Goal: Information Seeking & Learning: Get advice/opinions

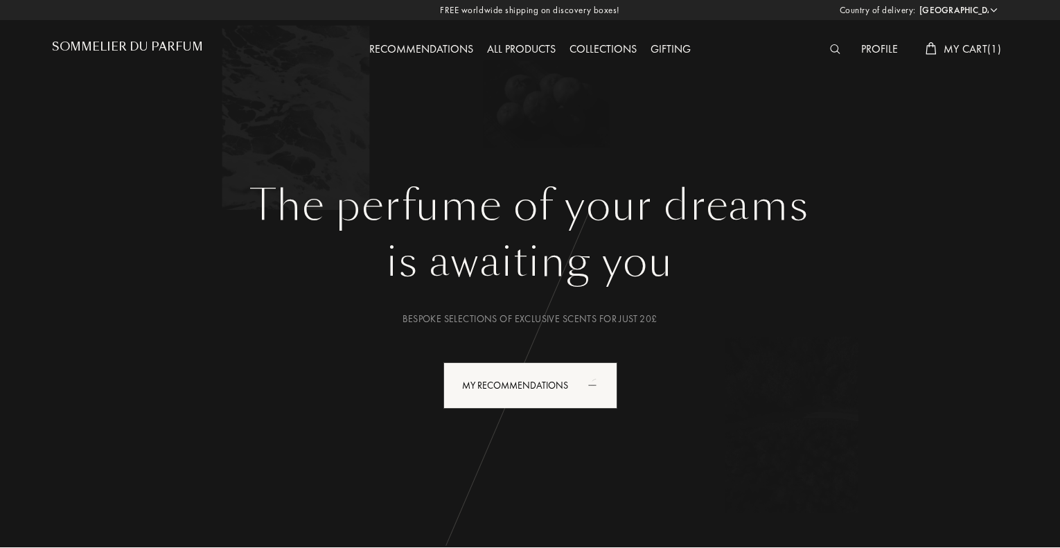
select select "UK"
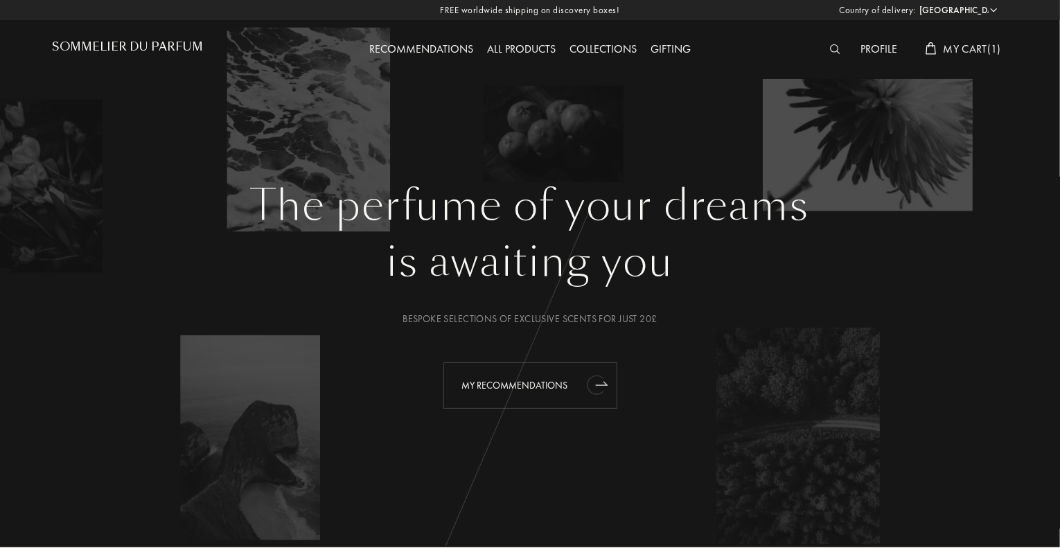
click at [530, 386] on div "My Recommendations" at bounding box center [530, 385] width 174 height 46
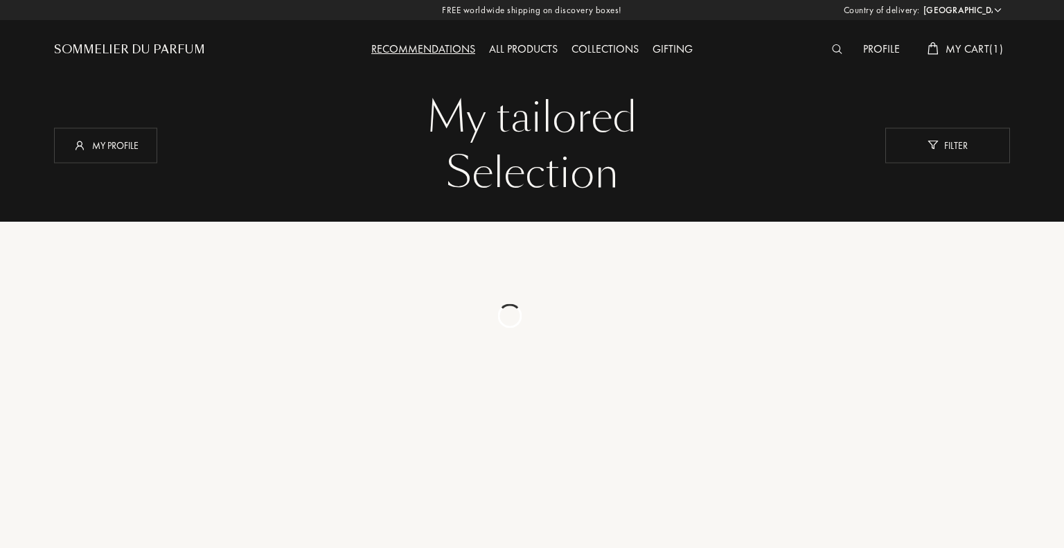
select select "UK"
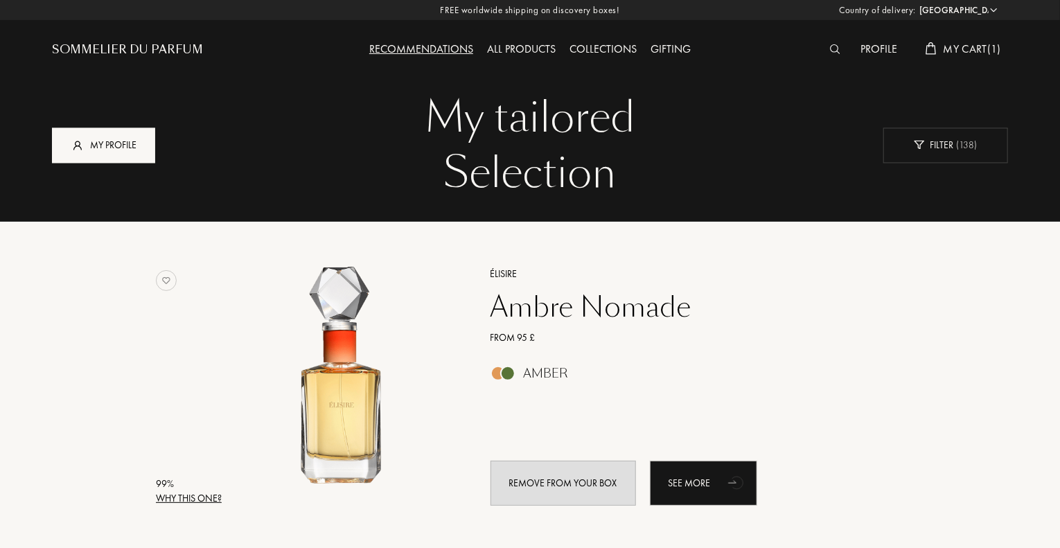
click at [135, 144] on div "My profile" at bounding box center [103, 144] width 103 height 35
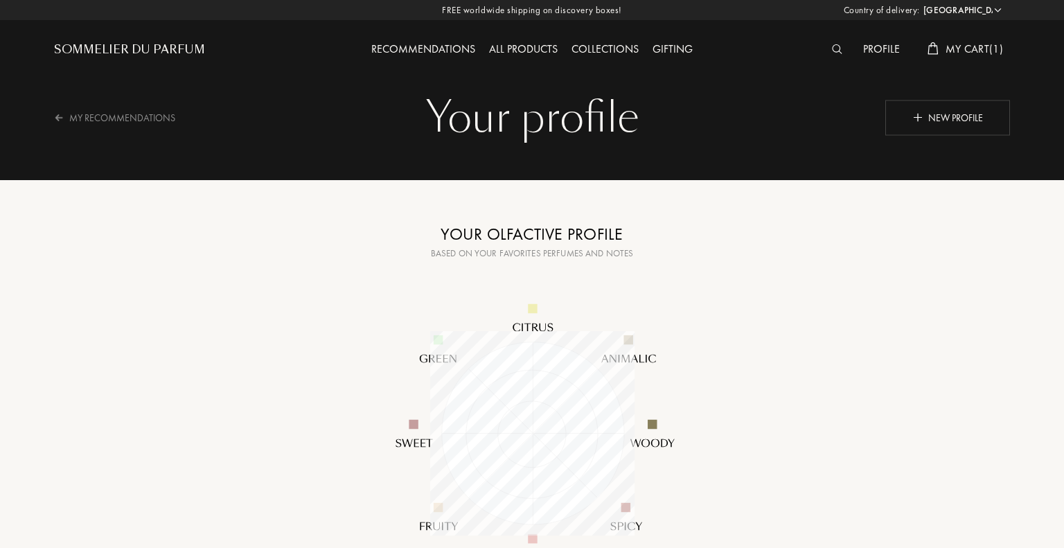
select select "UK"
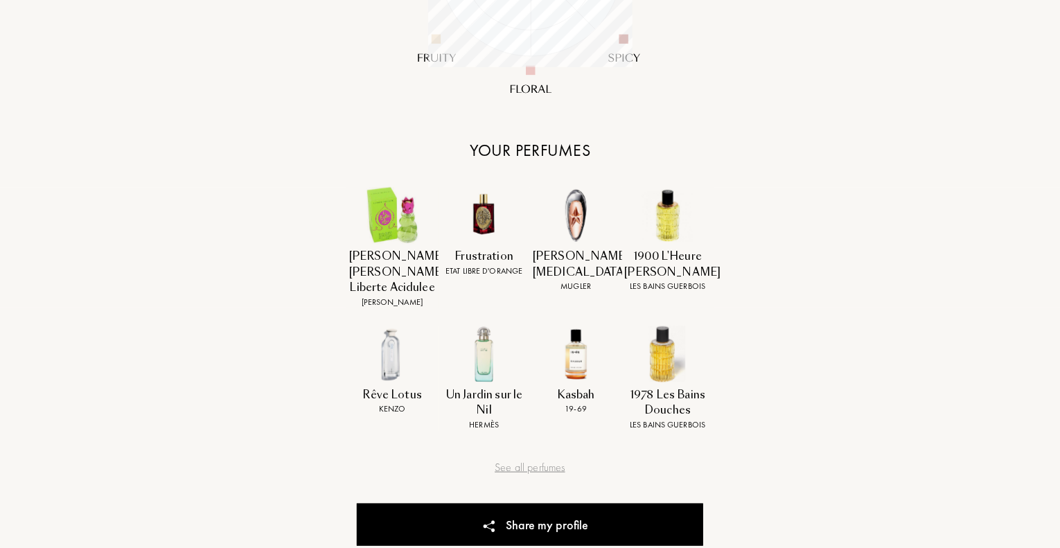
scroll to position [485, 0]
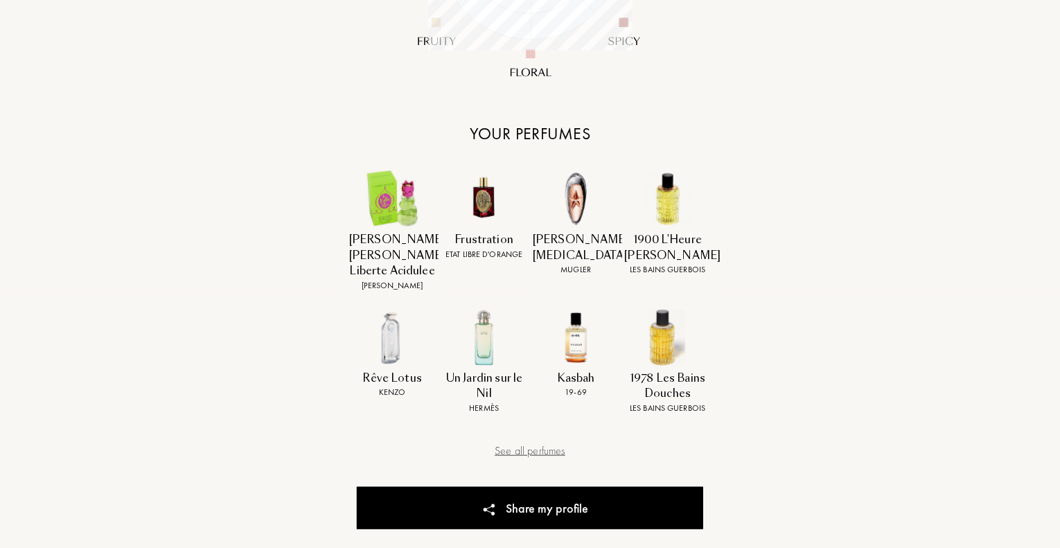
click at [532, 451] on div "See all perfumes" at bounding box center [530, 451] width 346 height 17
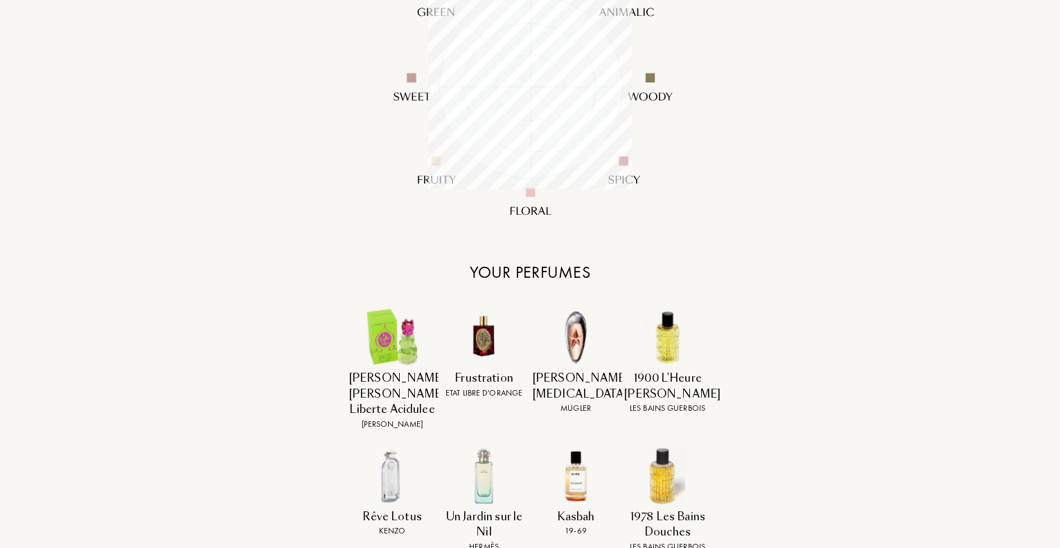
scroll to position [0, 0]
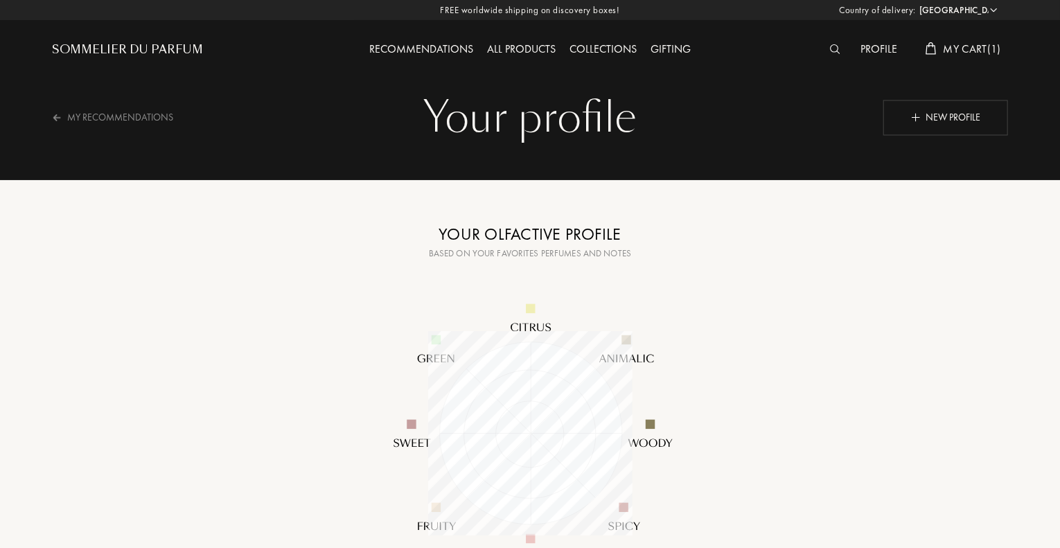
click at [529, 232] on div "Your olfactive profile" at bounding box center [530, 234] width 346 height 25
click at [119, 112] on div "My Recommendations" at bounding box center [121, 117] width 139 height 34
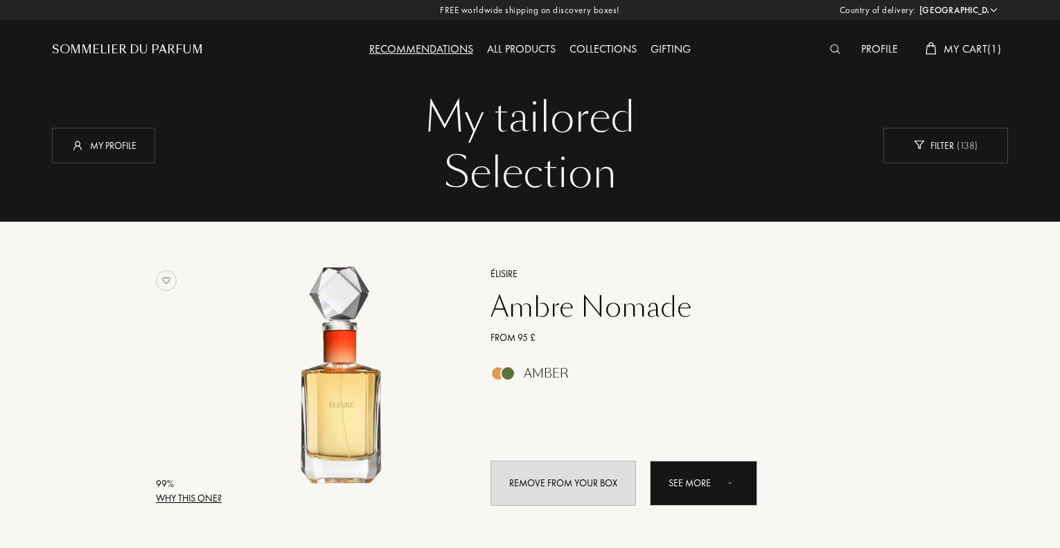
select select "UK"
click at [944, 53] on span "My Cart ( 1 )" at bounding box center [973, 49] width 58 height 15
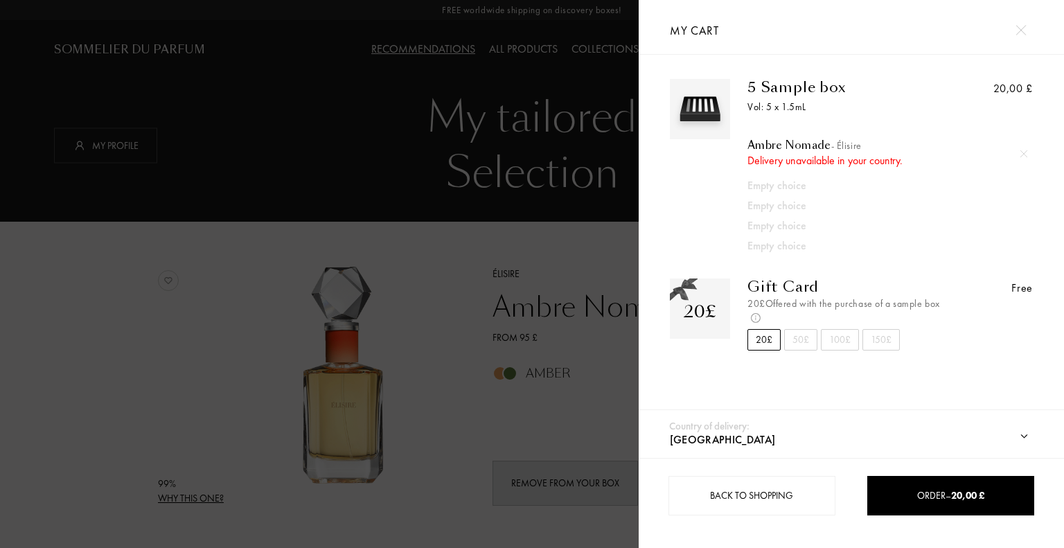
click at [843, 146] on span "- Élisire" at bounding box center [846, 145] width 30 height 12
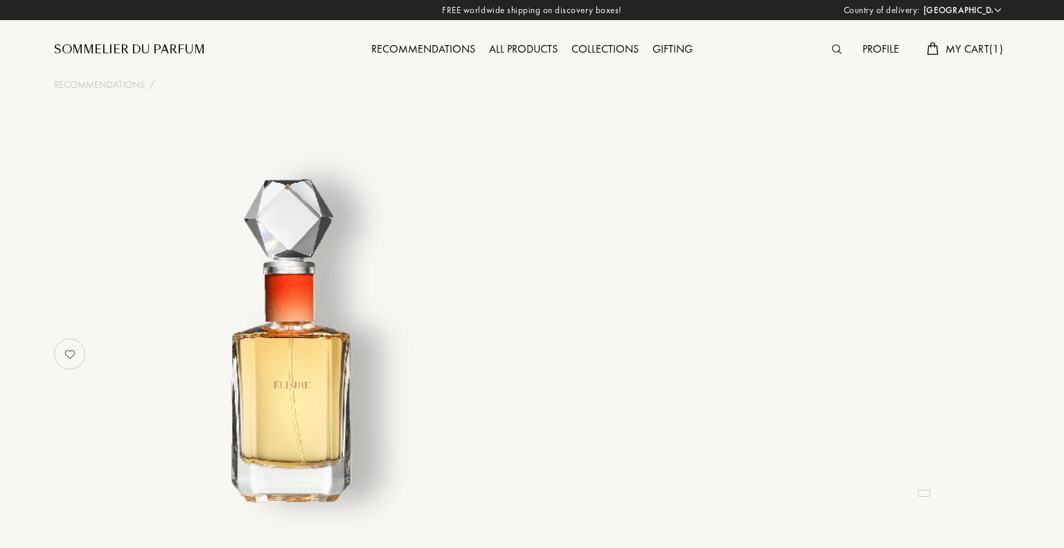
select select "UK"
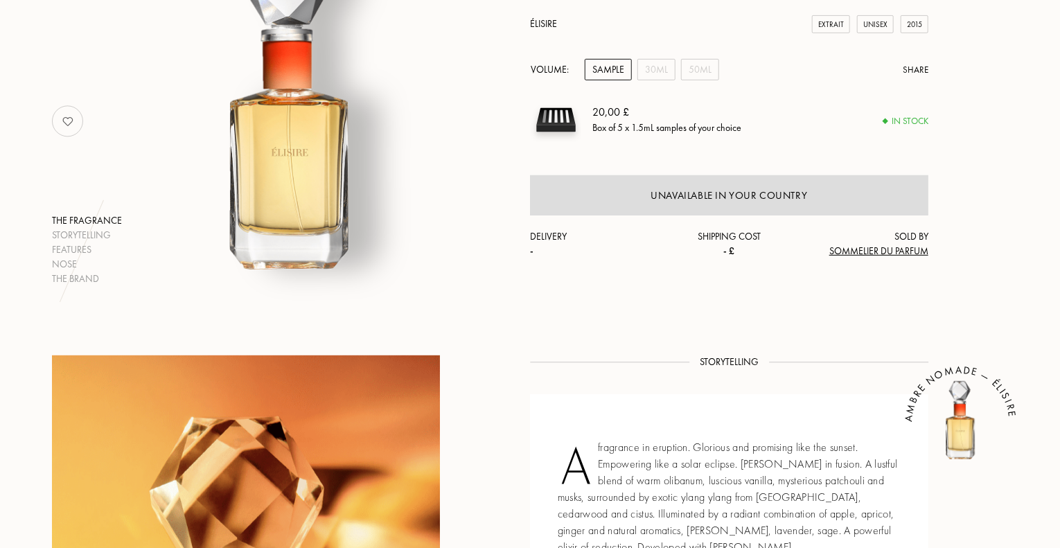
scroll to position [208, 0]
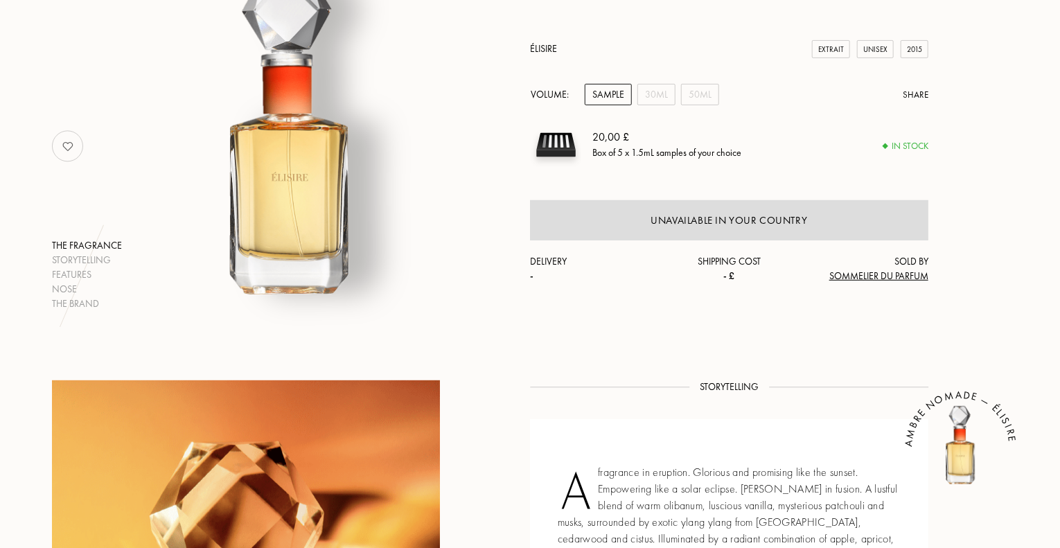
click at [543, 130] on img at bounding box center [556, 145] width 52 height 52
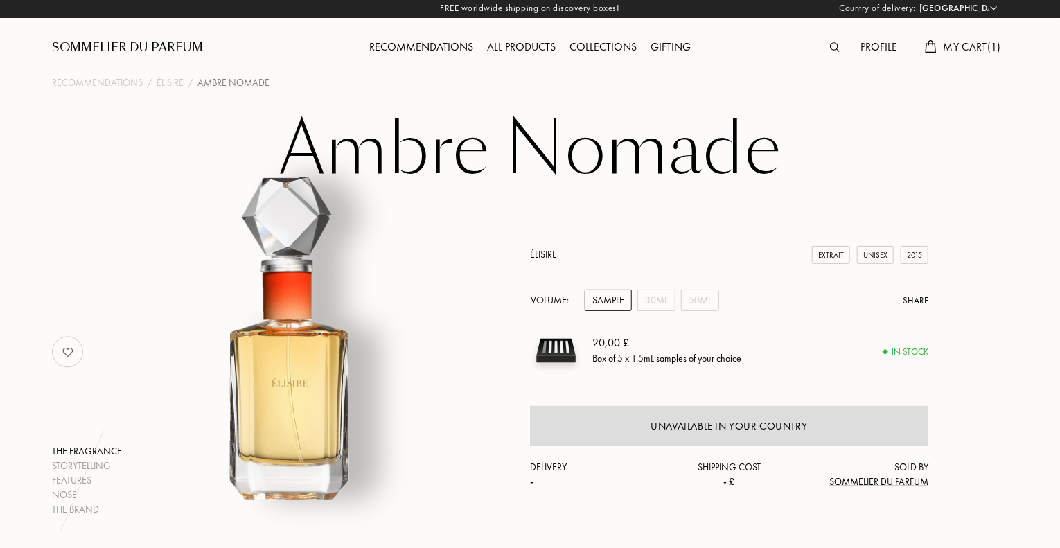
scroll to position [0, 0]
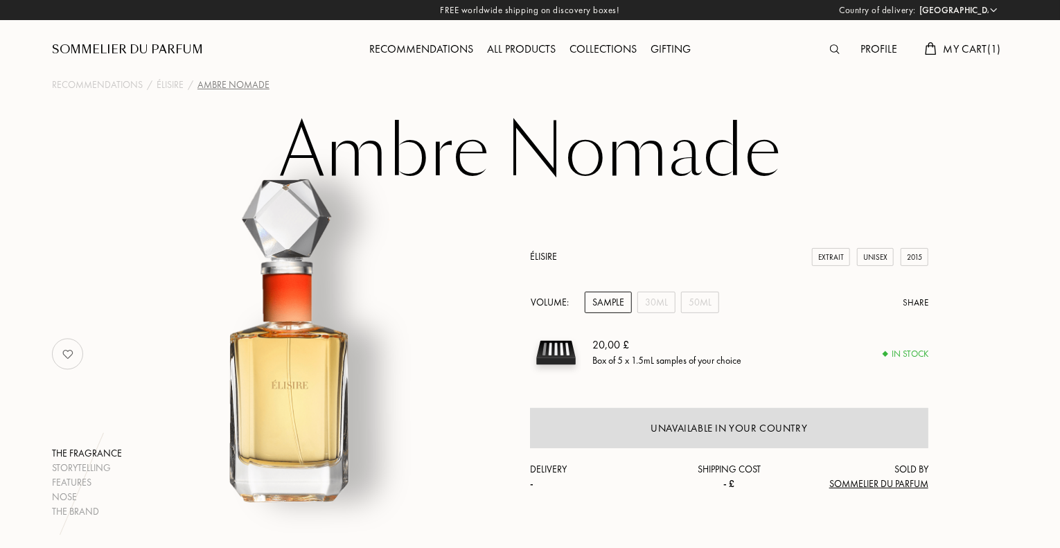
click at [97, 77] on div "Recommendations / Élisire / Ambre Nomade" at bounding box center [530, 84] width 977 height 17
click at [95, 81] on div "Recommendations" at bounding box center [97, 85] width 91 height 15
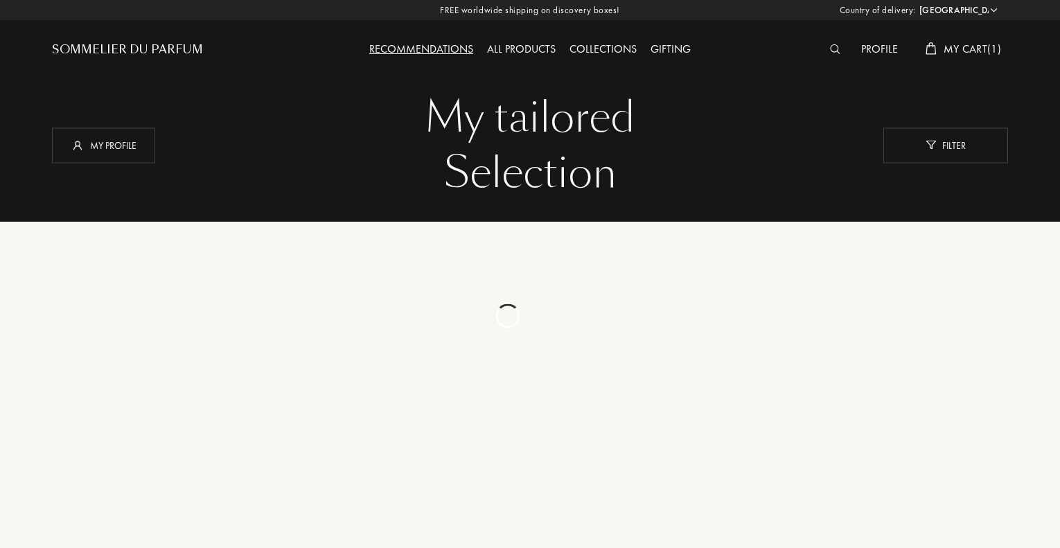
select select "UK"
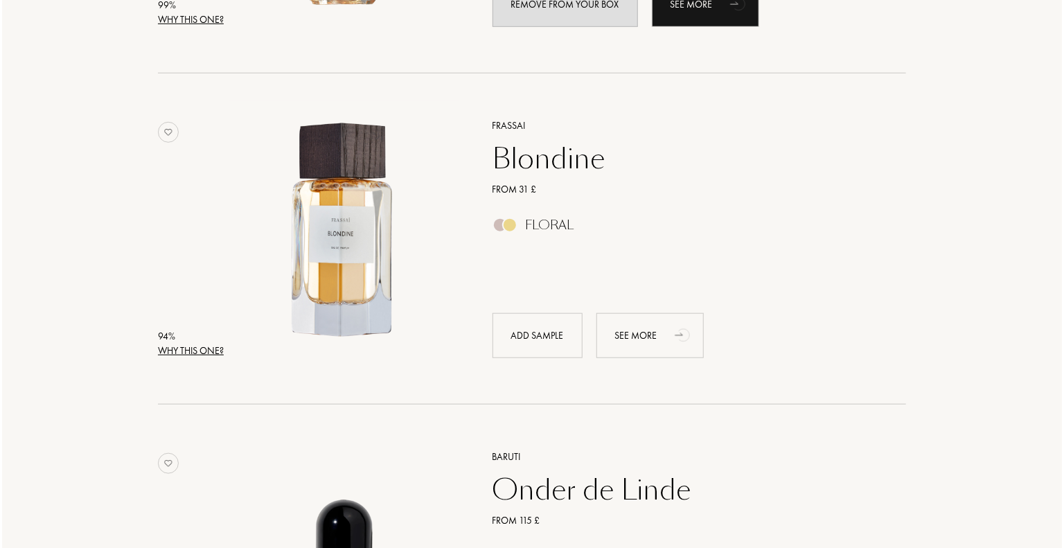
scroll to position [485, 0]
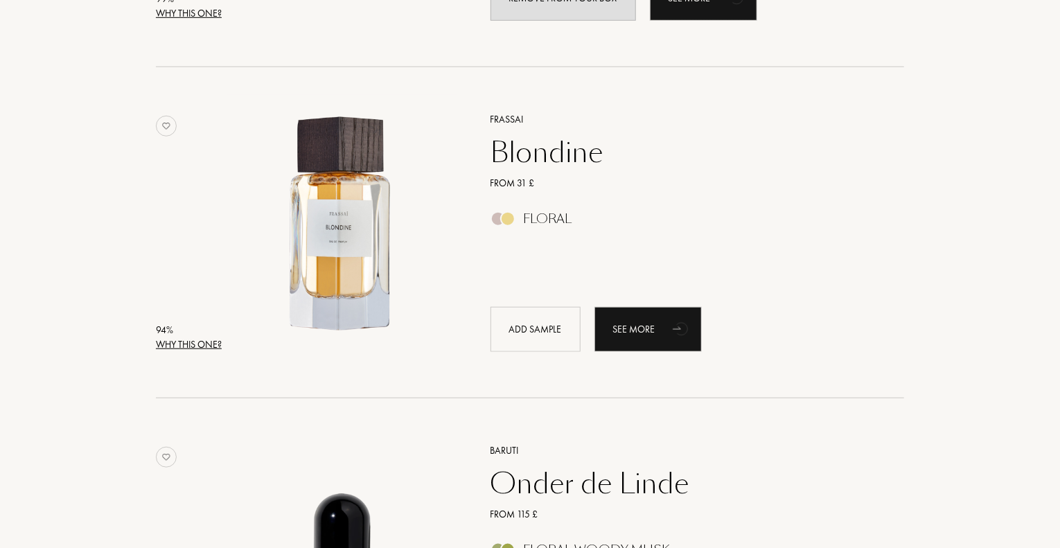
click at [178, 343] on div "Why this one?" at bounding box center [189, 344] width 66 height 15
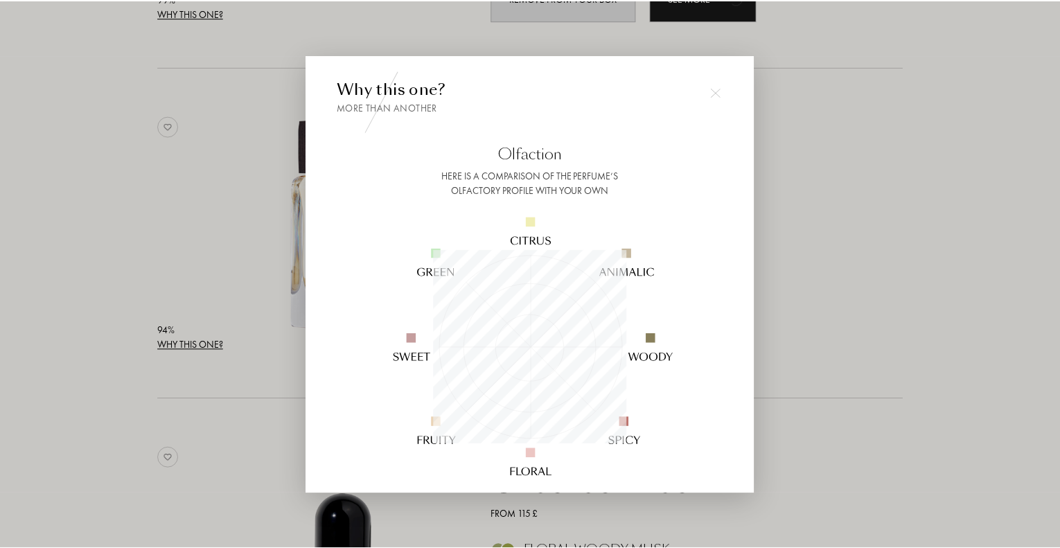
scroll to position [194, 194]
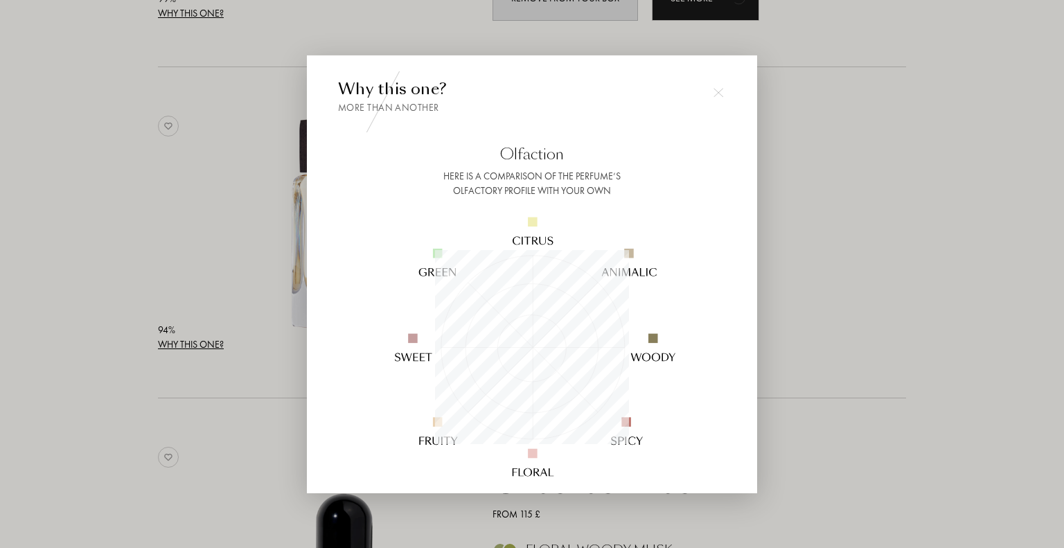
click at [717, 89] on img at bounding box center [719, 92] width 10 height 10
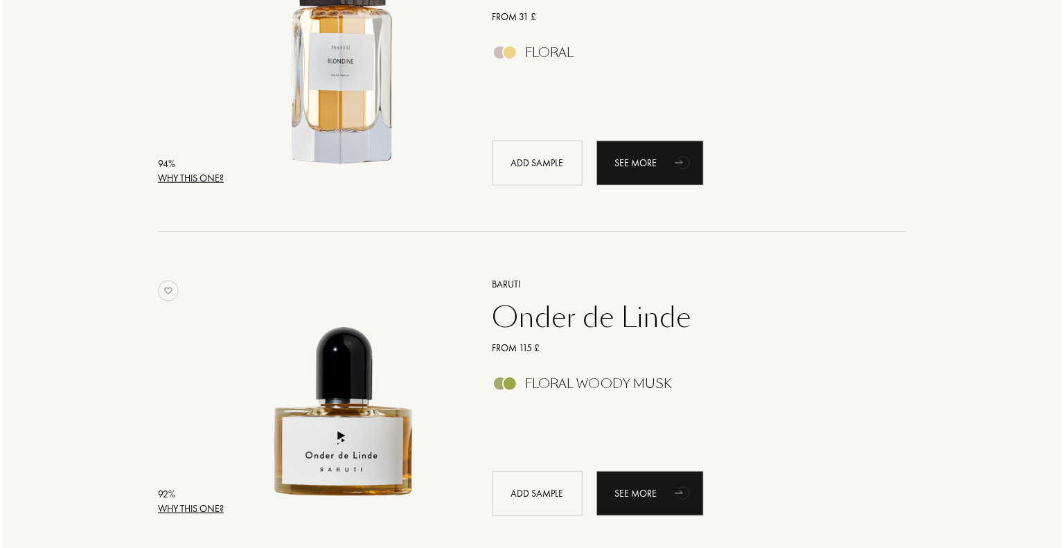
scroll to position [693, 0]
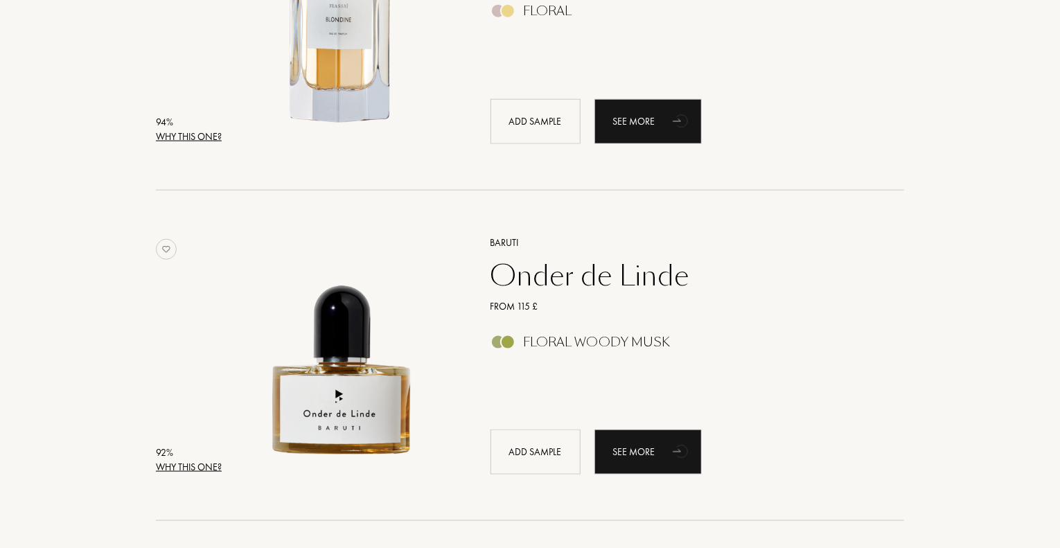
click at [175, 468] on div "Why this one?" at bounding box center [189, 467] width 66 height 15
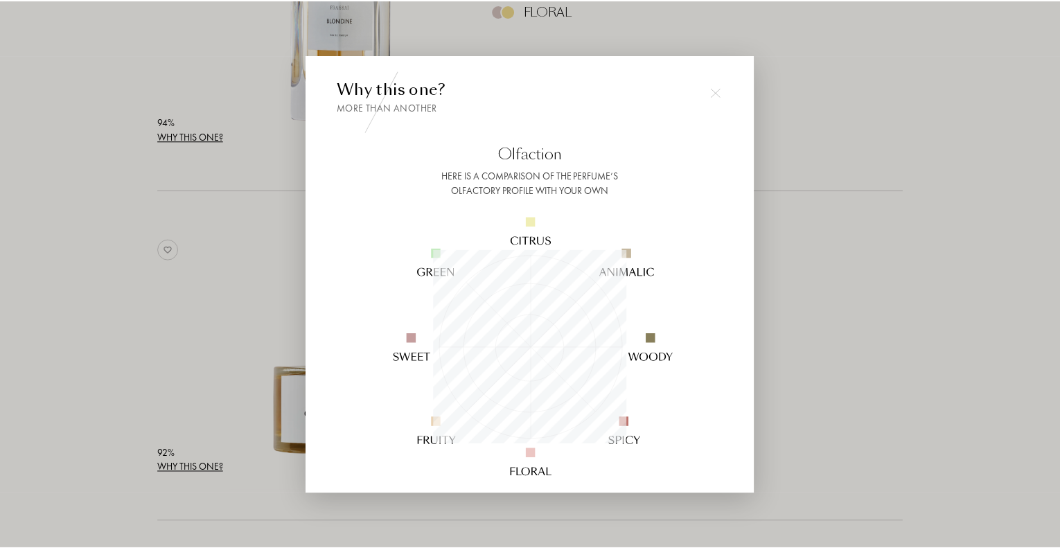
scroll to position [194, 194]
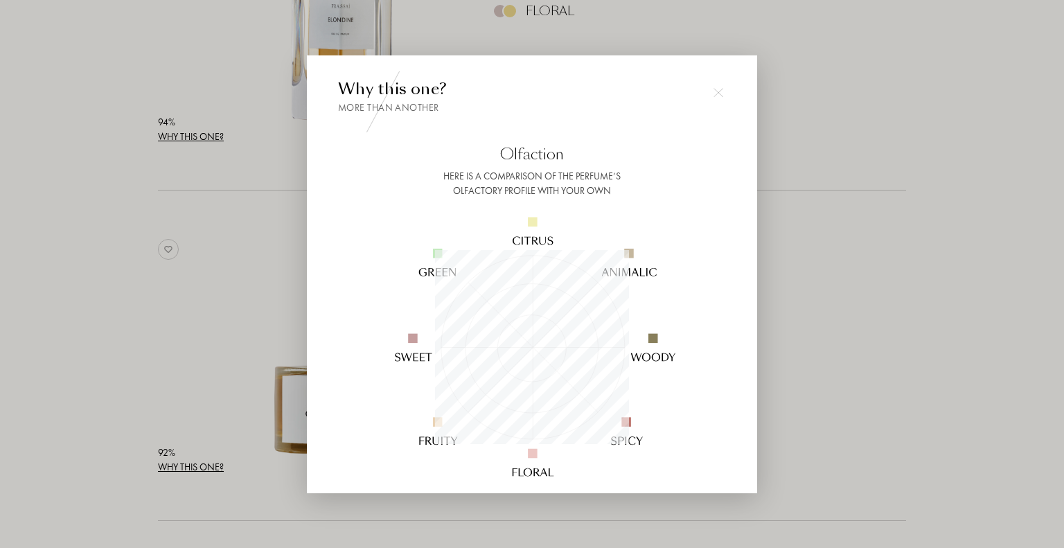
click at [718, 89] on img at bounding box center [719, 92] width 10 height 10
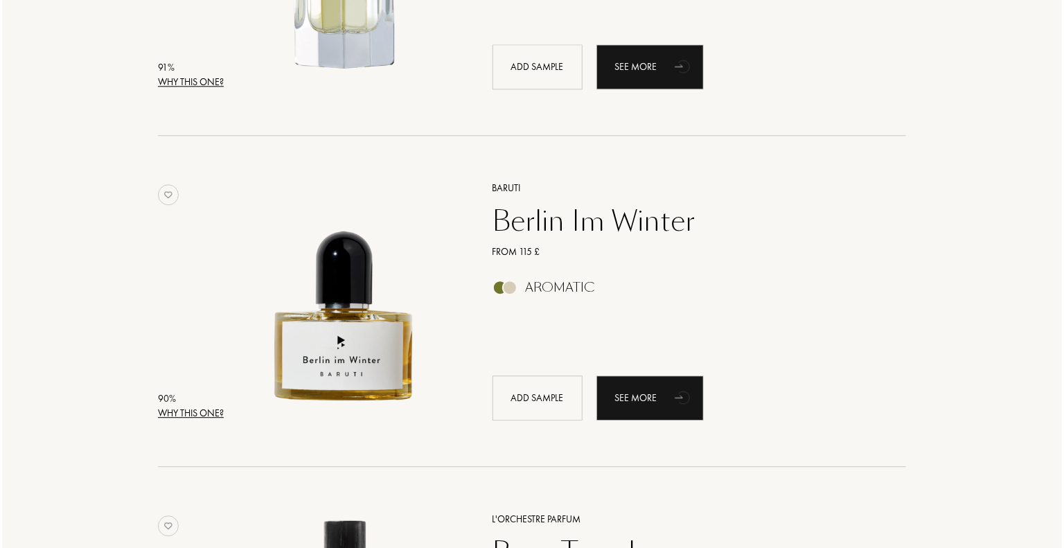
scroll to position [1801, 0]
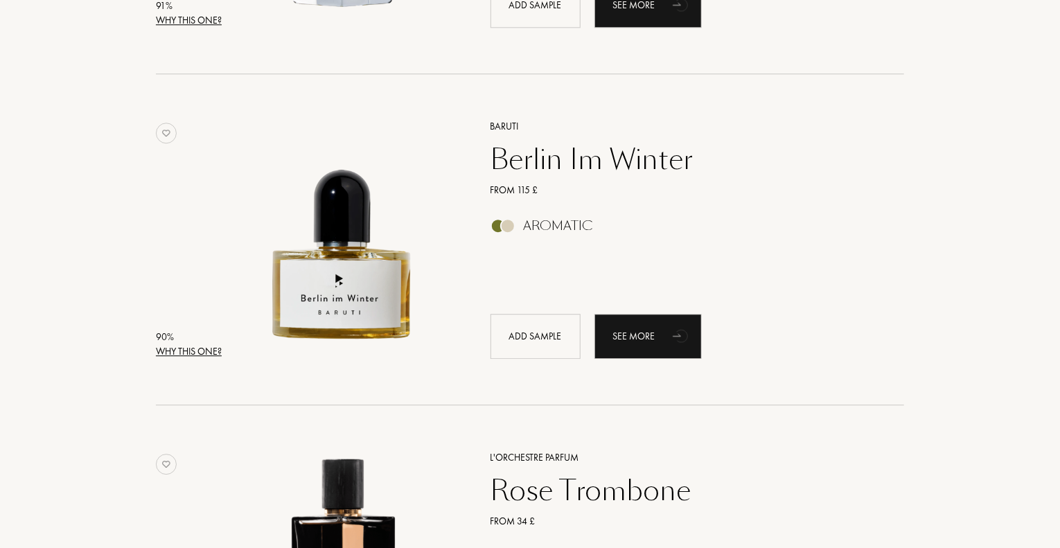
click at [200, 349] on div "Why this one?" at bounding box center [189, 351] width 66 height 15
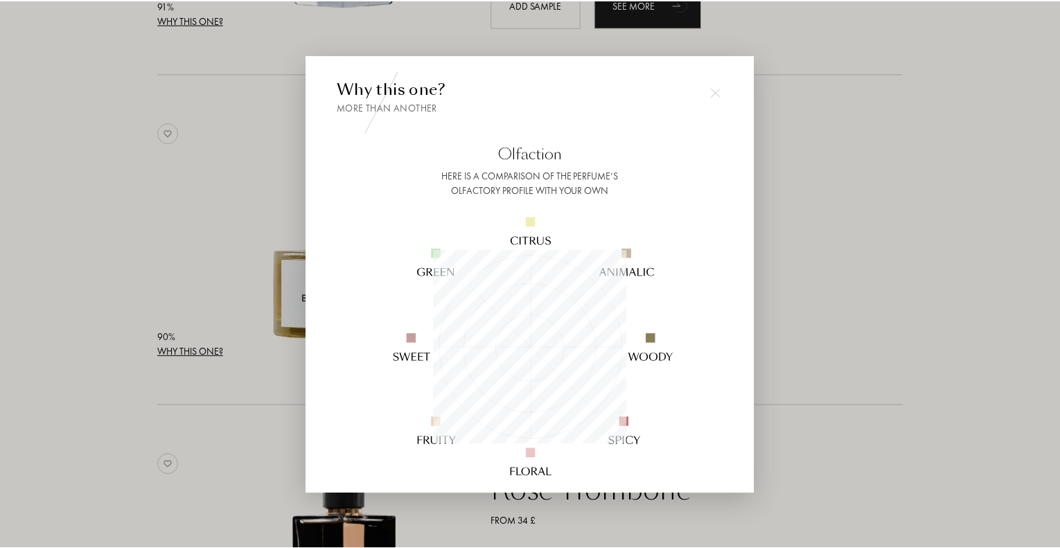
scroll to position [194, 194]
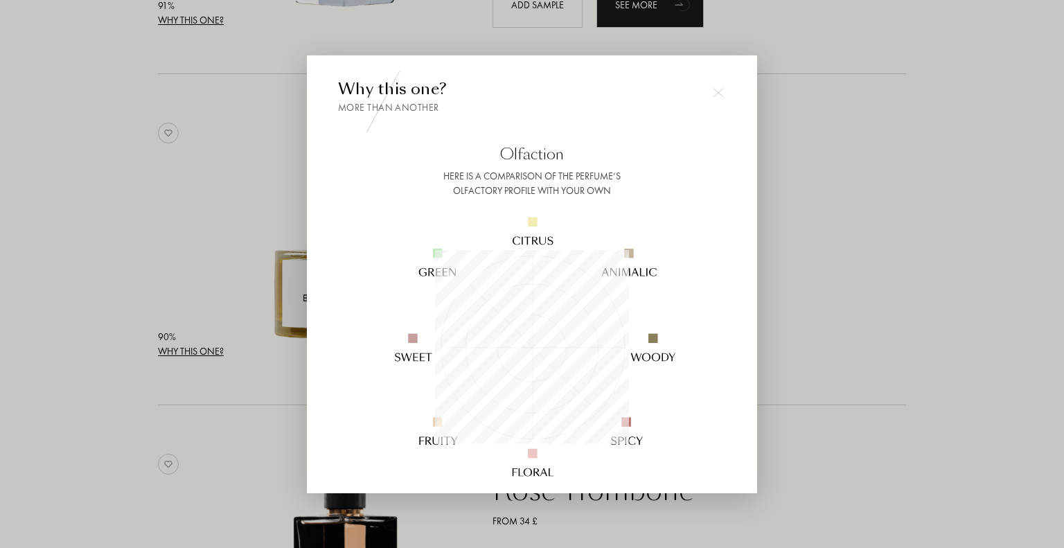
click at [718, 90] on img at bounding box center [719, 92] width 10 height 10
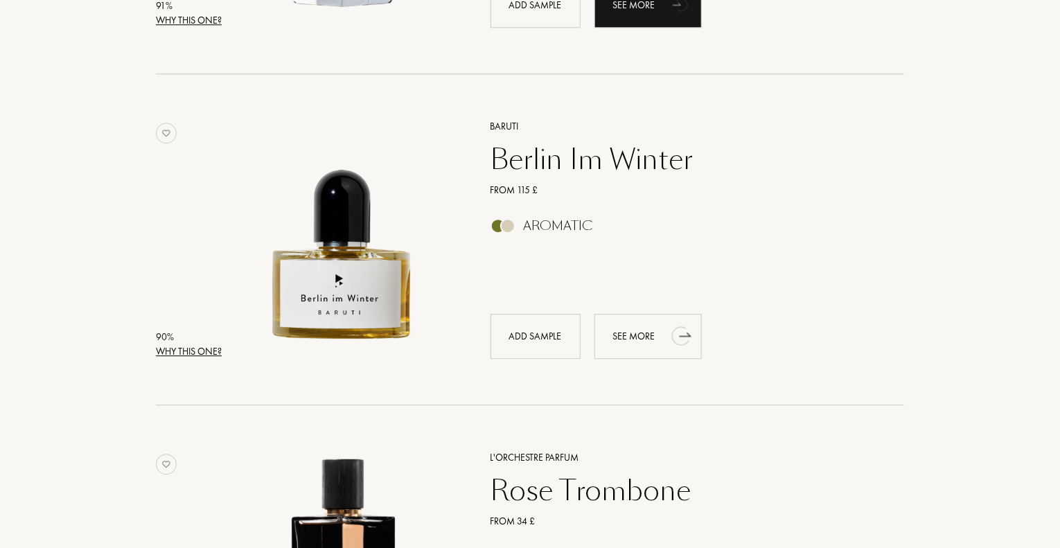
click at [647, 333] on div "See more" at bounding box center [647, 336] width 107 height 45
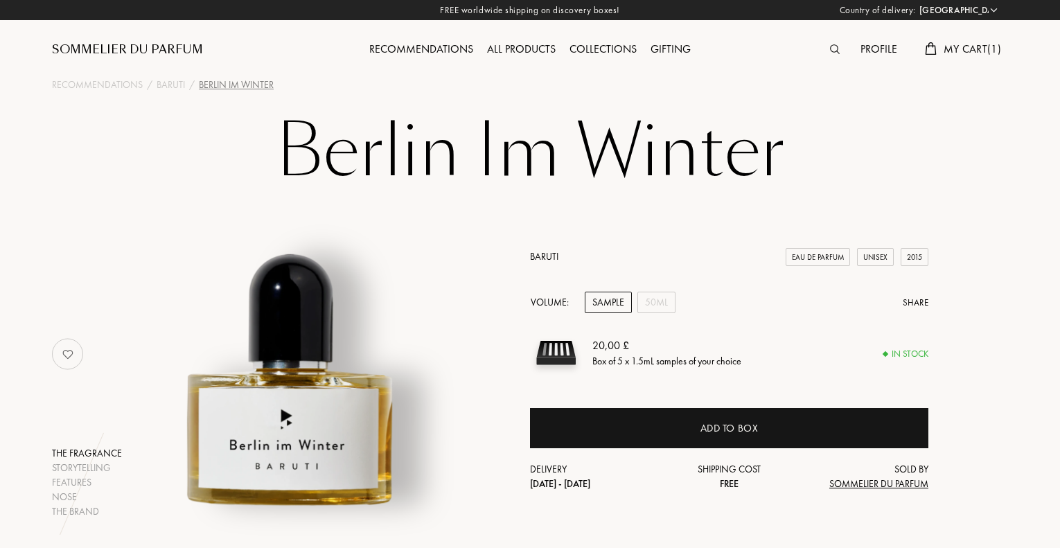
select select "UK"
click at [509, 46] on div "All products" at bounding box center [521, 50] width 82 height 18
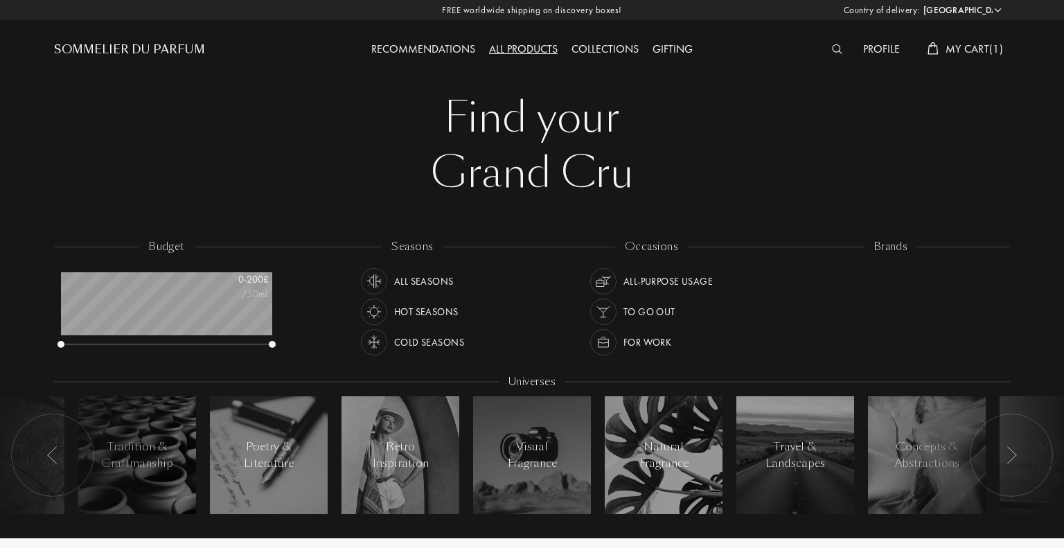
select select "UK"
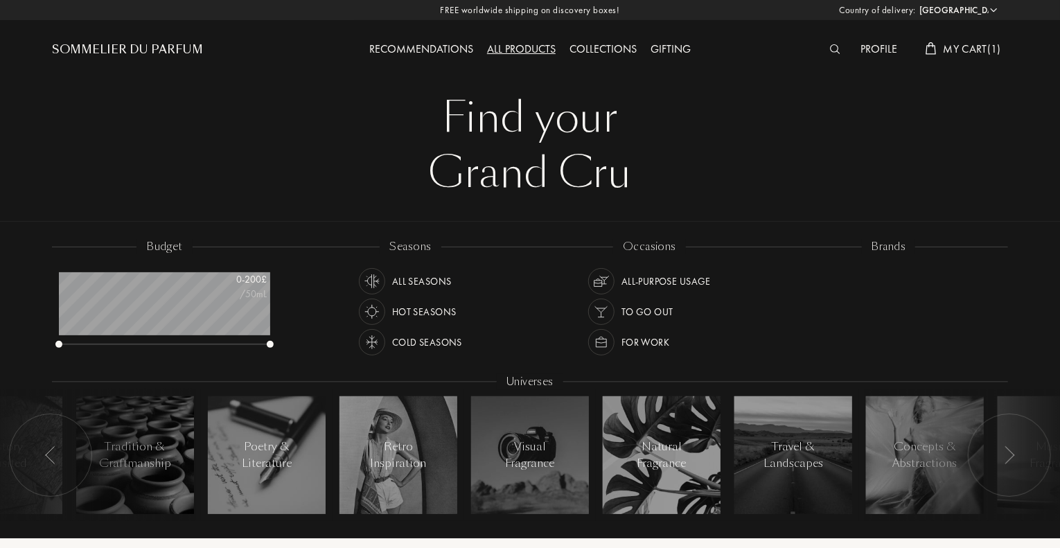
scroll to position [69, 211]
click at [429, 342] on div "Cold Seasons" at bounding box center [427, 342] width 70 height 26
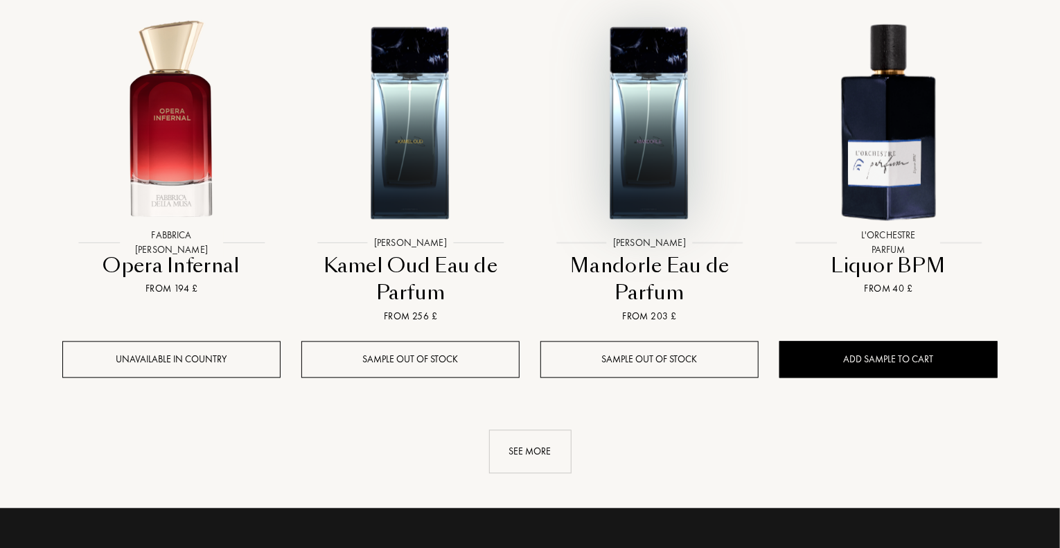
scroll to position [1386, 0]
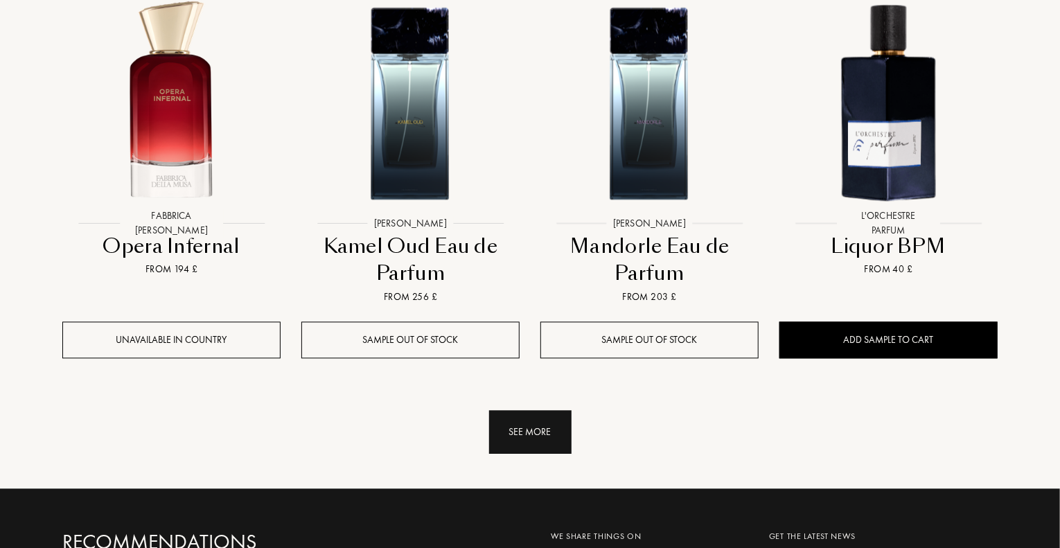
click at [545, 434] on div "See more" at bounding box center [530, 432] width 82 height 44
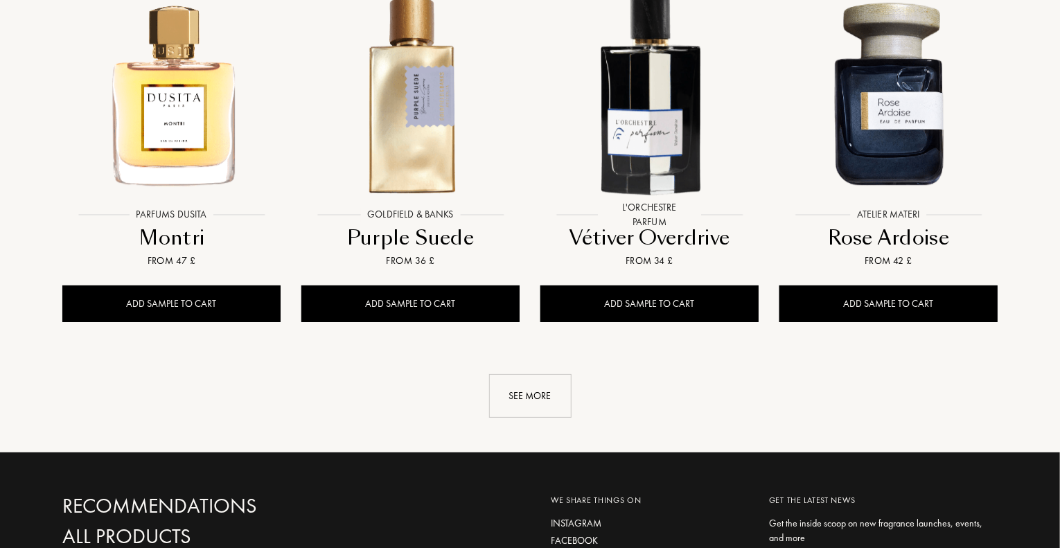
scroll to position [2494, 0]
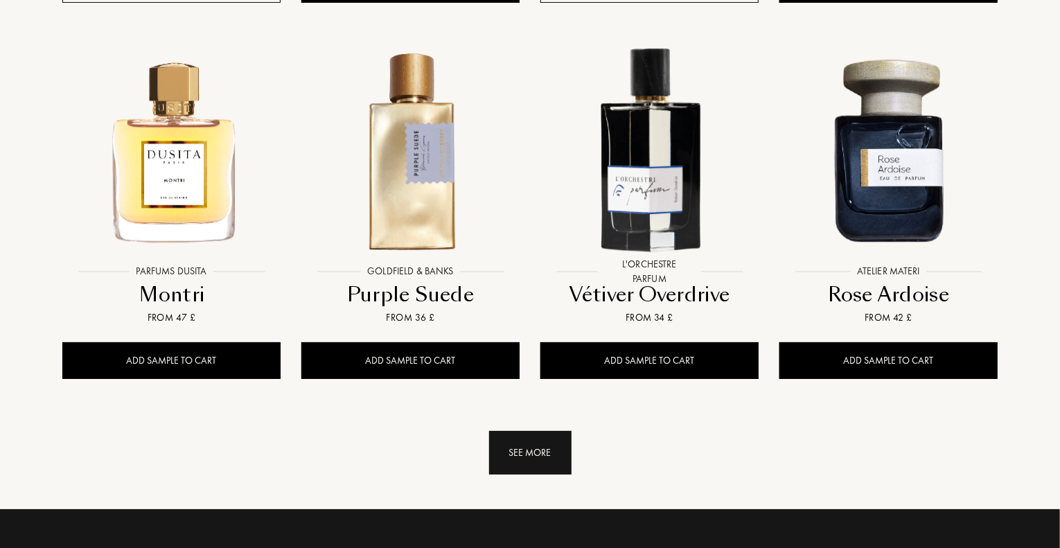
click at [503, 446] on div "See more" at bounding box center [530, 453] width 82 height 44
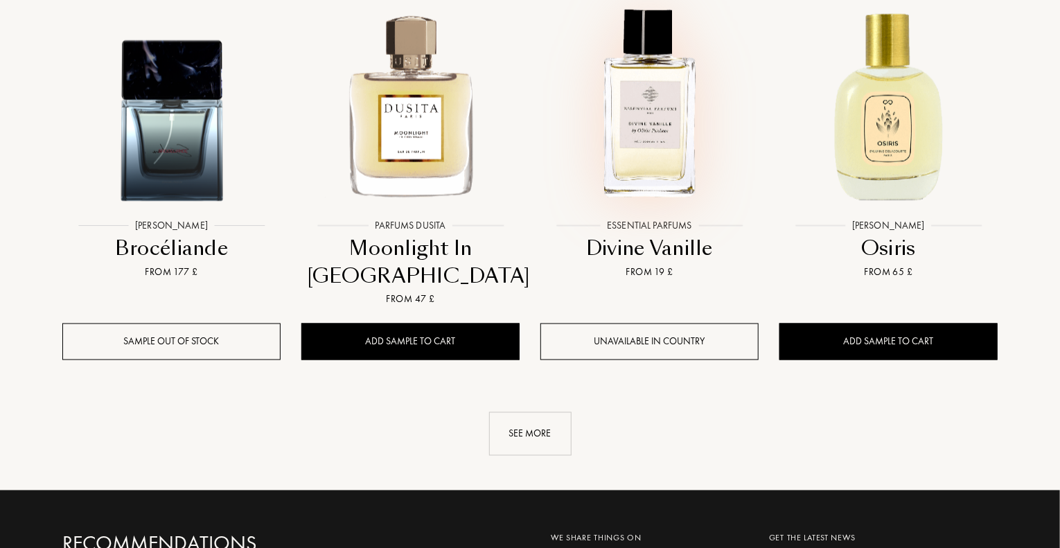
scroll to position [3672, 0]
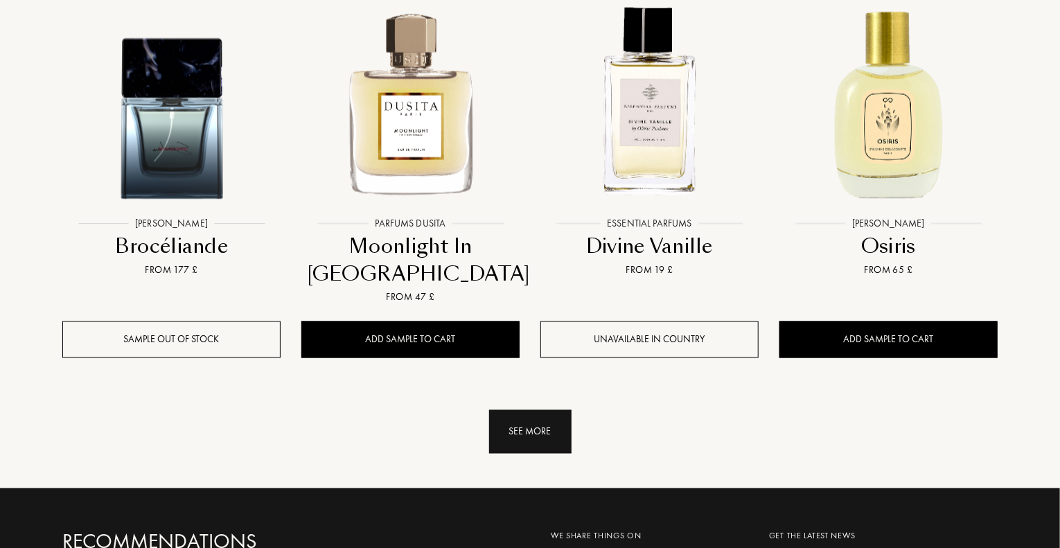
click at [546, 422] on div "See more" at bounding box center [530, 432] width 82 height 44
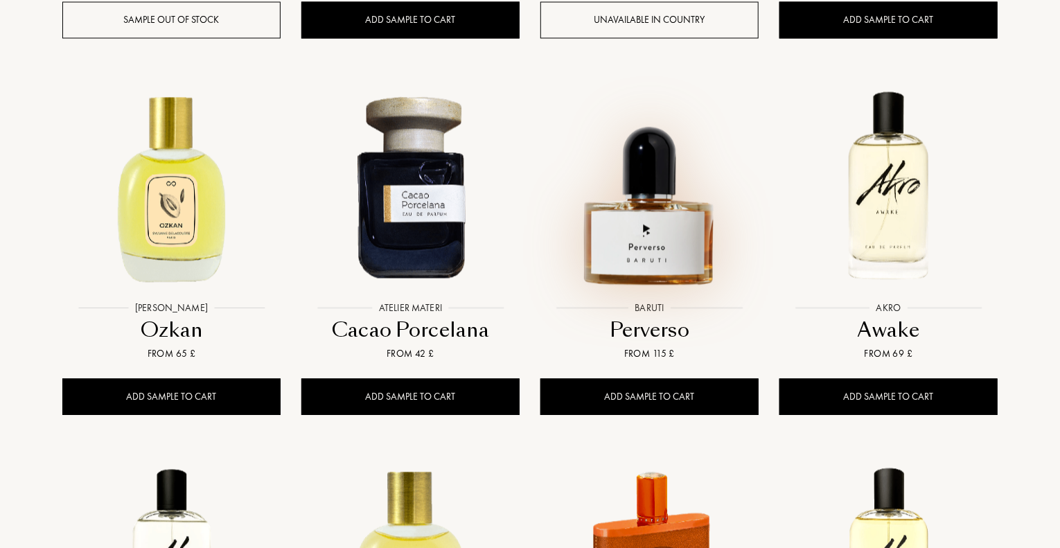
scroll to position [4019, 0]
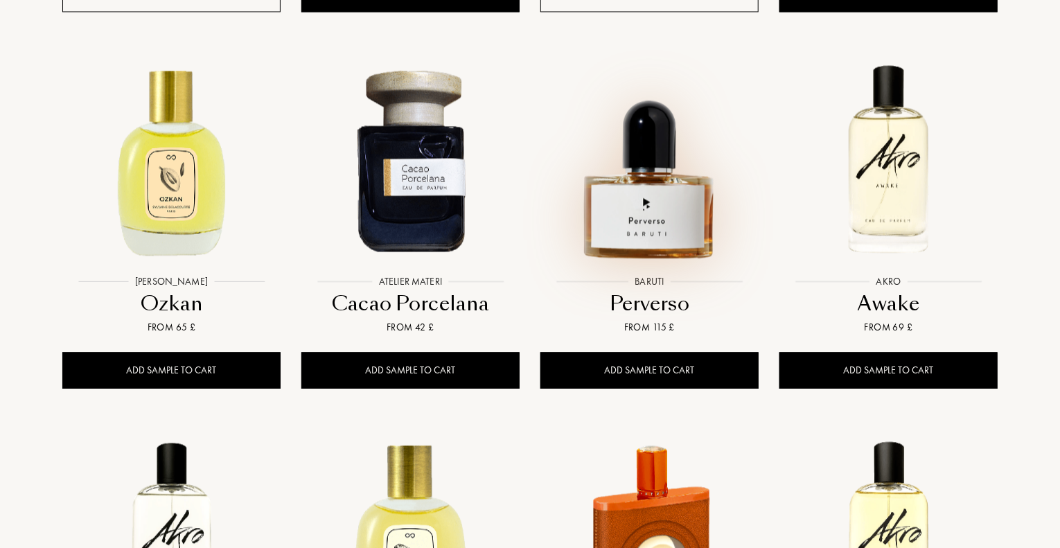
click at [636, 209] on img at bounding box center [649, 158] width 215 height 215
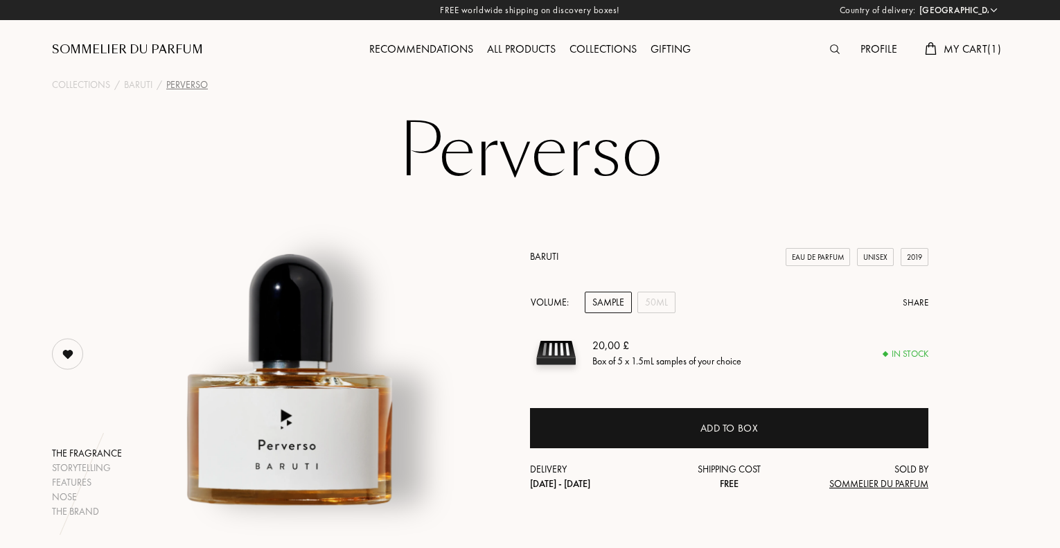
select select "UK"
click at [831, 47] on img at bounding box center [835, 49] width 10 height 10
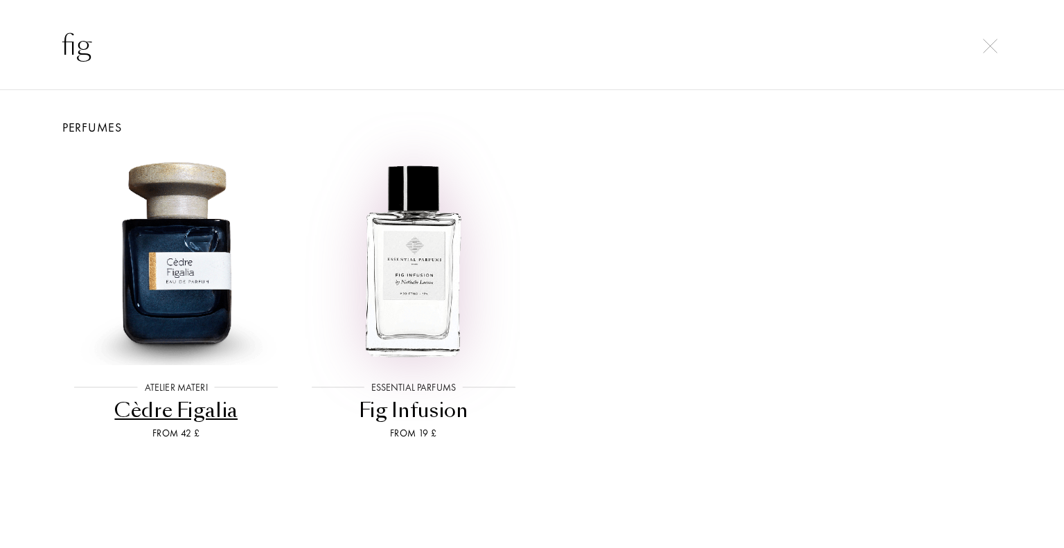
type input "fig"
click at [412, 246] on img at bounding box center [413, 258] width 213 height 213
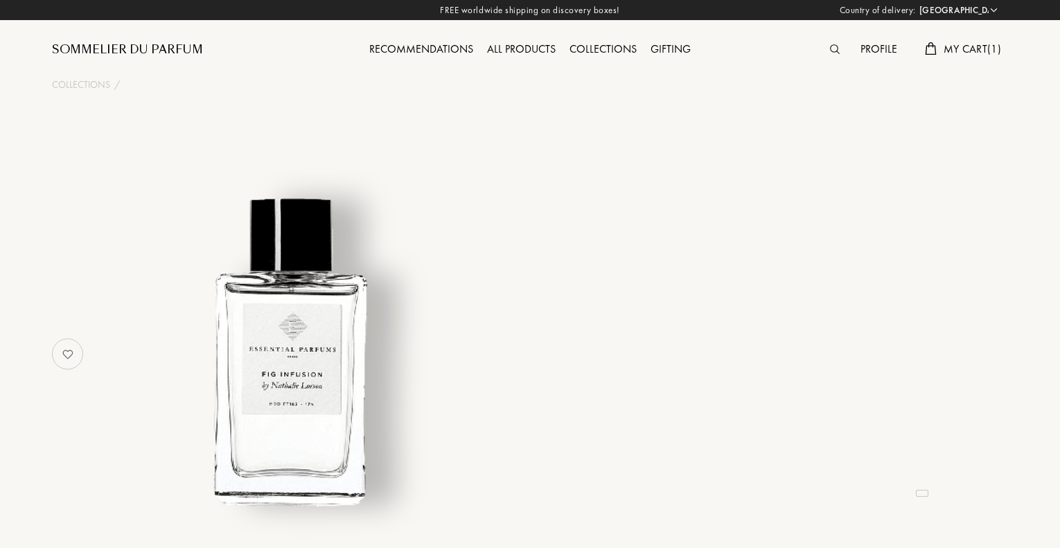
select select "UK"
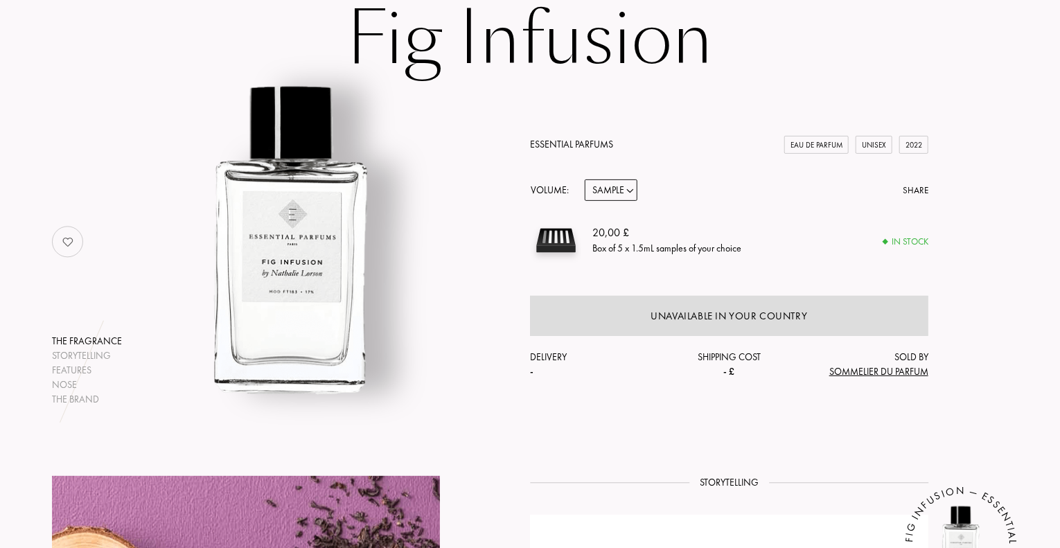
scroll to position [69, 0]
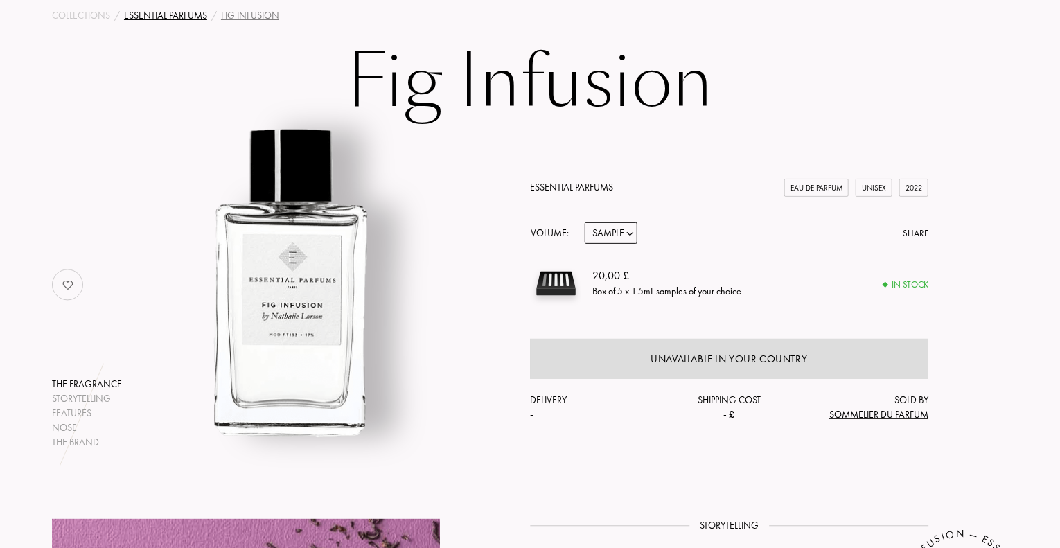
click at [171, 19] on div "Essential Parfums" at bounding box center [165, 15] width 83 height 15
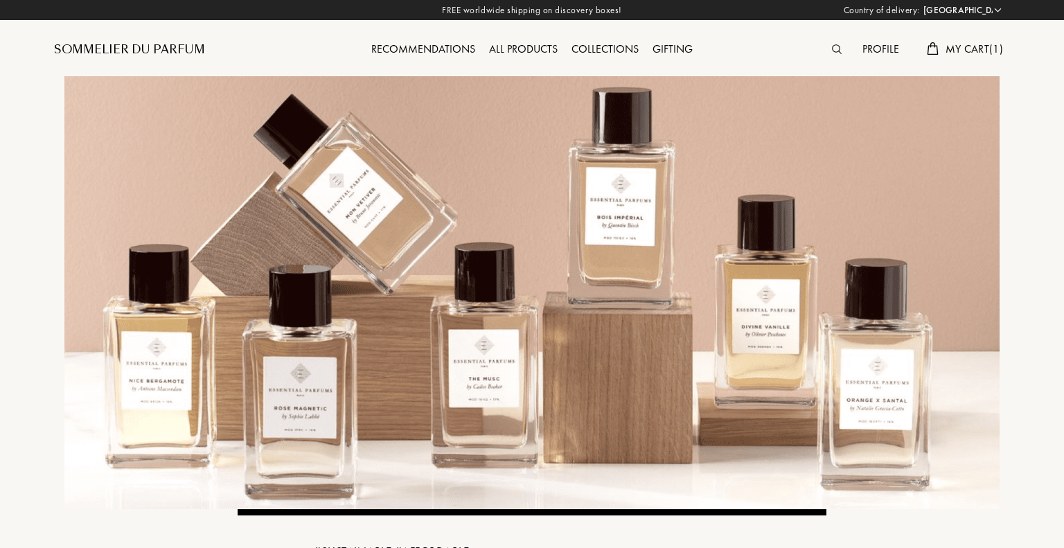
select select "UK"
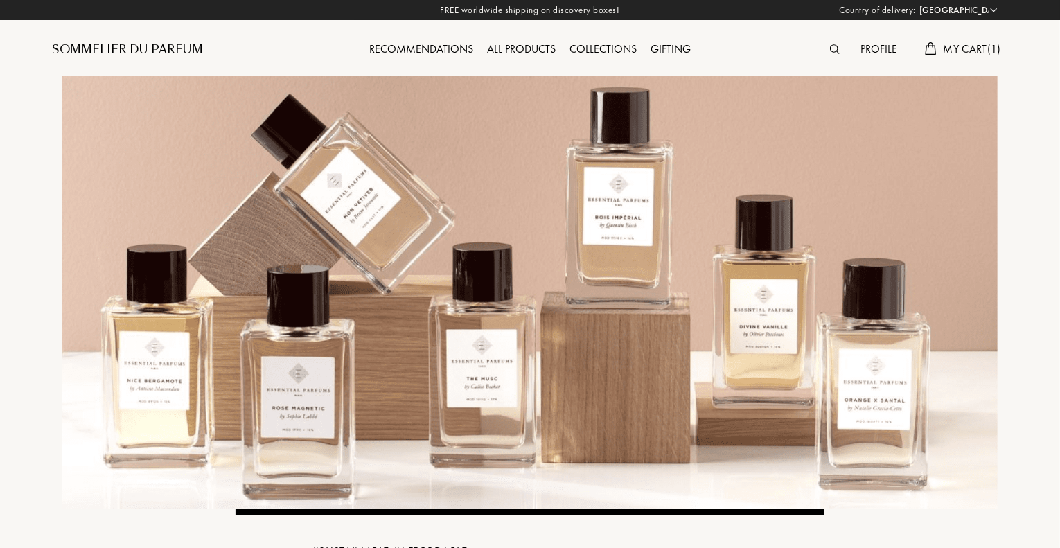
click at [510, 42] on div "All products" at bounding box center [521, 50] width 82 height 18
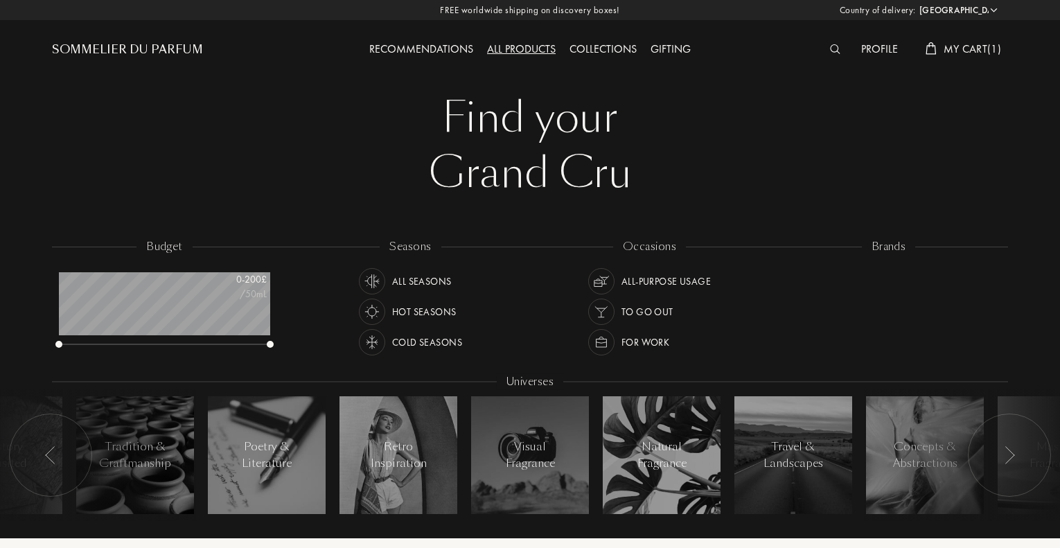
select select "UK"
click at [894, 245] on div "brands" at bounding box center [889, 247] width 54 height 16
click at [600, 50] on div "Collections" at bounding box center [603, 50] width 81 height 18
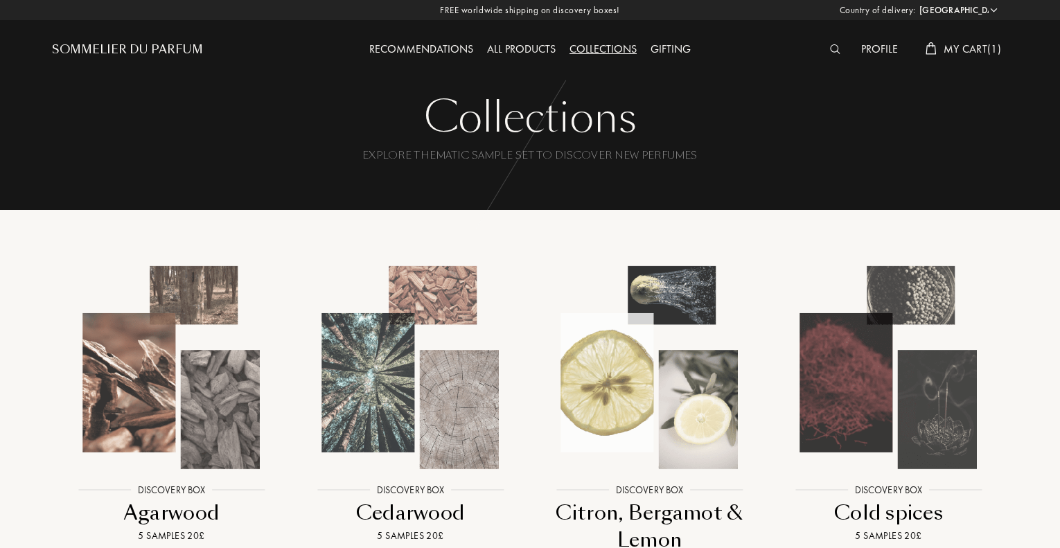
select select "UK"
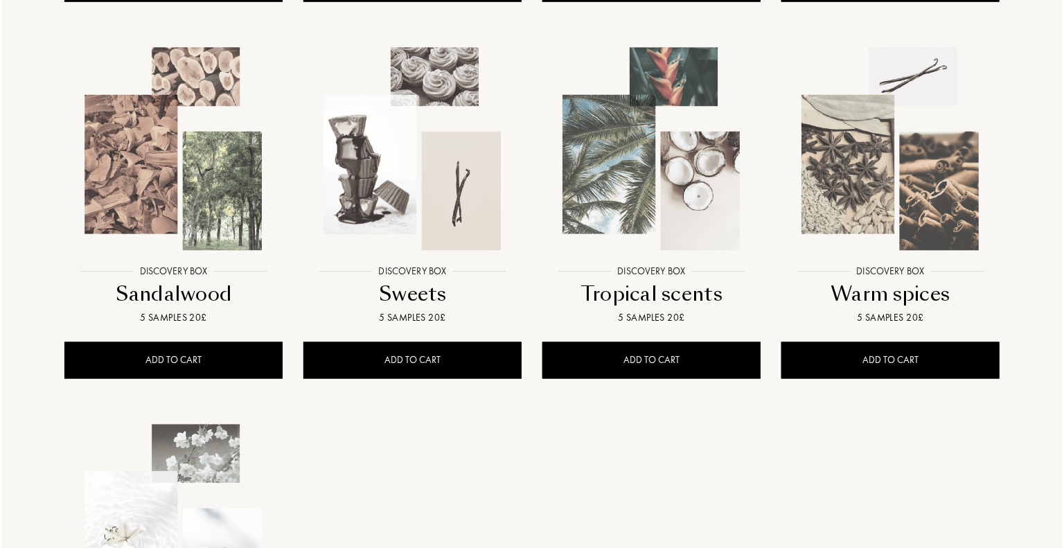
scroll to position [970, 0]
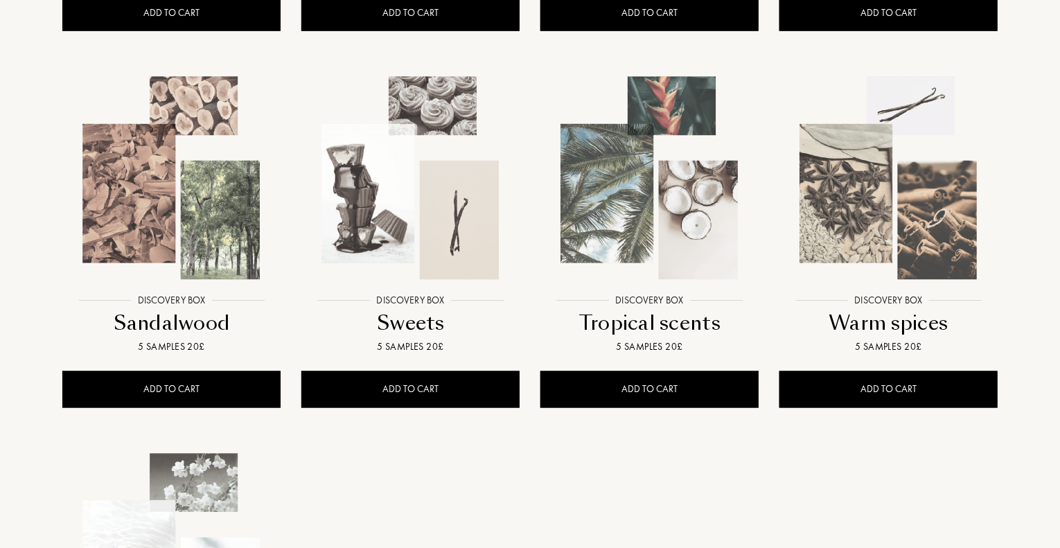
click at [869, 238] on img at bounding box center [888, 178] width 215 height 215
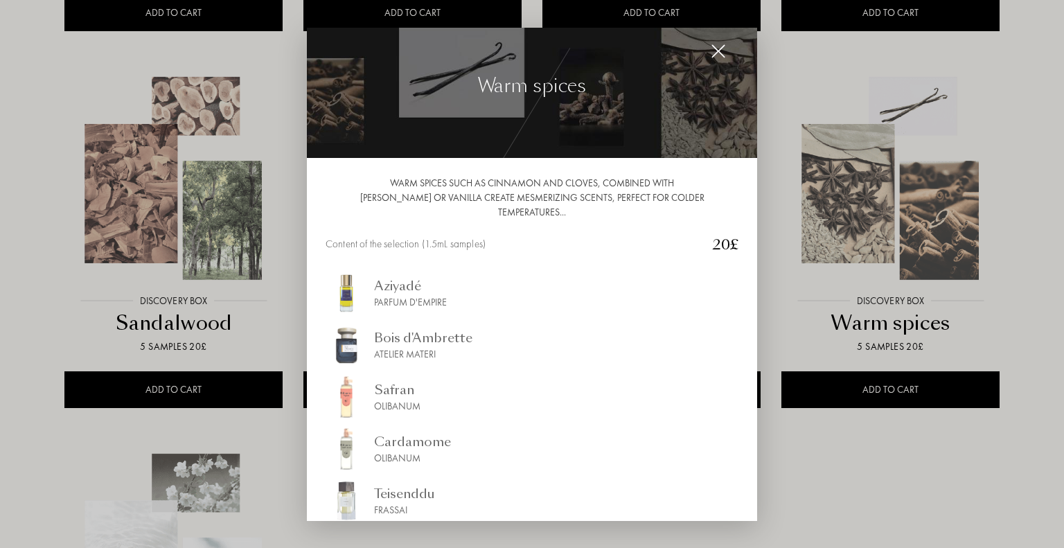
scroll to position [0, 0]
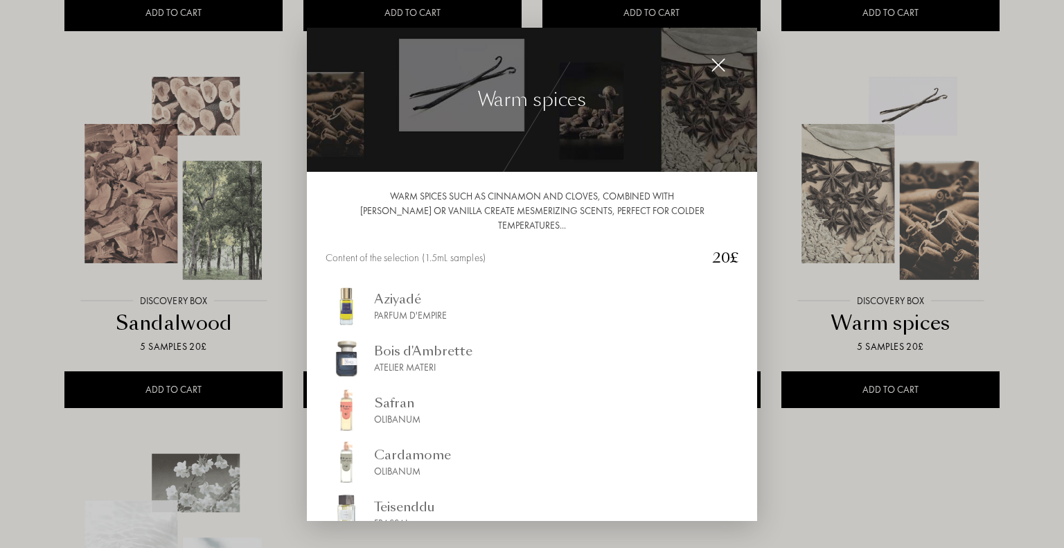
click at [718, 67] on img at bounding box center [718, 65] width 15 height 15
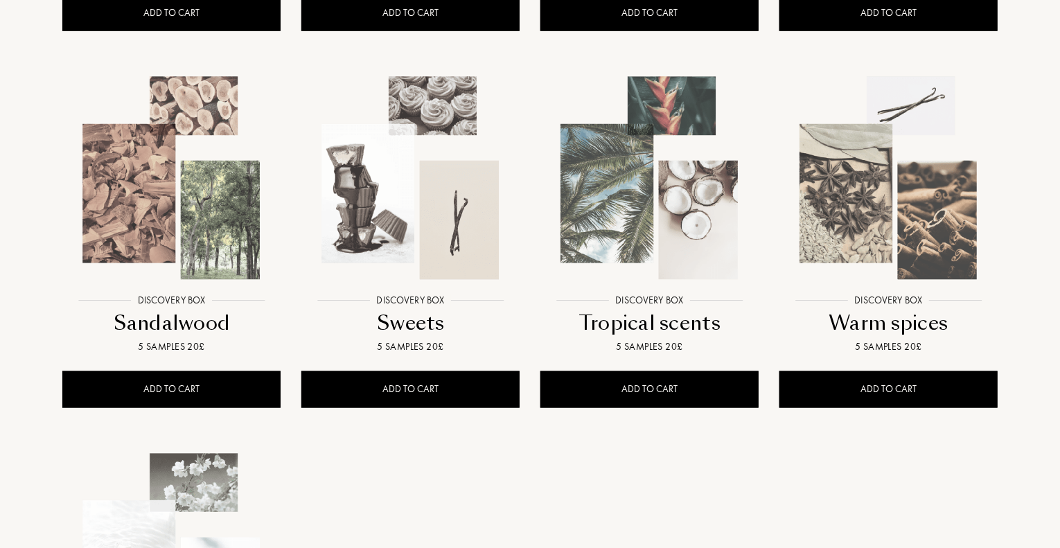
click at [429, 198] on img at bounding box center [410, 178] width 215 height 215
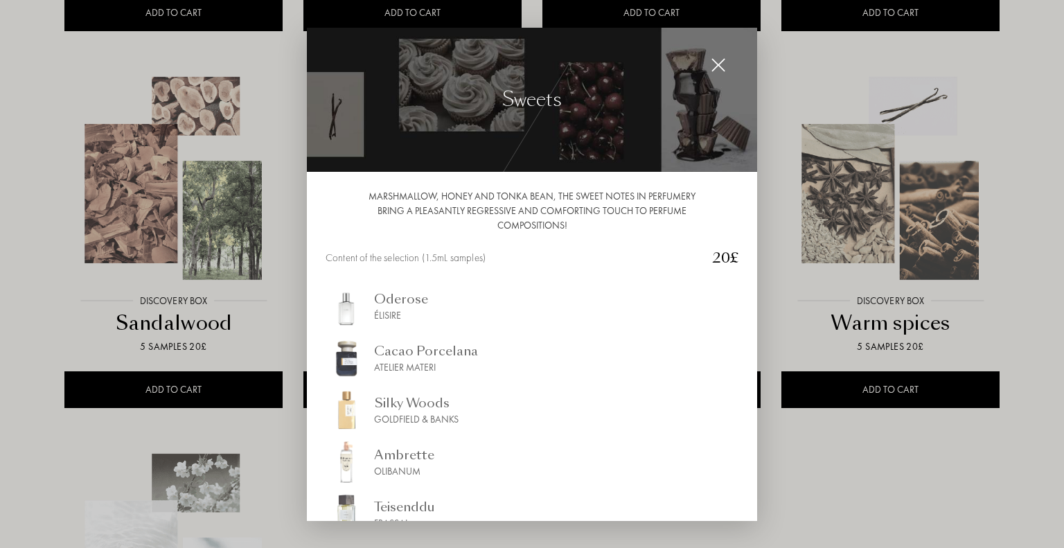
drag, startPoint x: 723, startPoint y: 62, endPoint x: 701, endPoint y: 67, distance: 21.9
click at [721, 62] on img at bounding box center [718, 65] width 15 height 15
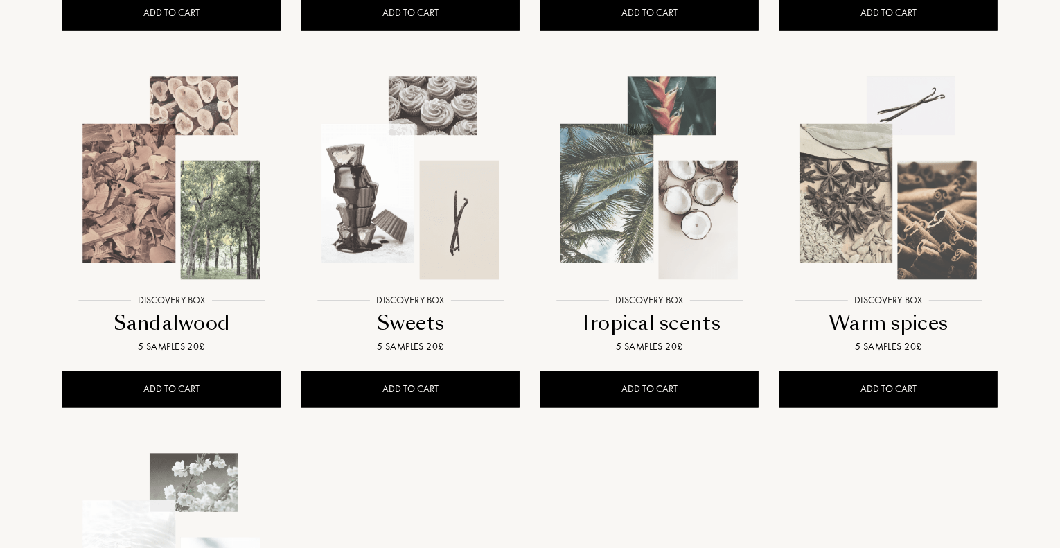
click at [162, 203] on img at bounding box center [171, 178] width 215 height 215
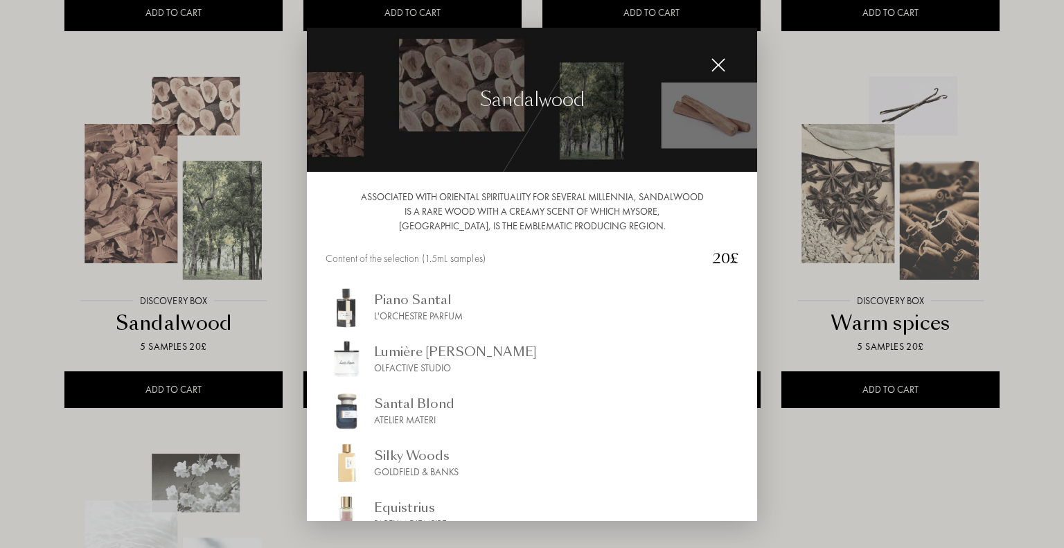
click at [719, 63] on img at bounding box center [718, 65] width 15 height 15
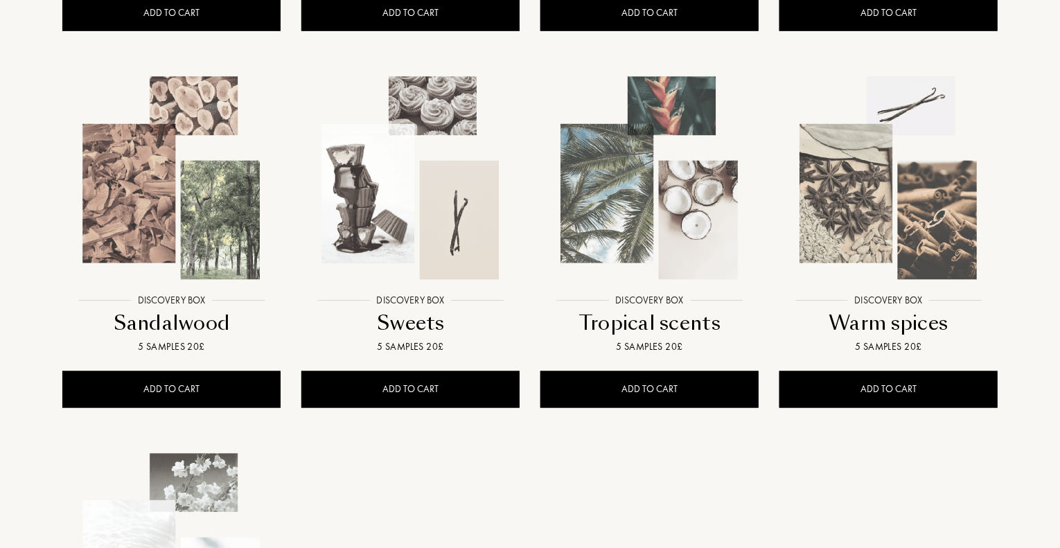
click at [664, 195] on img at bounding box center [649, 178] width 215 height 215
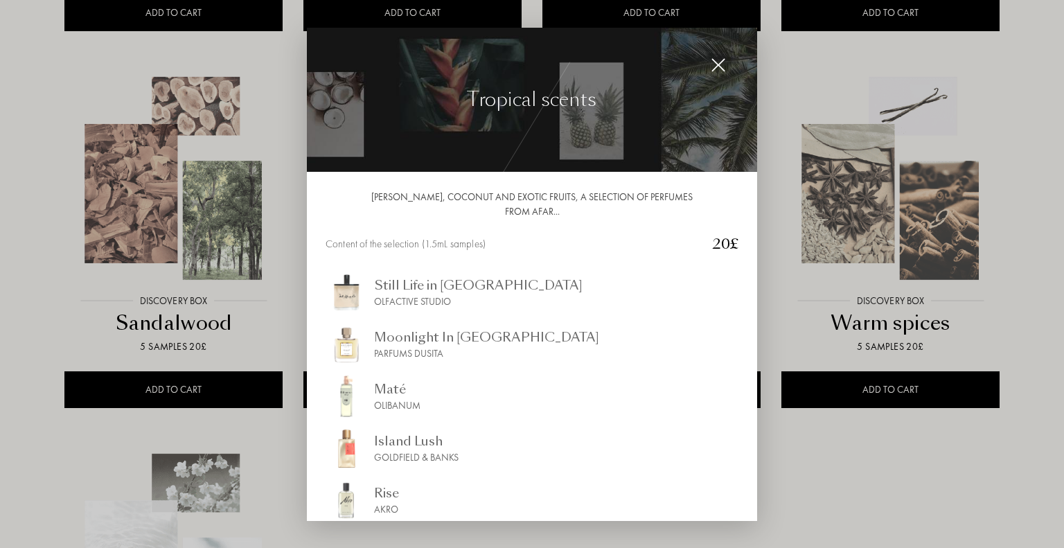
click at [718, 58] on img at bounding box center [718, 65] width 15 height 15
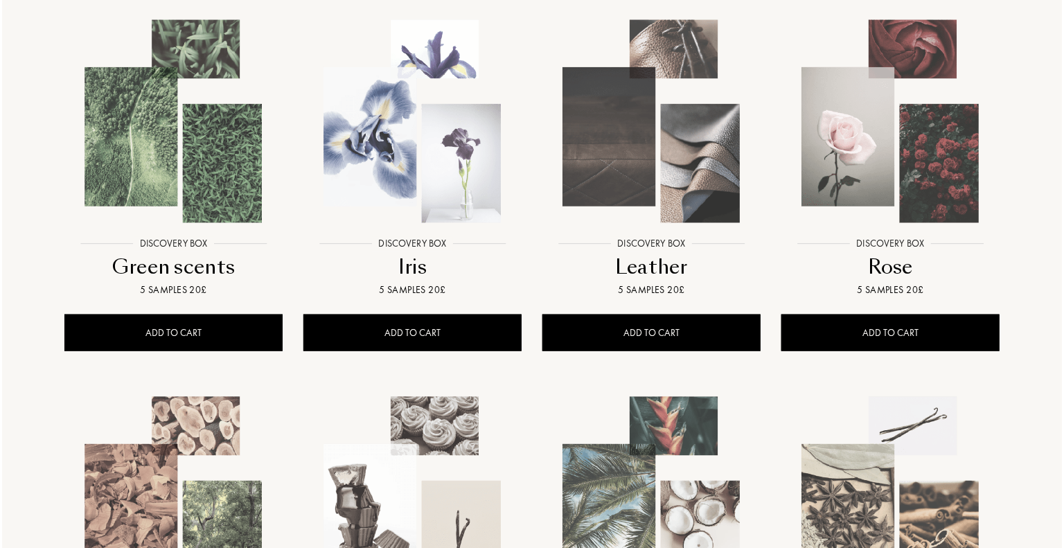
scroll to position [624, 0]
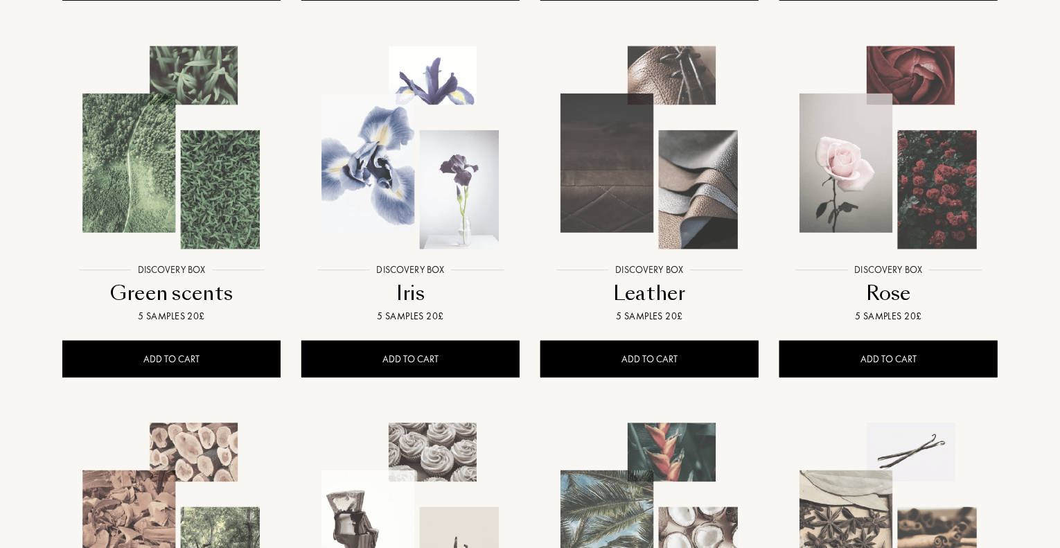
click at [863, 148] on img at bounding box center [888, 147] width 215 height 215
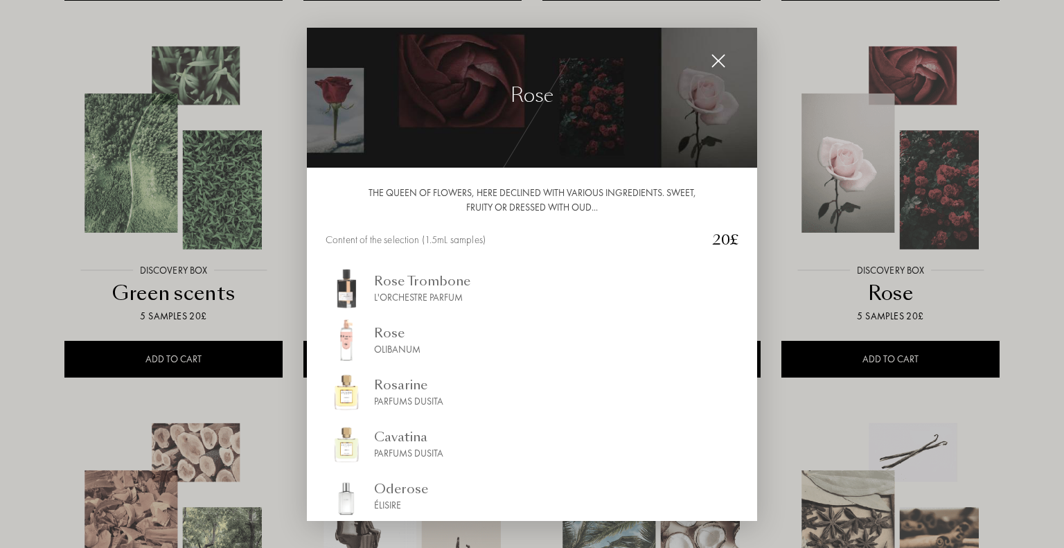
scroll to position [0, 0]
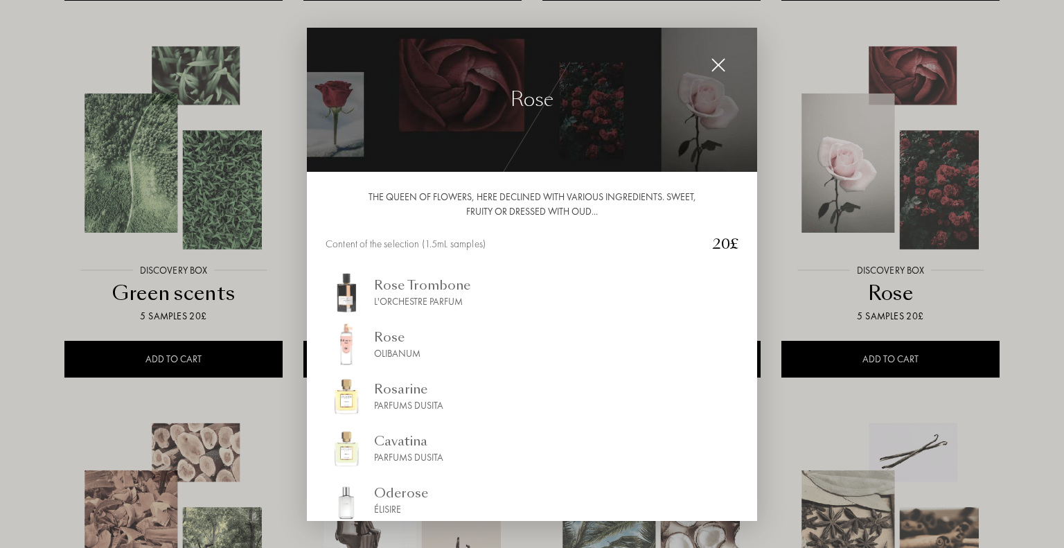
click at [719, 67] on img at bounding box center [718, 65] width 15 height 15
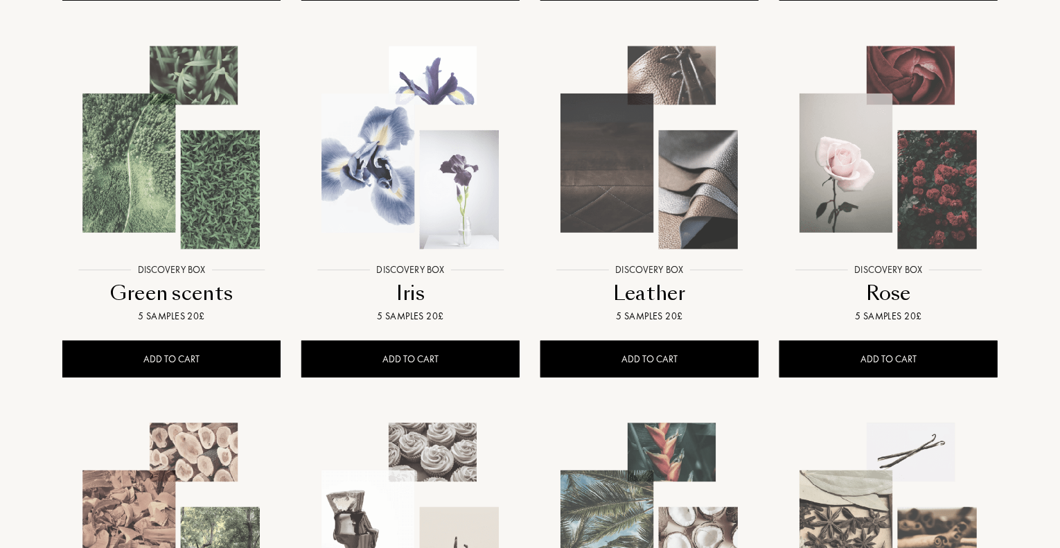
click at [674, 152] on img at bounding box center [649, 147] width 215 height 215
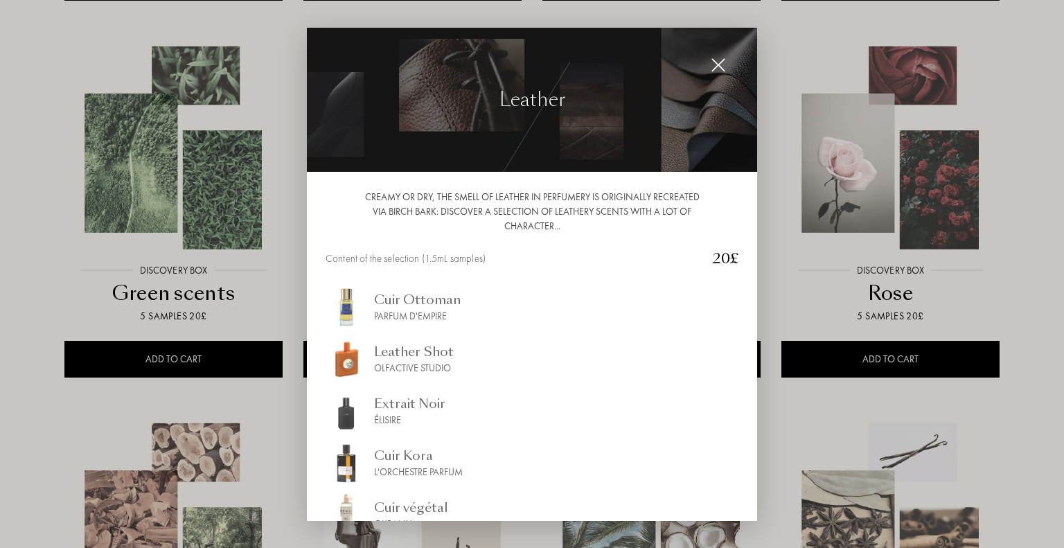
click at [723, 64] on img at bounding box center [718, 65] width 15 height 15
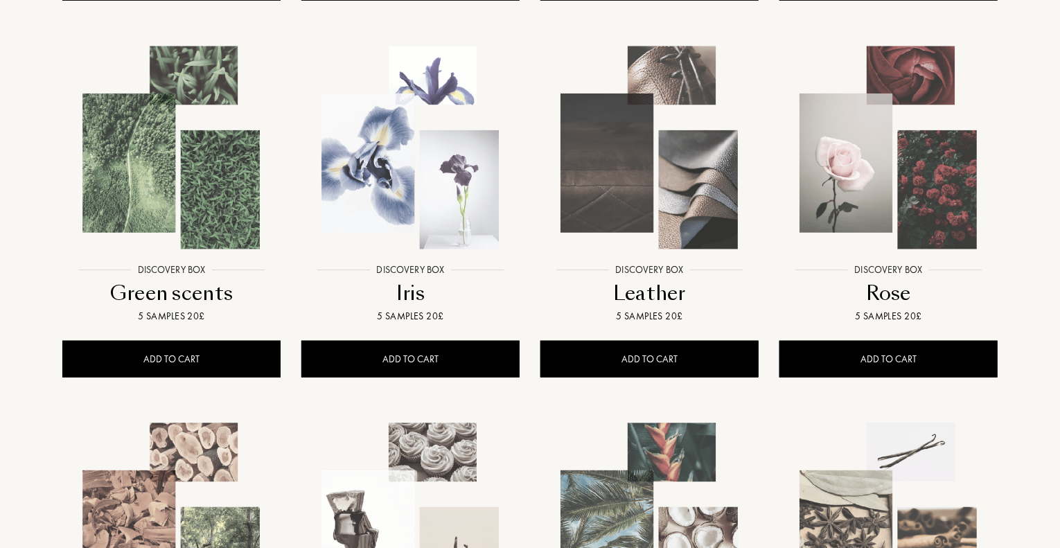
click at [377, 146] on img at bounding box center [410, 147] width 215 height 215
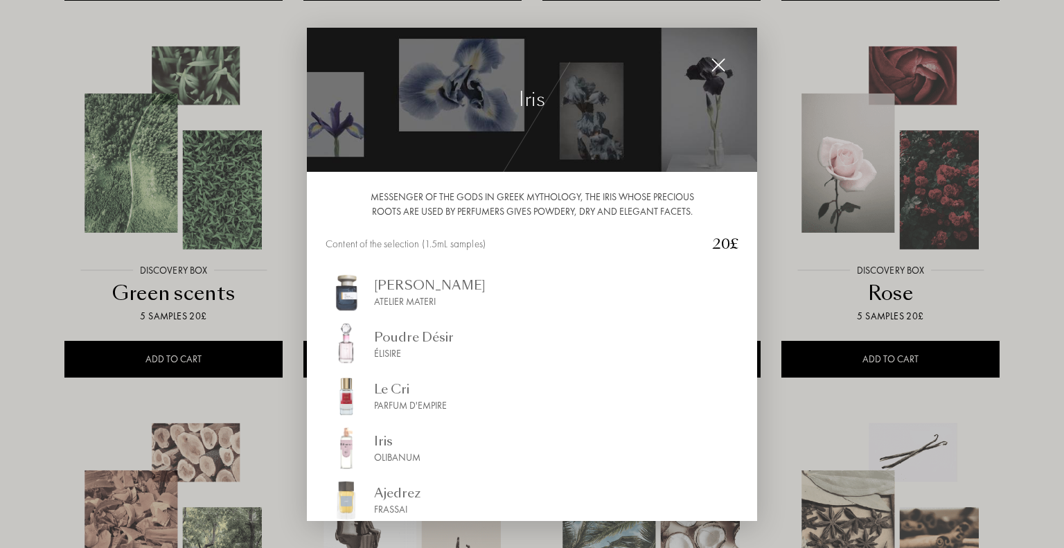
click at [721, 66] on img at bounding box center [718, 65] width 15 height 15
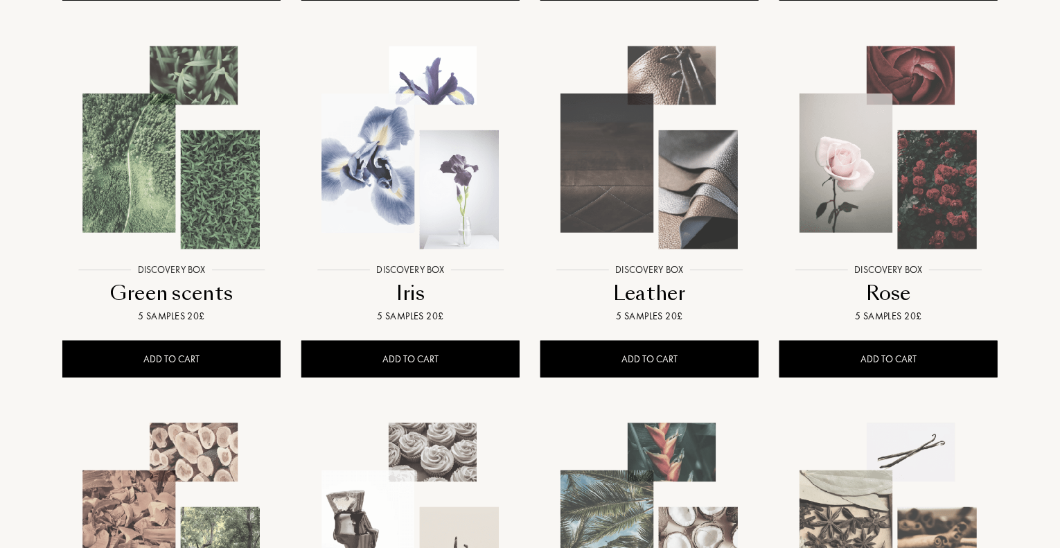
click at [150, 169] on img at bounding box center [171, 147] width 215 height 215
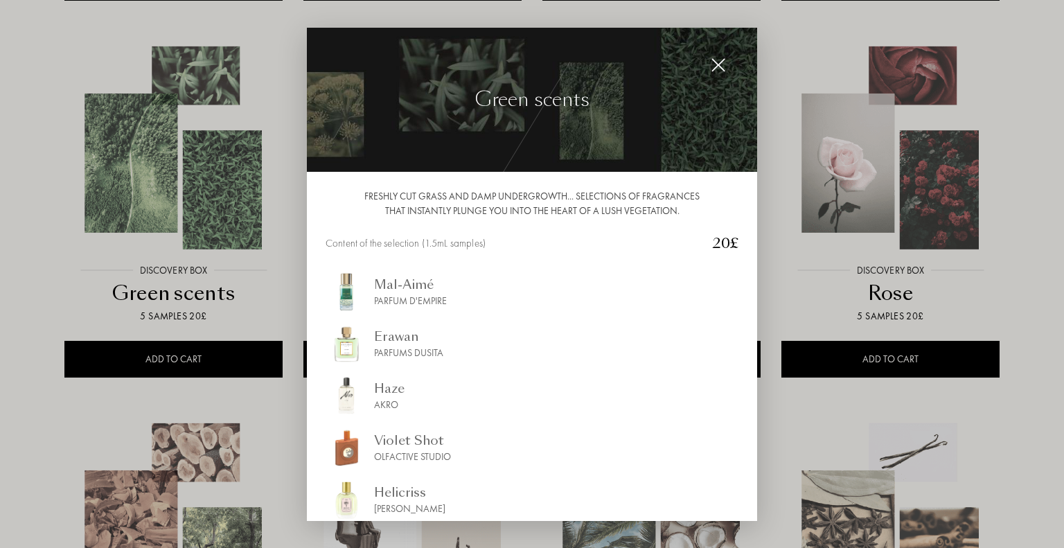
click at [719, 62] on img at bounding box center [718, 65] width 15 height 15
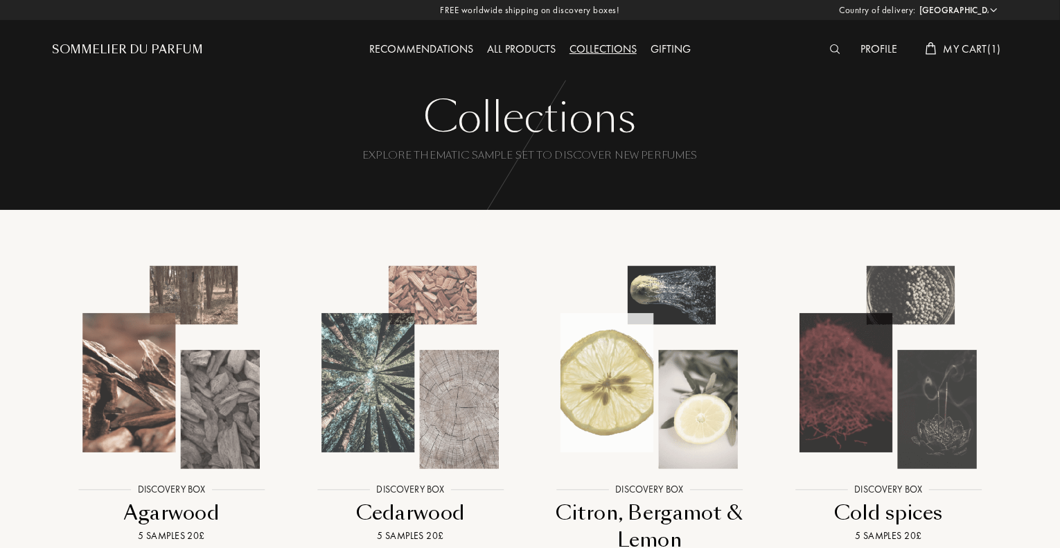
click at [869, 45] on div "Profile" at bounding box center [879, 50] width 51 height 18
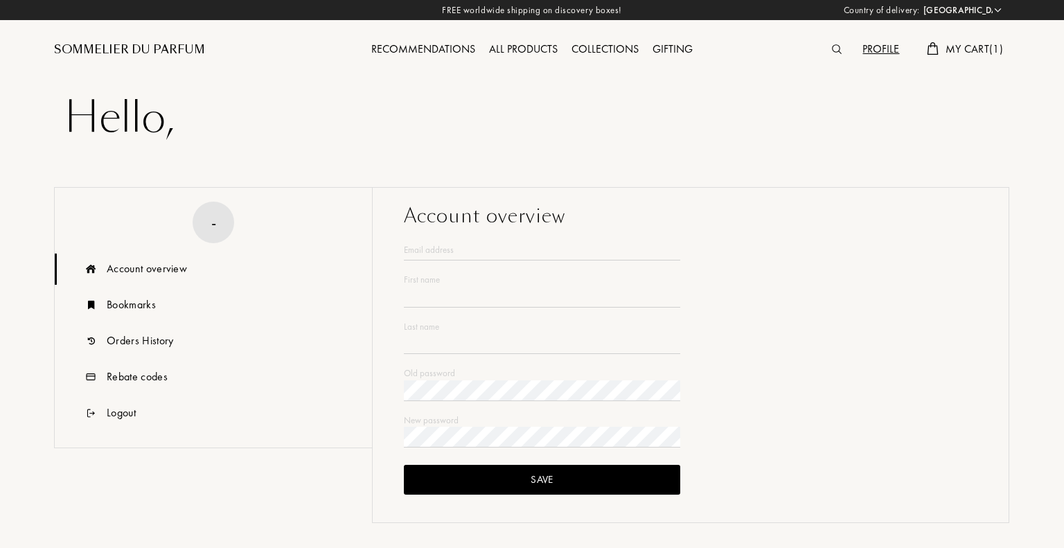
select select "UK"
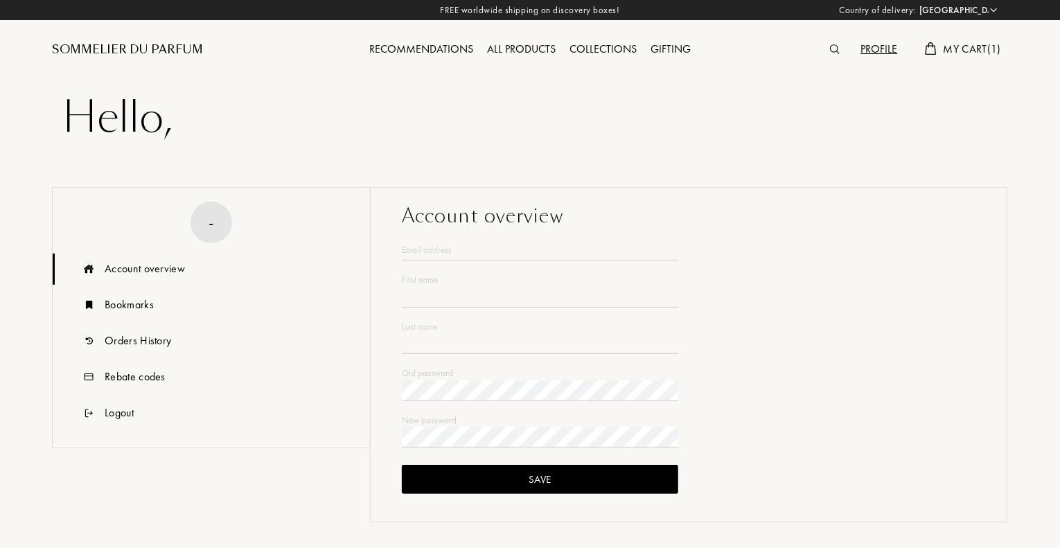
type input "Celine"
type input "Pointereau"
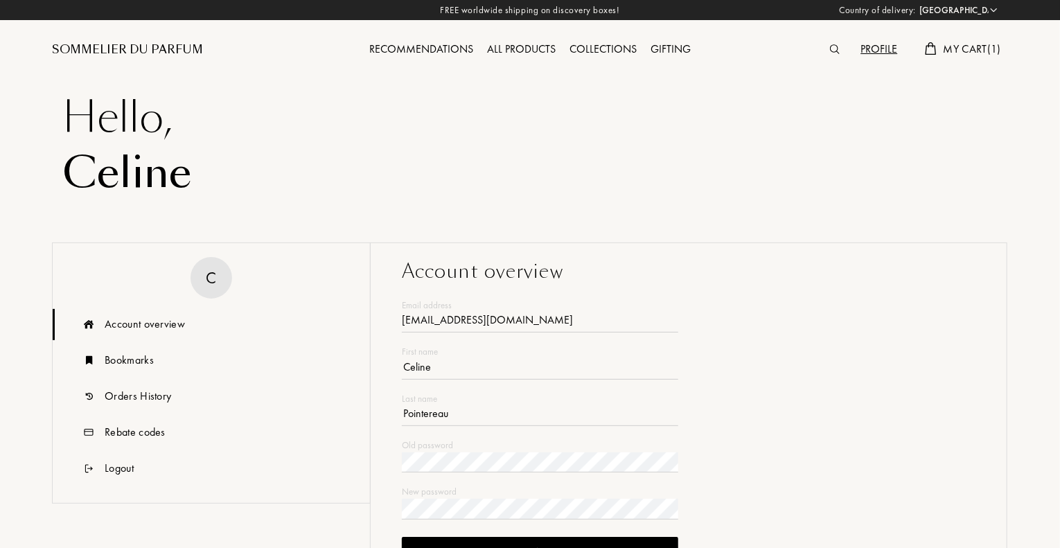
type input "[EMAIL_ADDRESS][DOMAIN_NAME]"
click at [424, 47] on div "Recommendations" at bounding box center [421, 50] width 118 height 18
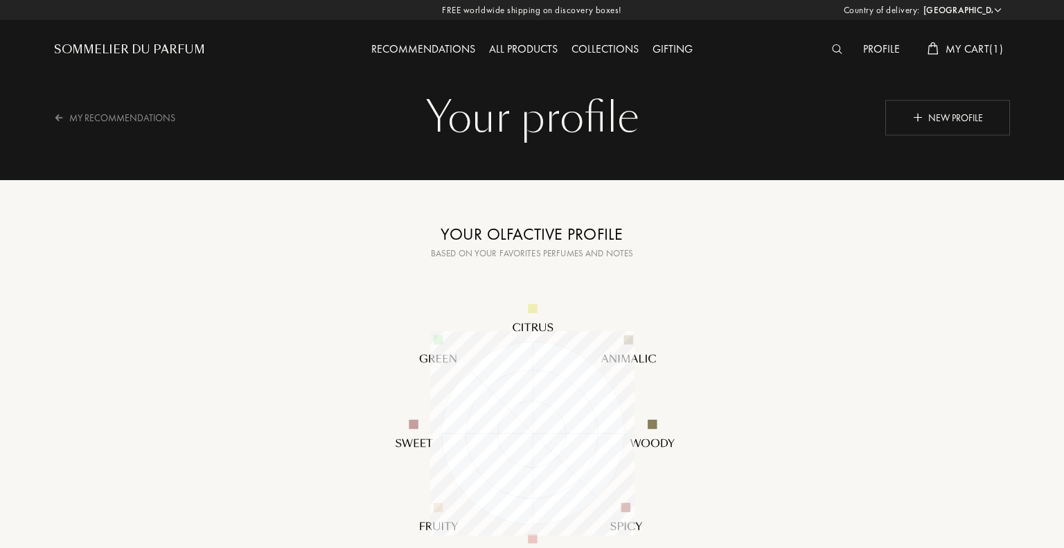
select select "UK"
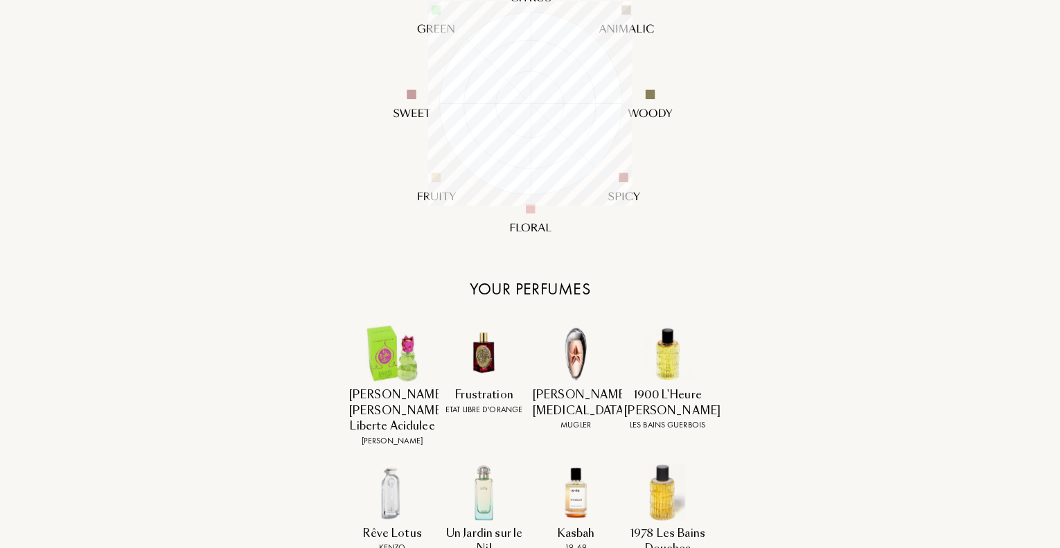
scroll to position [554, 0]
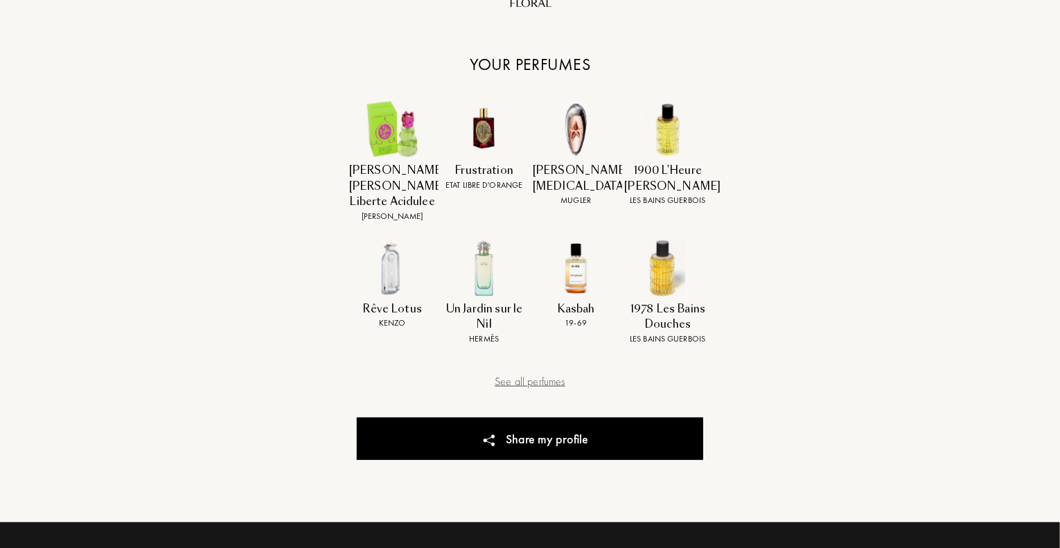
click at [532, 380] on div "See all perfumes" at bounding box center [530, 381] width 346 height 17
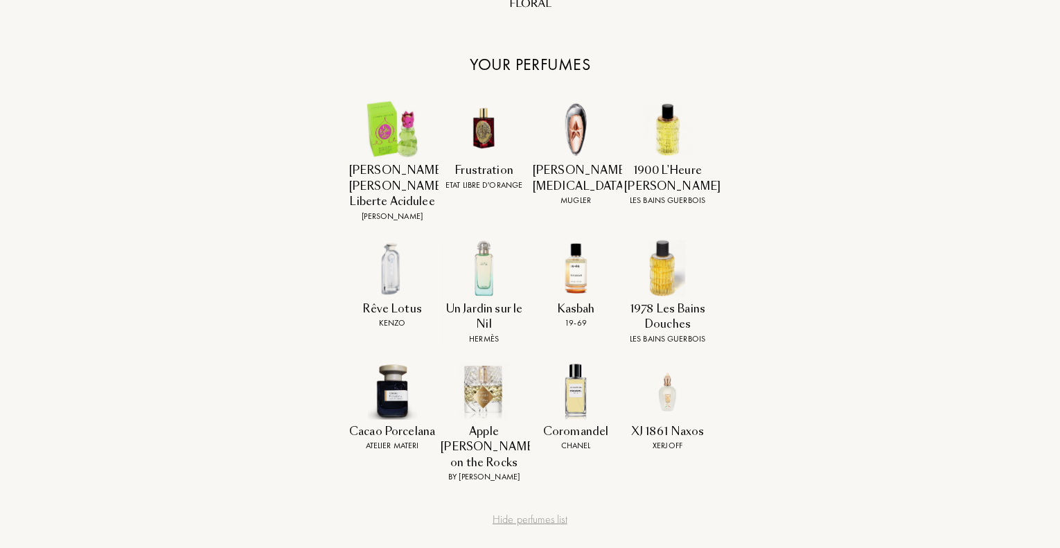
click at [672, 177] on div "1900 L'Heure De Proust" at bounding box center [668, 178] width 87 height 31
click at [660, 146] on img at bounding box center [668, 130] width 58 height 58
click at [399, 138] on img at bounding box center [393, 130] width 58 height 58
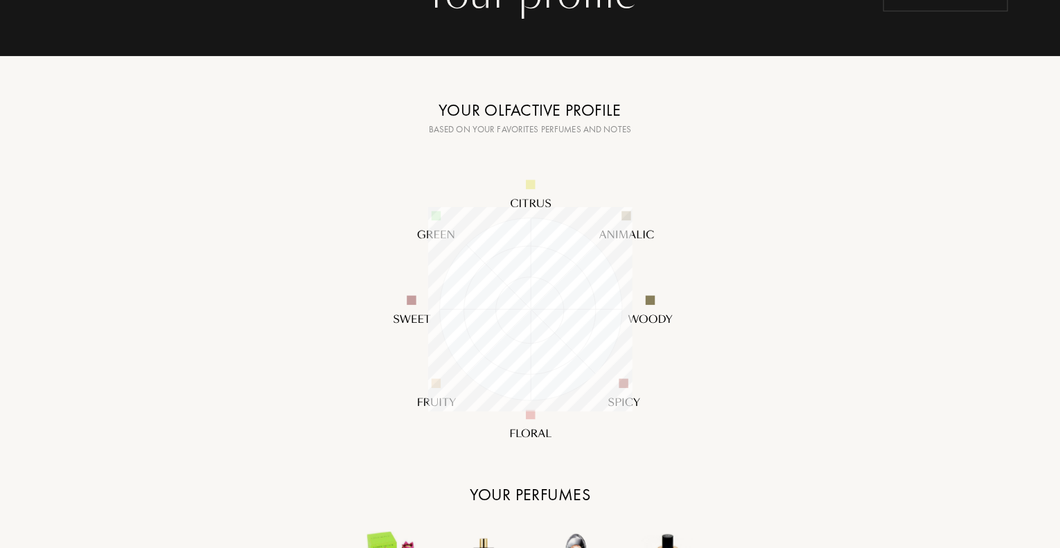
scroll to position [0, 0]
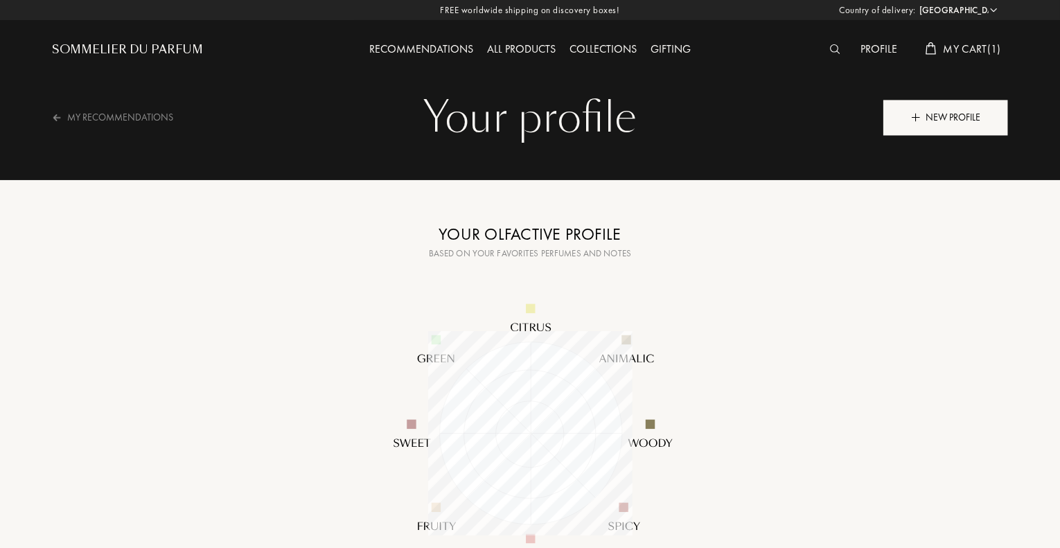
click at [944, 118] on div "New profile" at bounding box center [945, 117] width 125 height 35
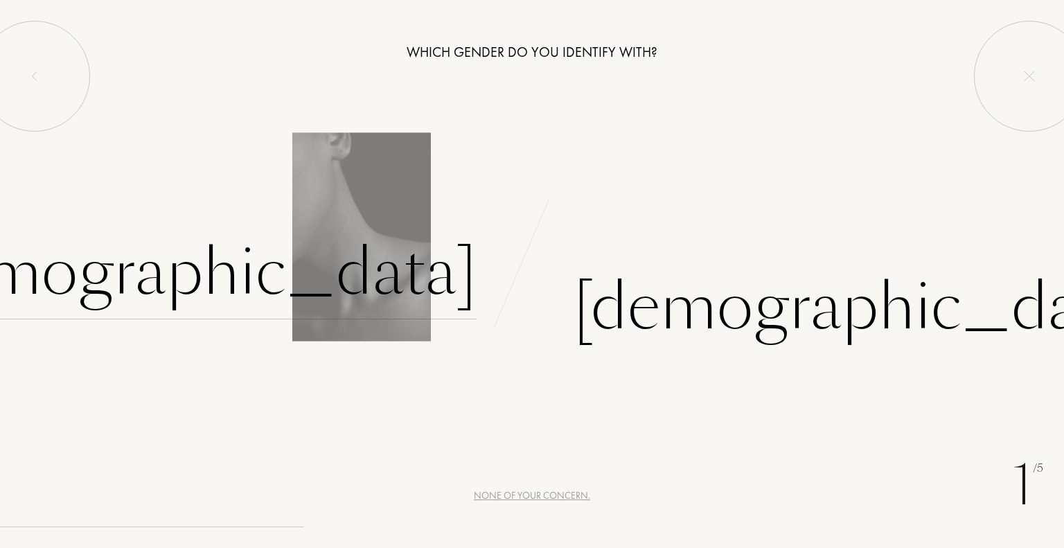
click at [411, 260] on div "[DEMOGRAPHIC_DATA]" at bounding box center [187, 273] width 579 height 94
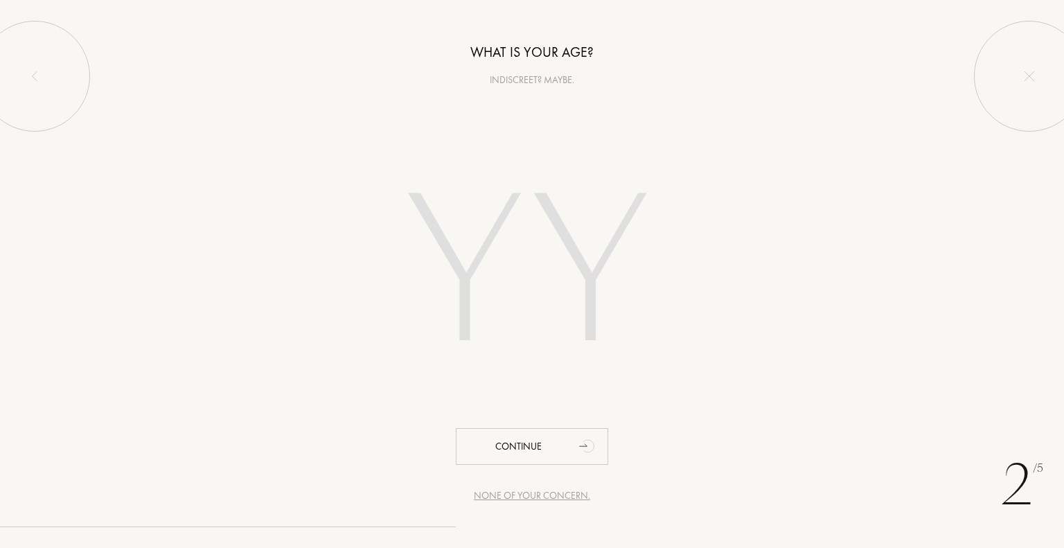
click at [466, 293] on input "number" at bounding box center [532, 276] width 395 height 281
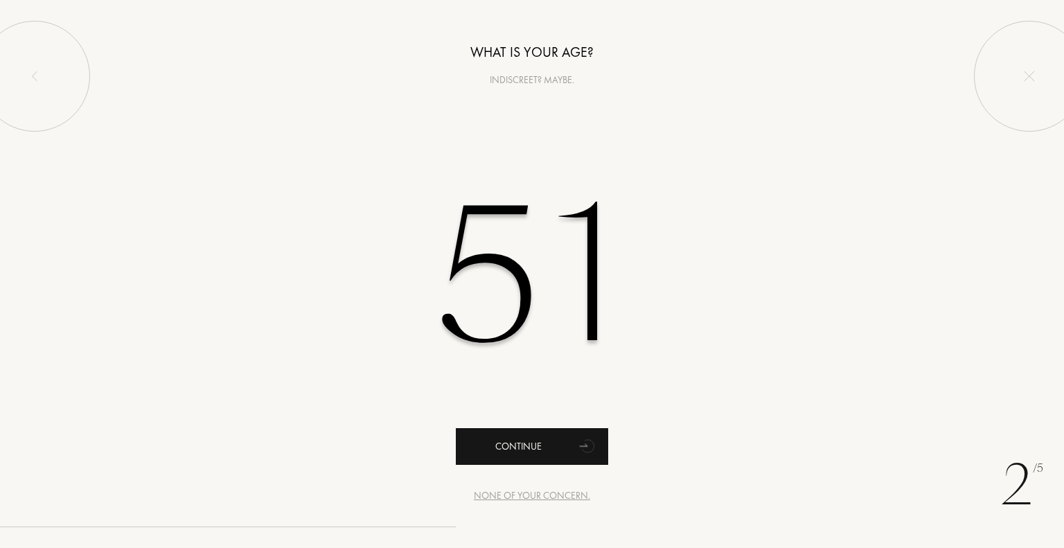
type input "51"
click at [532, 451] on div "Continue" at bounding box center [532, 446] width 152 height 37
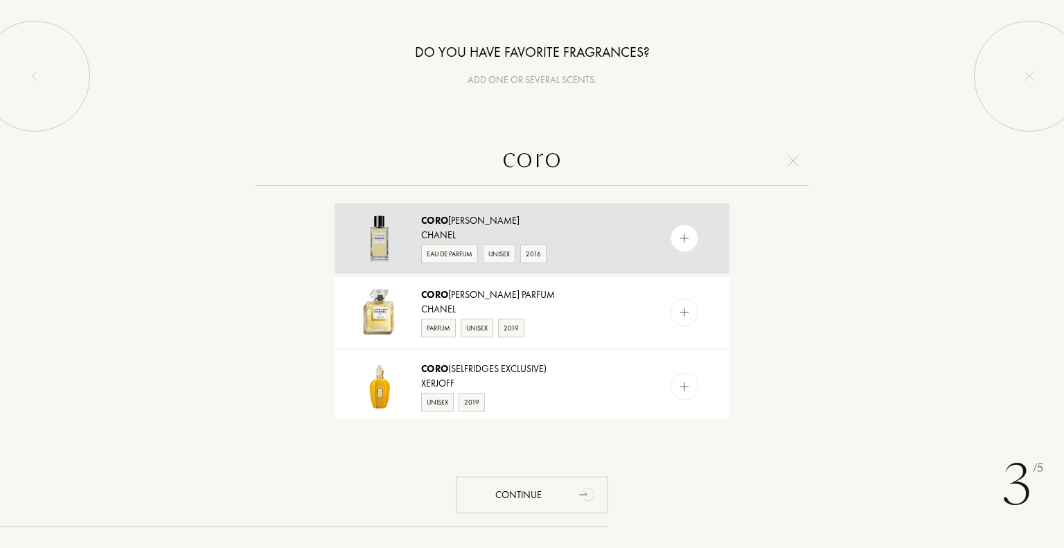
type input "coro"
click at [457, 252] on div "Eau de Parfum" at bounding box center [449, 254] width 57 height 19
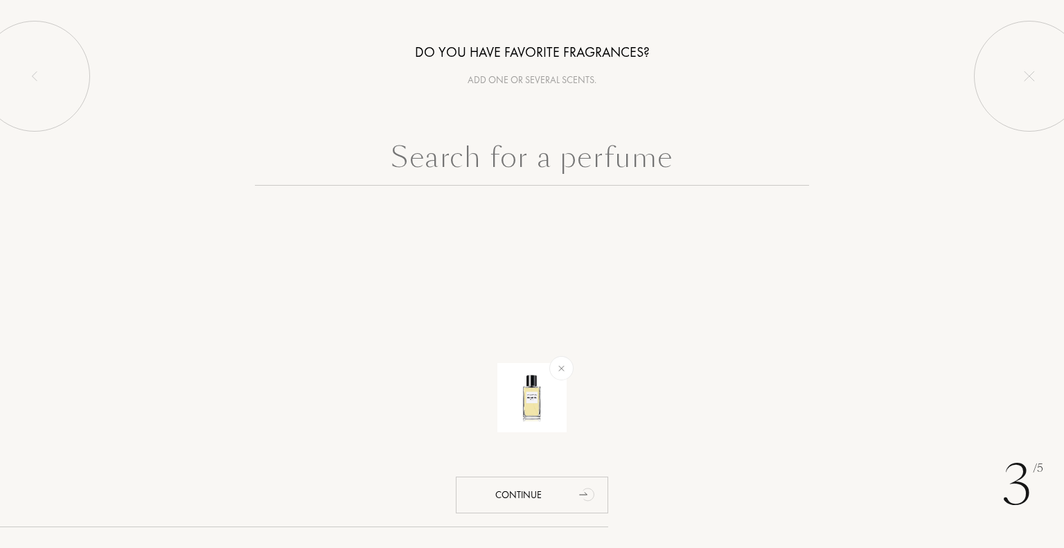
click at [527, 274] on div "3 /5 Do you have favorite fragrances? Add one or several scents. Continue" at bounding box center [532, 274] width 1064 height 548
click at [504, 165] on input "text" at bounding box center [532, 161] width 554 height 50
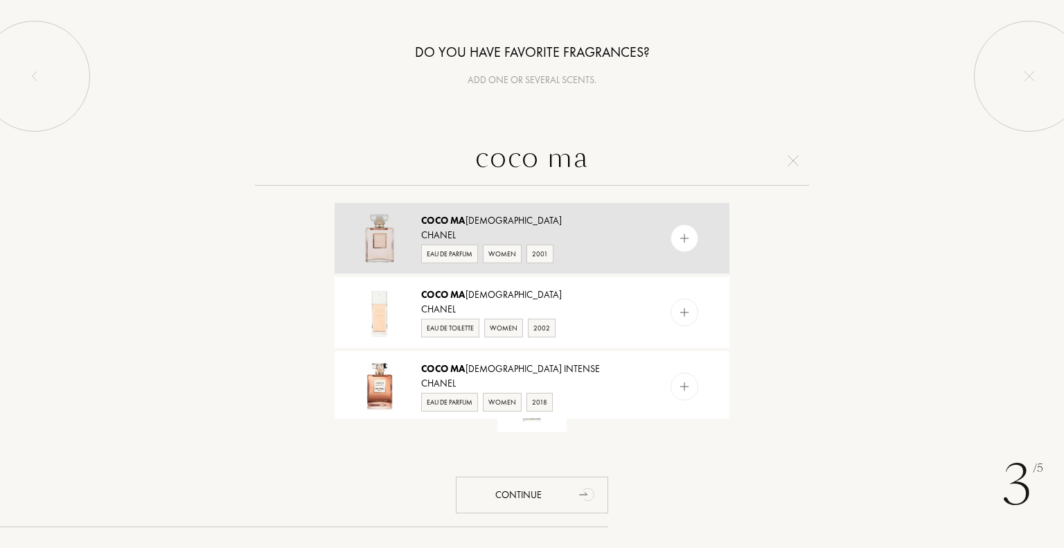
type input "coco ma"
click at [453, 251] on div "Eau de Parfum" at bounding box center [449, 254] width 57 height 19
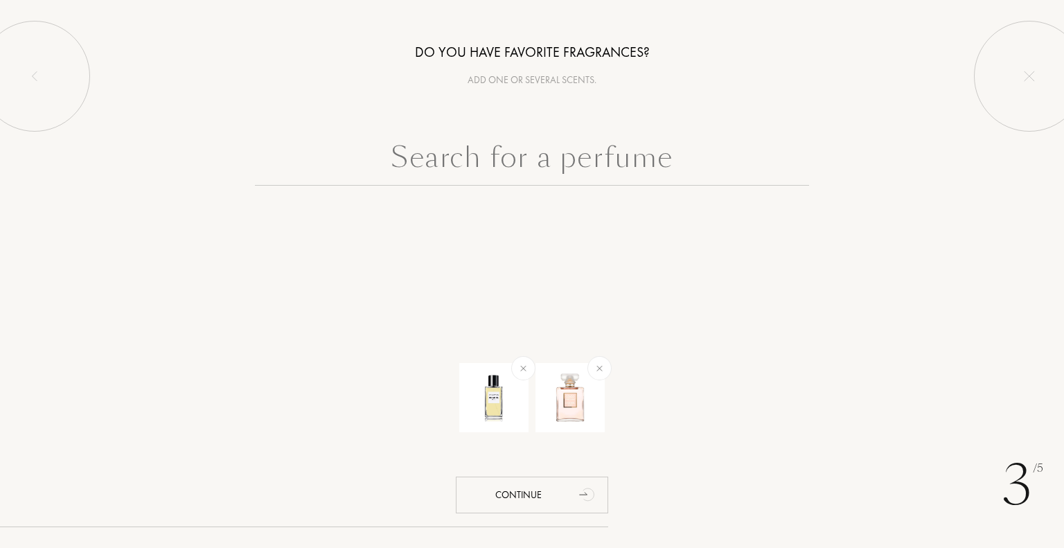
click at [496, 150] on input "text" at bounding box center [532, 161] width 554 height 50
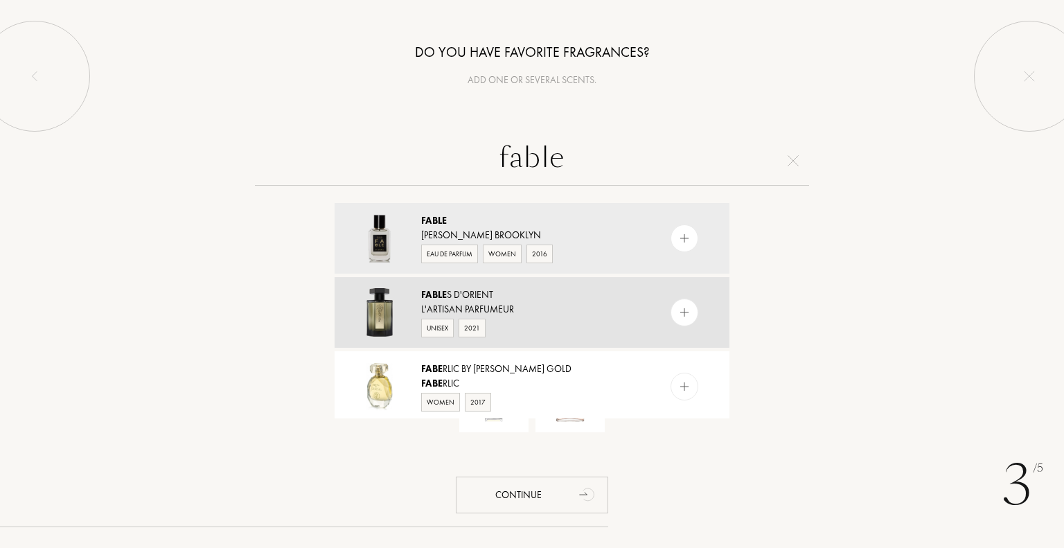
type input "fable"
click at [449, 291] on div "Fable s d'Orient" at bounding box center [531, 295] width 220 height 15
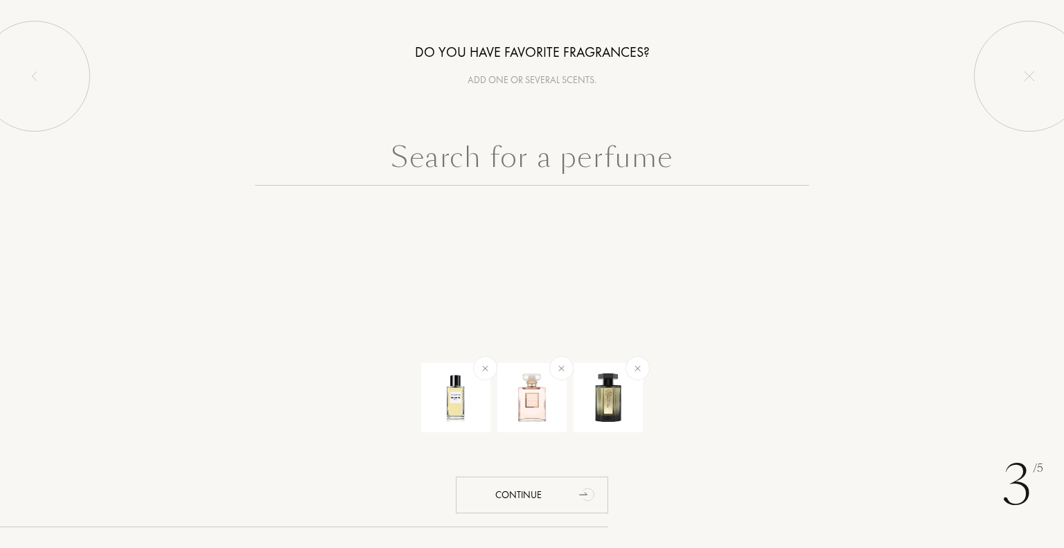
click at [497, 169] on input "text" at bounding box center [532, 161] width 554 height 50
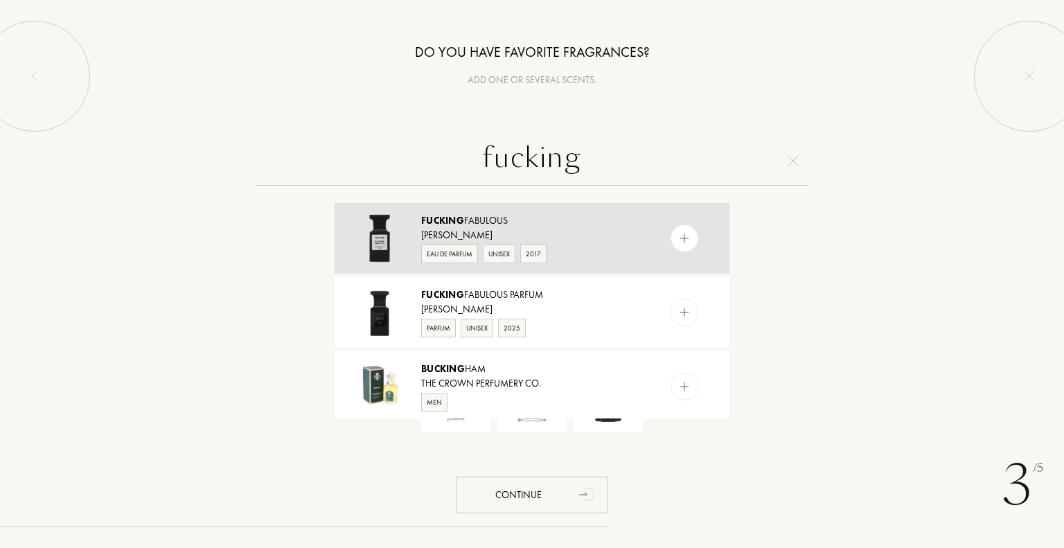
type input "fucking"
click at [442, 255] on div "Eau de Parfum" at bounding box center [449, 254] width 57 height 19
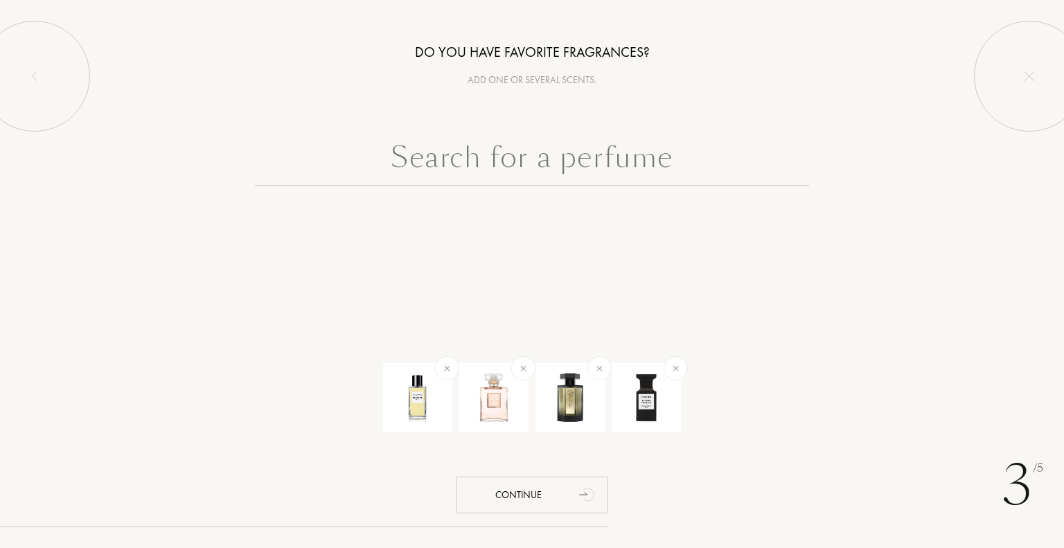
click at [497, 164] on input "text" at bounding box center [532, 161] width 554 height 50
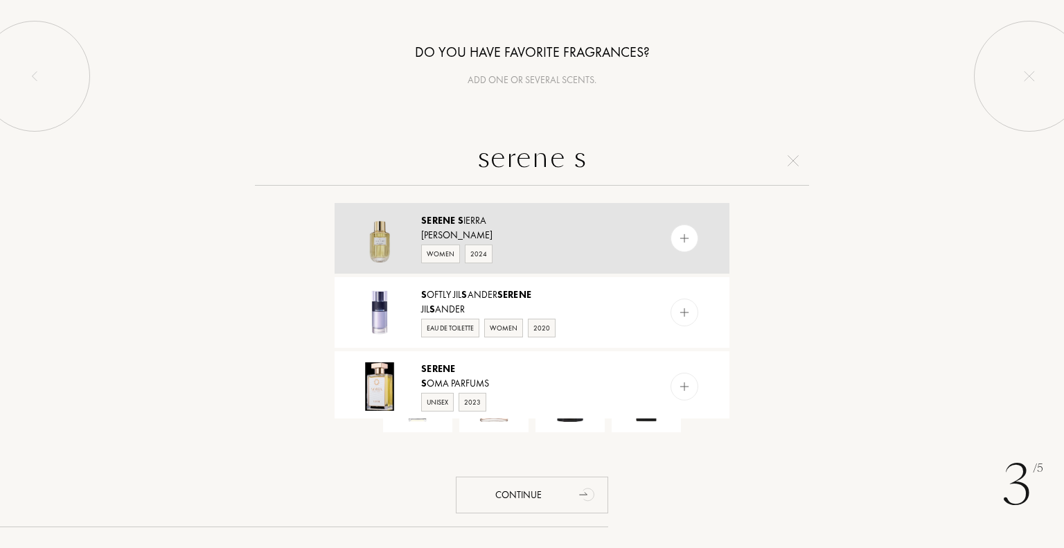
type input "serene s"
click at [482, 224] on div "Serene S ierra" at bounding box center [531, 220] width 220 height 15
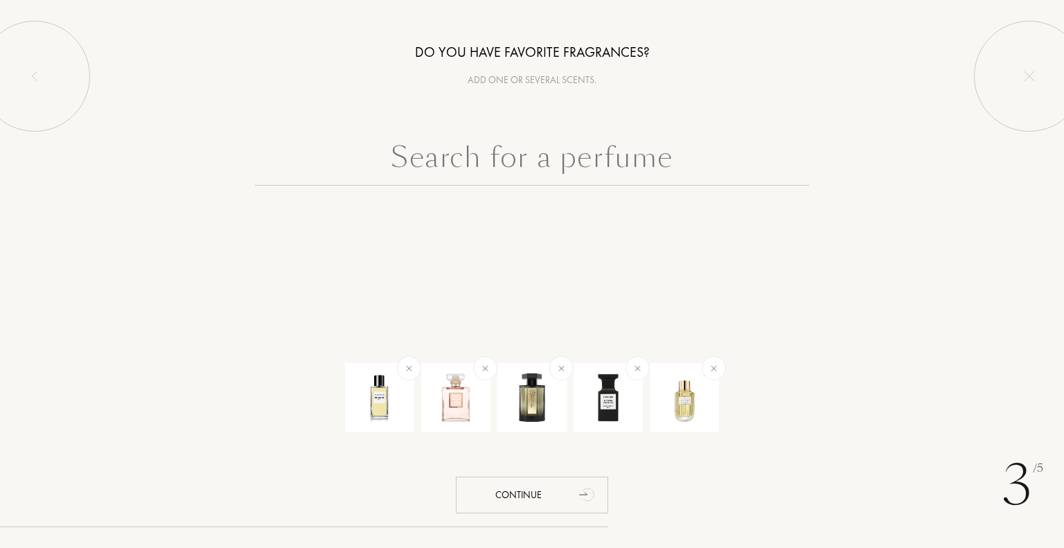
click at [493, 152] on input "text" at bounding box center [532, 161] width 554 height 50
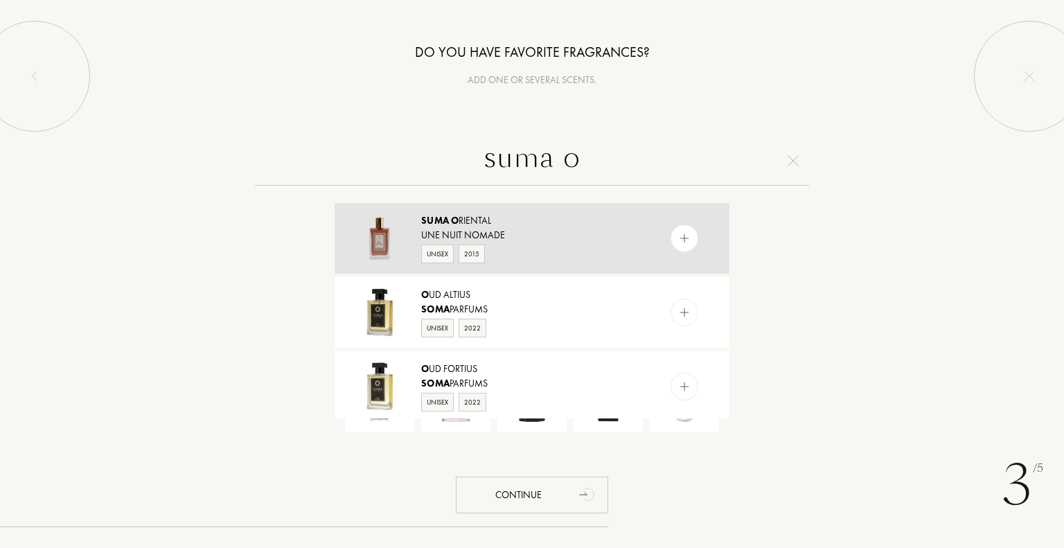
type input "suma o"
click at [468, 218] on div "Suma O riental" at bounding box center [531, 220] width 220 height 15
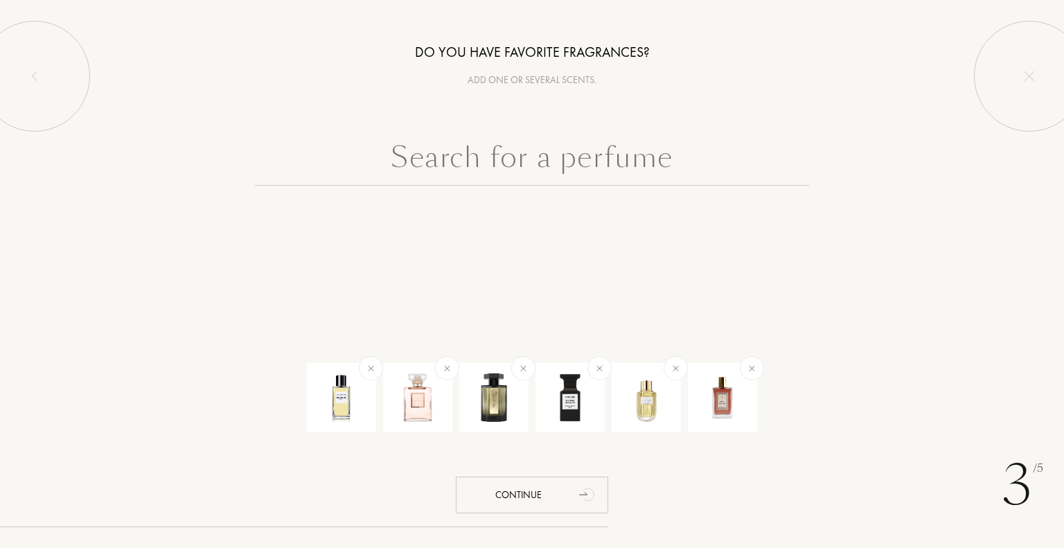
click at [541, 159] on input "text" at bounding box center [532, 161] width 554 height 50
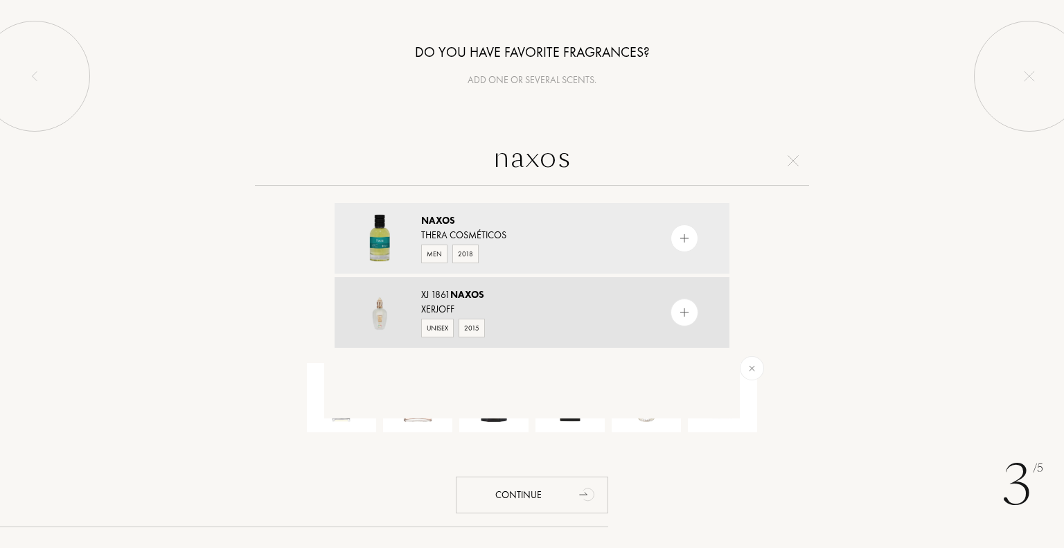
type input "naxos"
click at [436, 293] on div "XJ 1861 Naxos" at bounding box center [531, 295] width 220 height 15
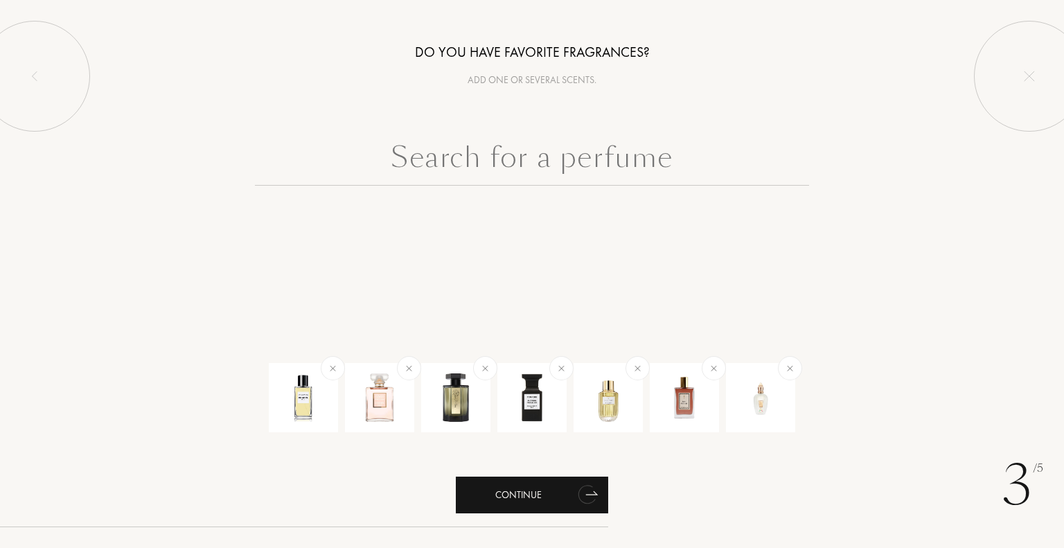
click at [508, 500] on div "Continue" at bounding box center [532, 495] width 152 height 37
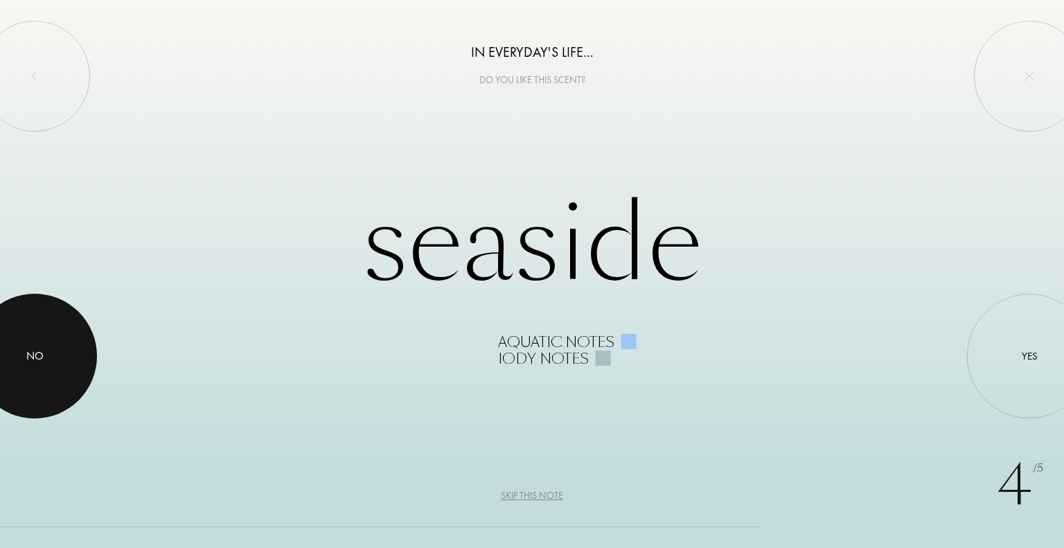
click at [40, 348] on div "No" at bounding box center [34, 356] width 17 height 17
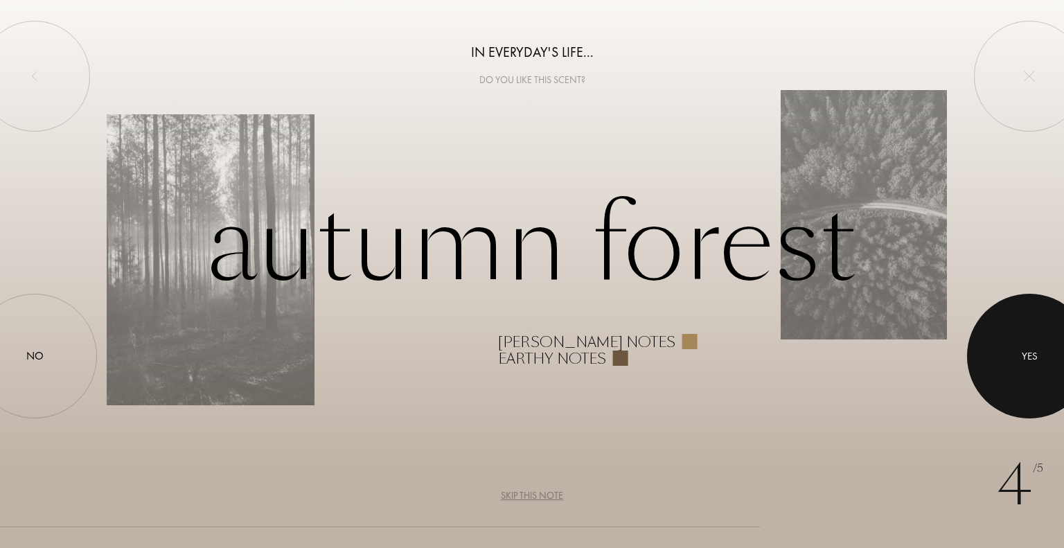
click at [1023, 390] on div at bounding box center [1029, 356] width 125 height 125
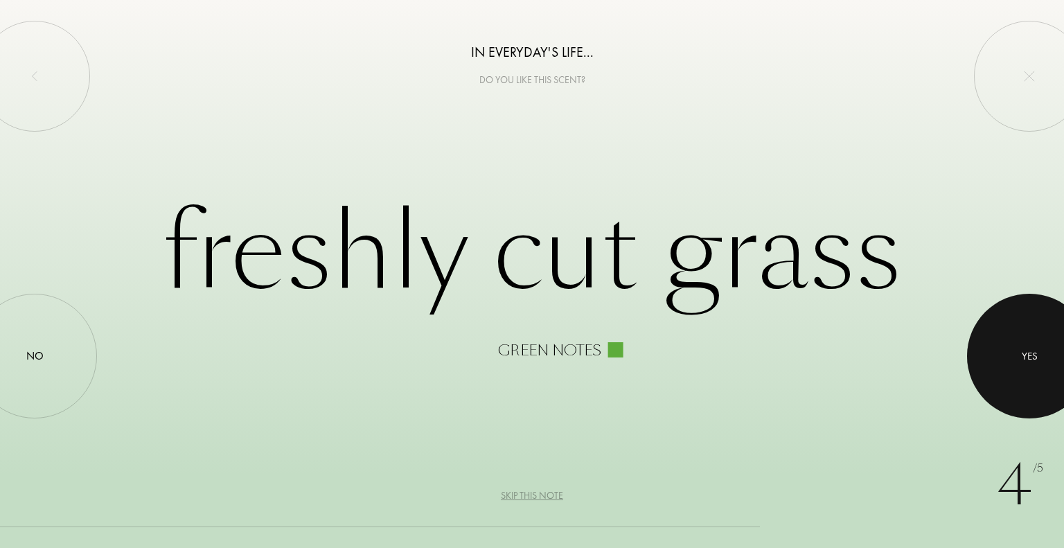
click at [1023, 390] on div at bounding box center [1029, 356] width 125 height 125
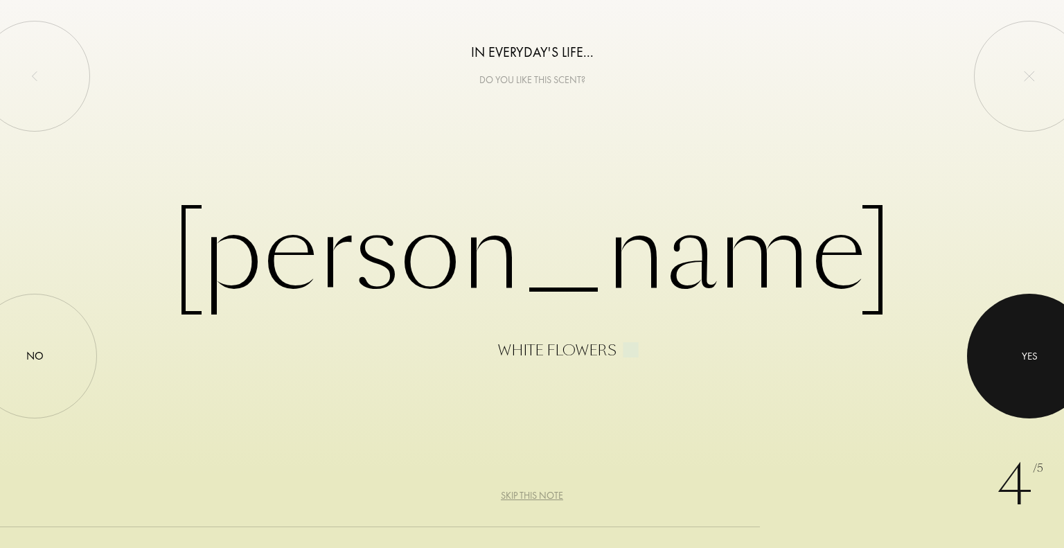
click at [1023, 383] on div at bounding box center [1029, 356] width 125 height 125
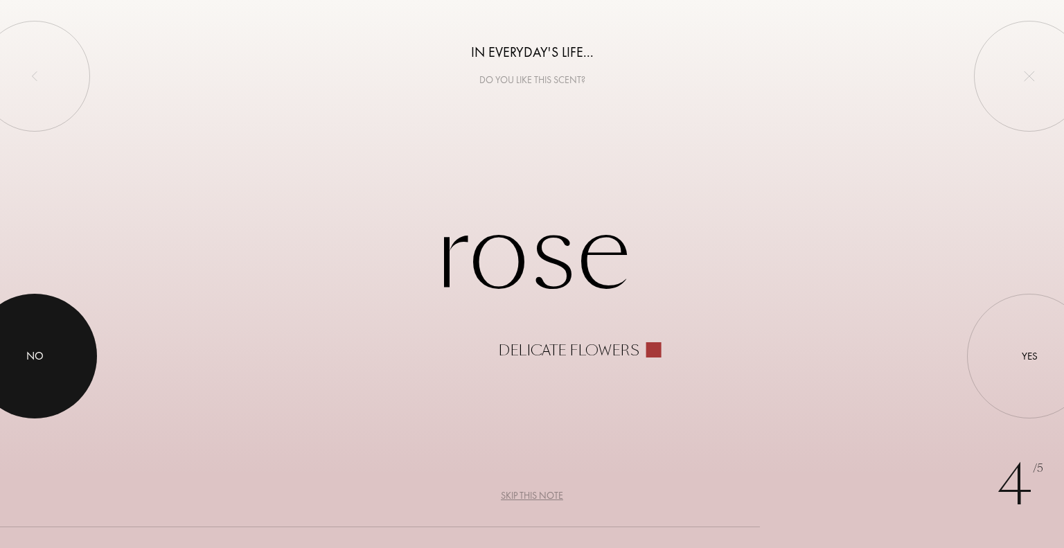
click at [32, 313] on div at bounding box center [34, 356] width 125 height 125
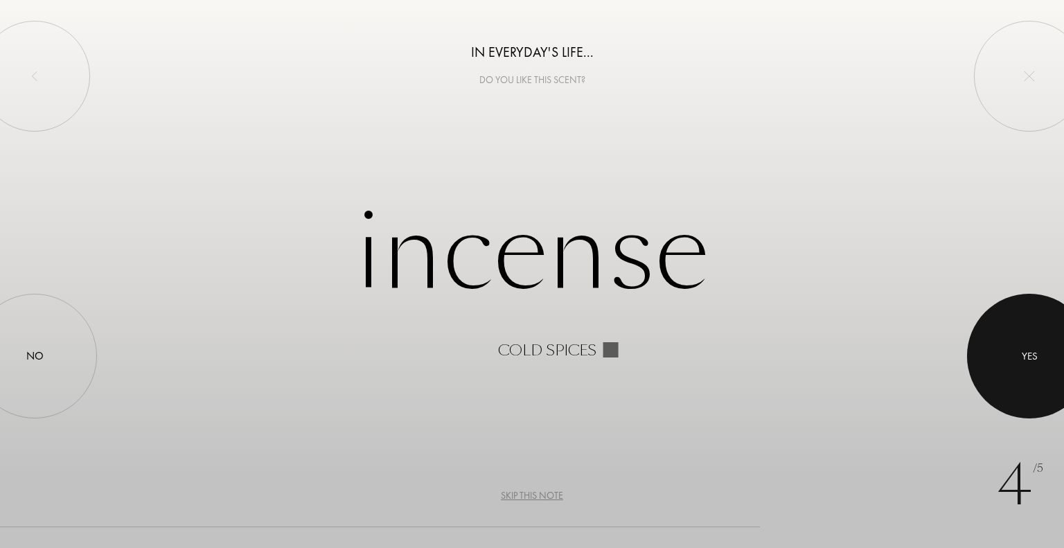
click at [1049, 346] on div at bounding box center [1029, 356] width 125 height 125
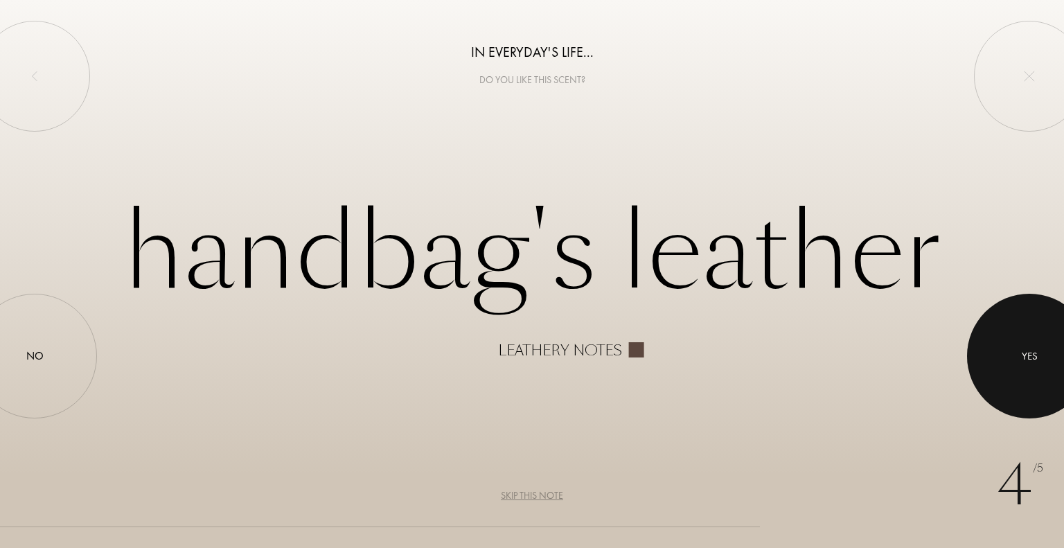
click at [1032, 345] on div at bounding box center [1029, 356] width 125 height 125
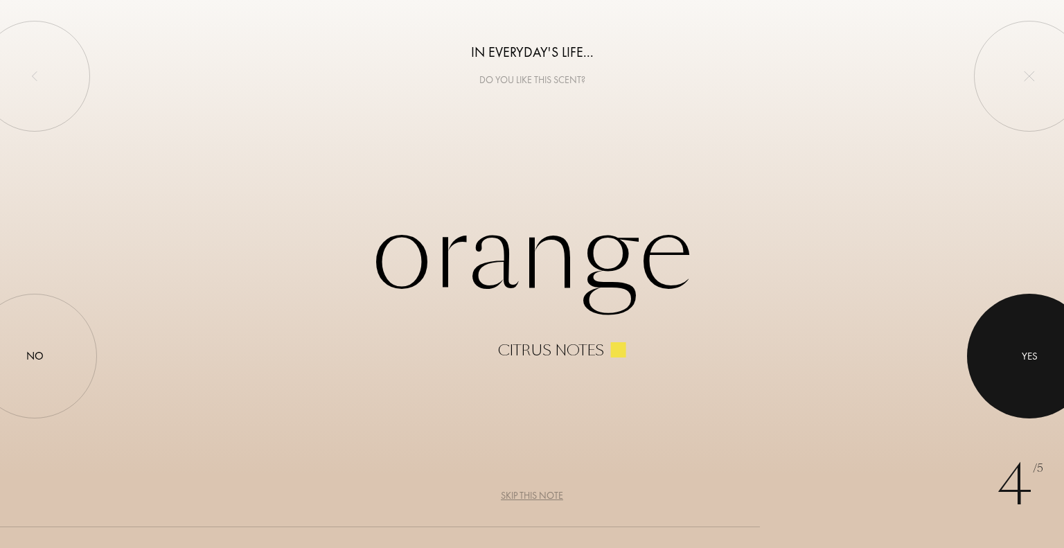
click at [1032, 345] on div at bounding box center [1029, 356] width 125 height 125
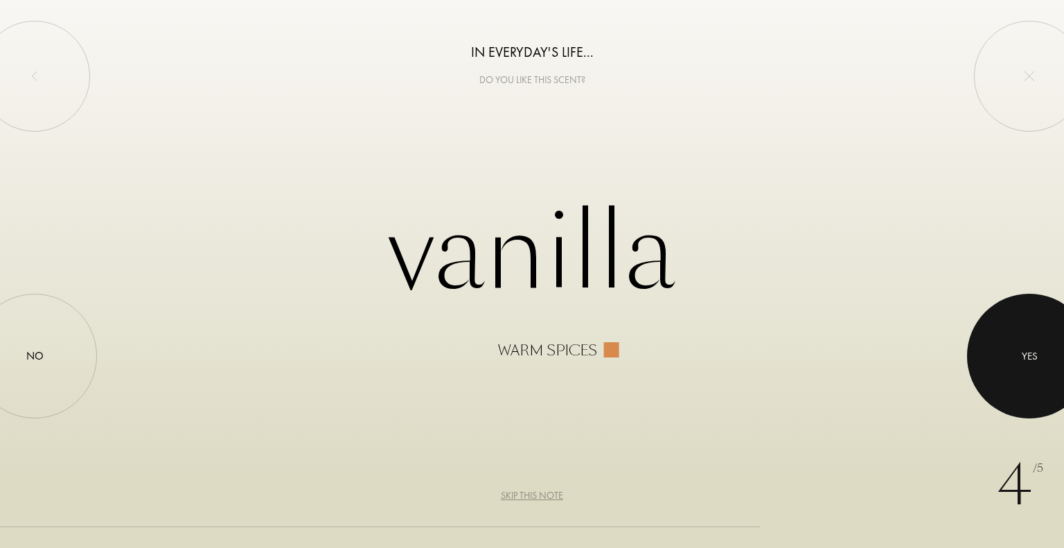
click at [1032, 345] on div at bounding box center [1029, 356] width 125 height 125
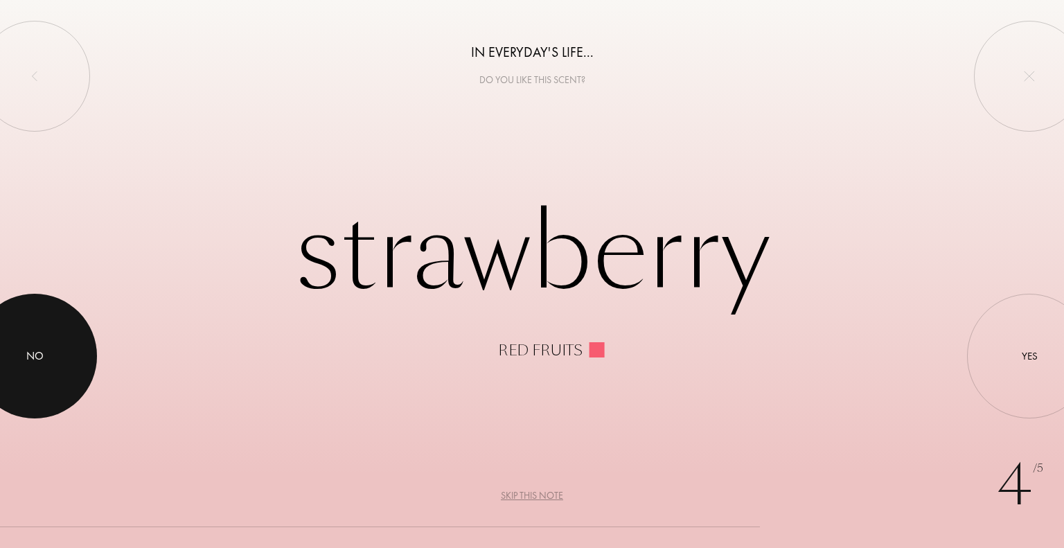
click at [50, 330] on div at bounding box center [34, 356] width 125 height 125
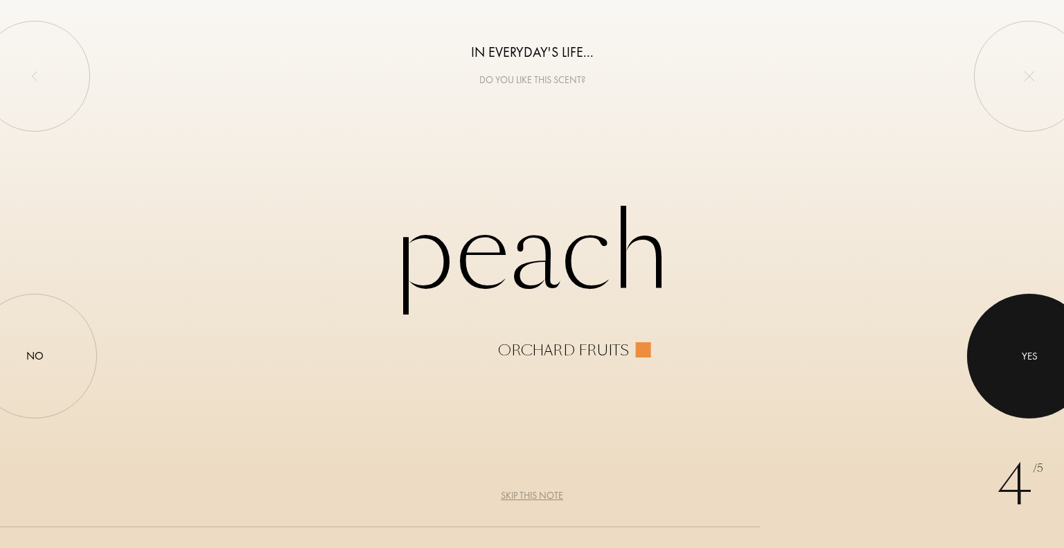
click at [1062, 355] on div at bounding box center [1029, 356] width 125 height 125
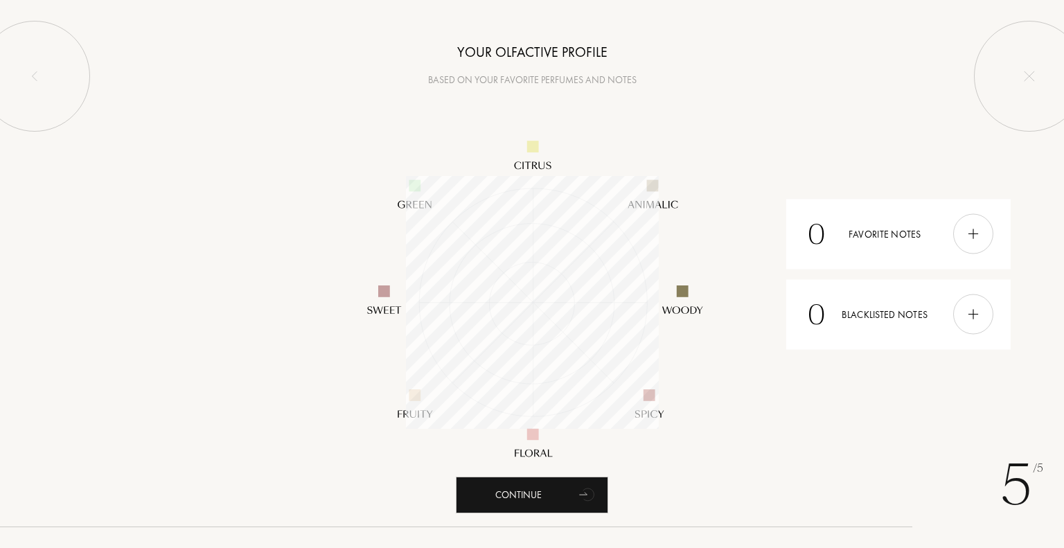
scroll to position [253, 253]
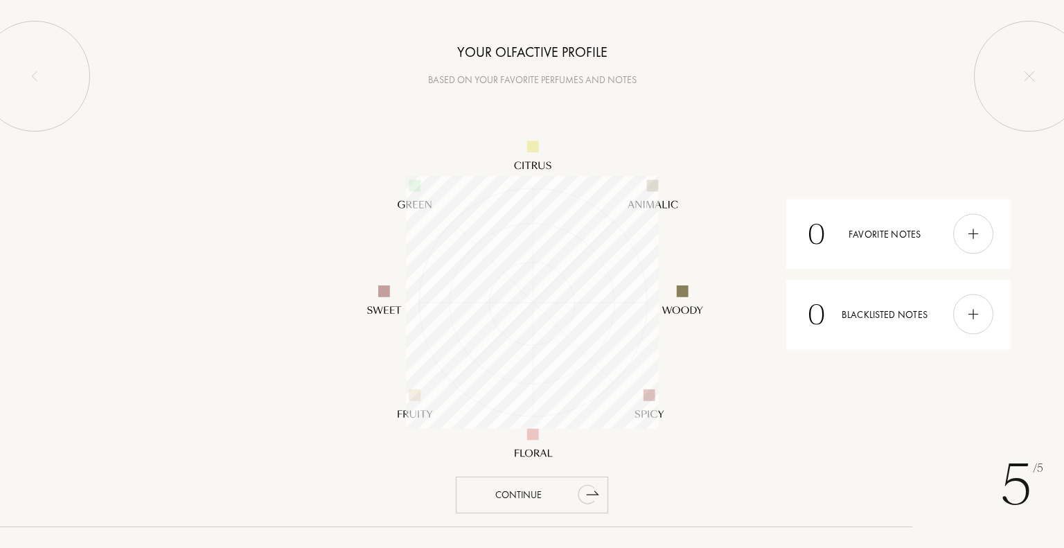
click at [518, 489] on div "Continue" at bounding box center [532, 495] width 152 height 37
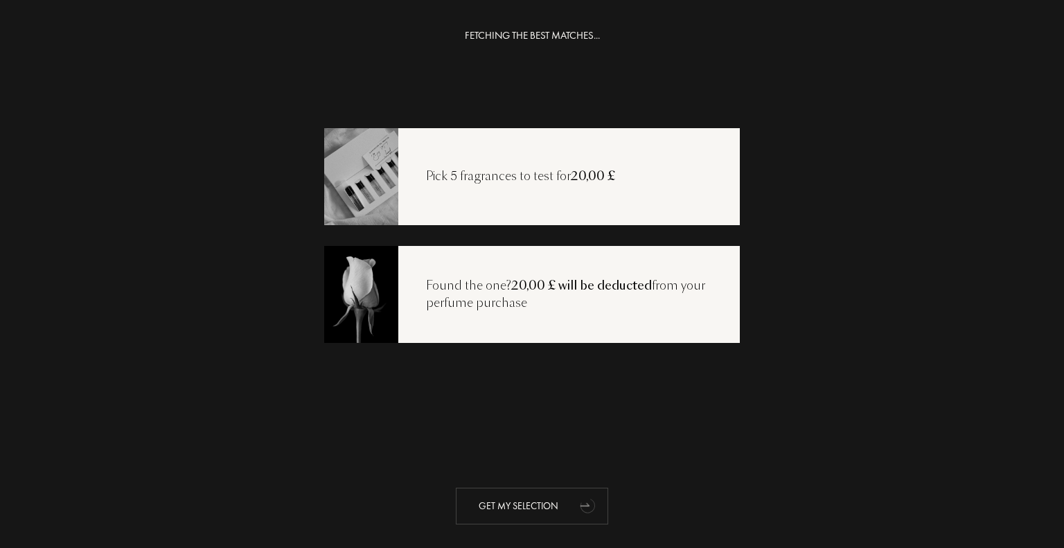
click at [536, 503] on div "Get my selection" at bounding box center [532, 506] width 152 height 37
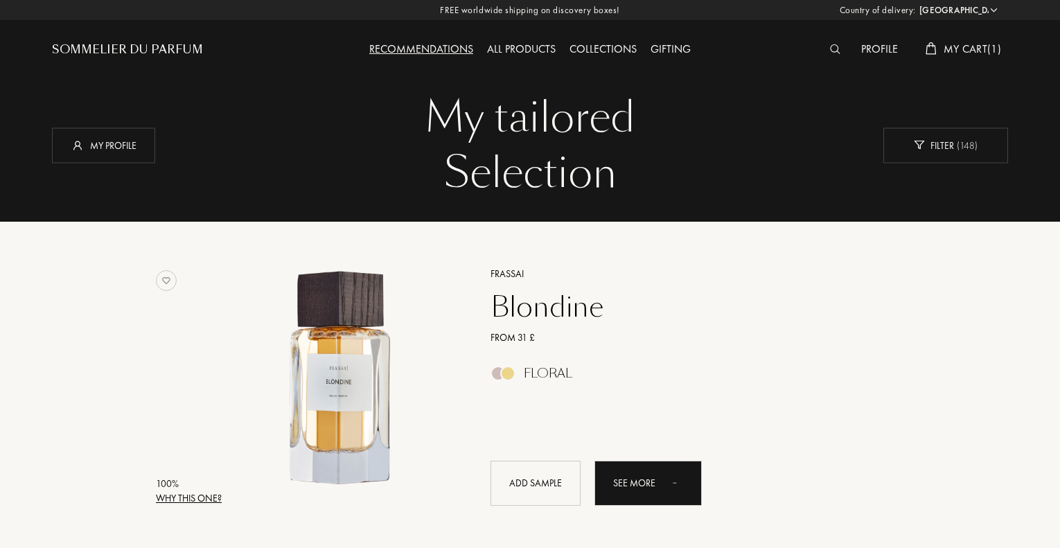
select select "UK"
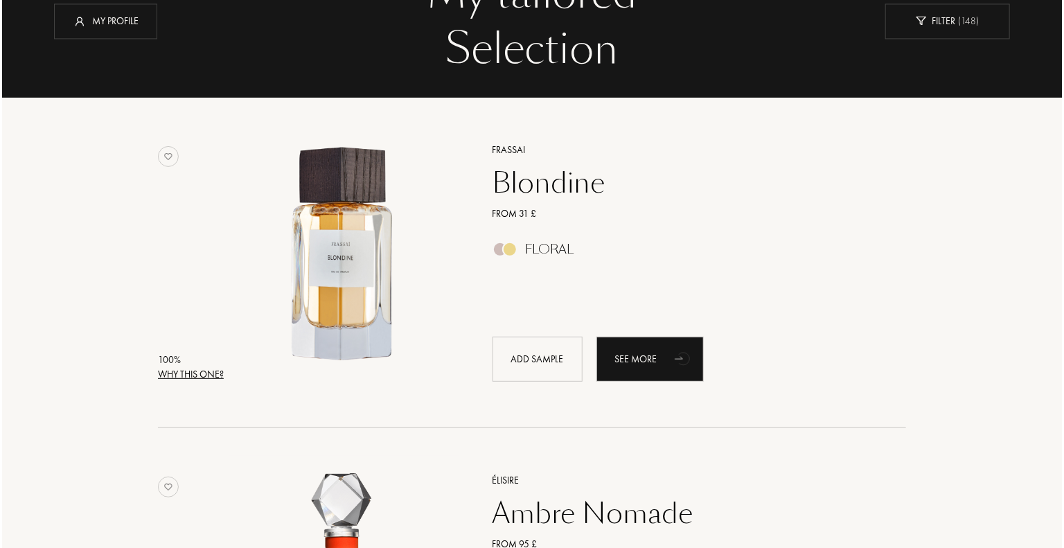
scroll to position [69, 0]
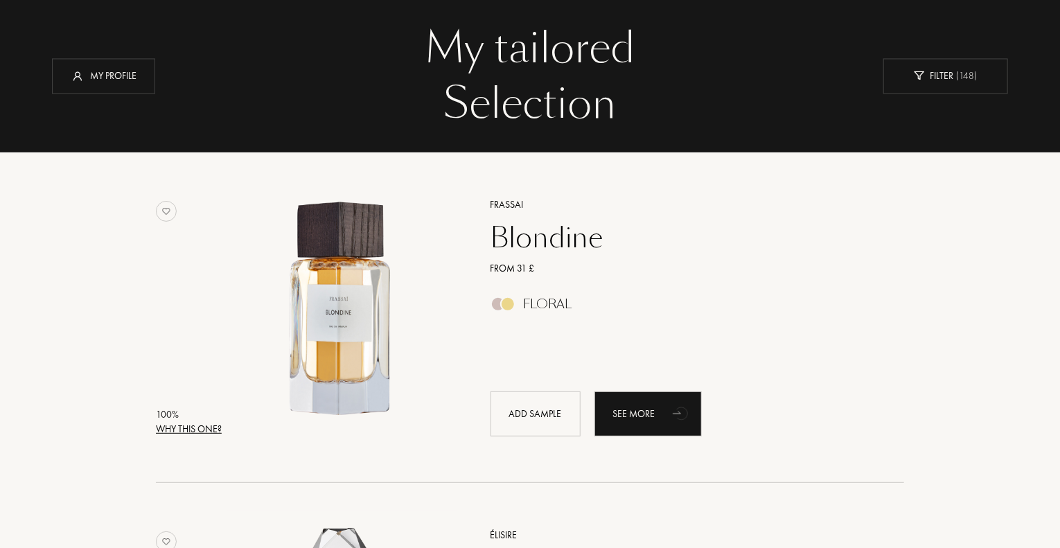
click at [185, 426] on div "Why this one?" at bounding box center [189, 429] width 66 height 15
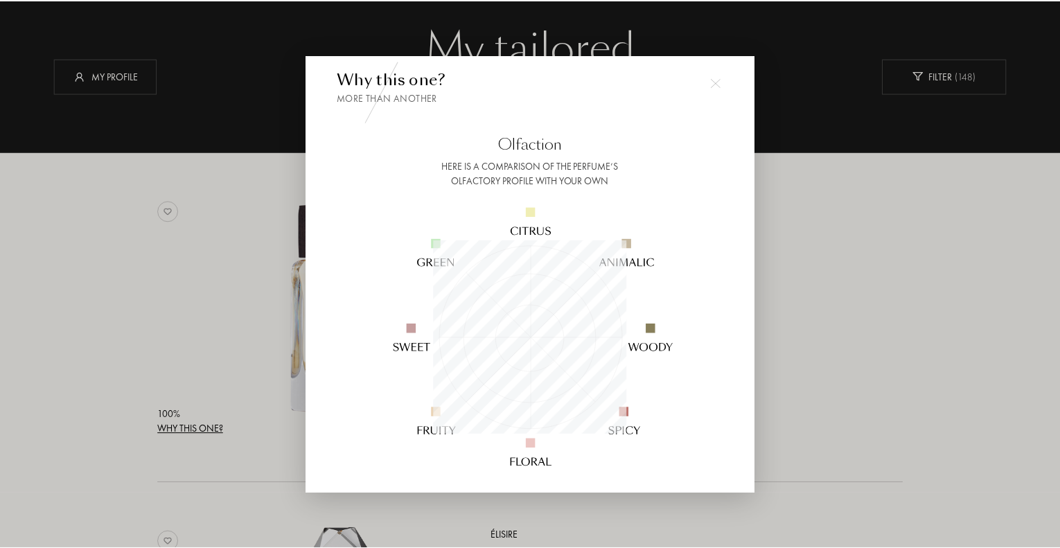
scroll to position [0, 0]
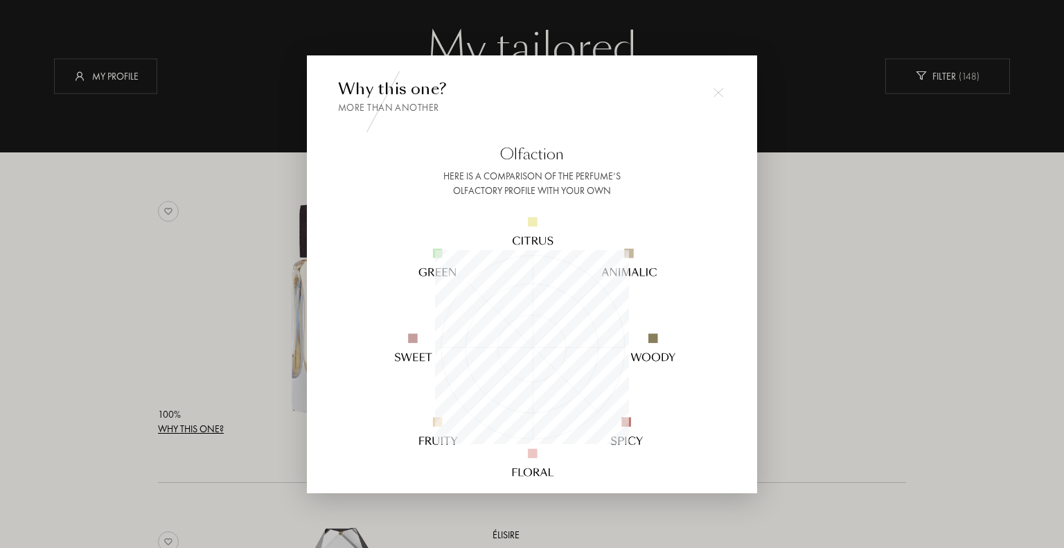
click at [718, 91] on img at bounding box center [719, 92] width 10 height 10
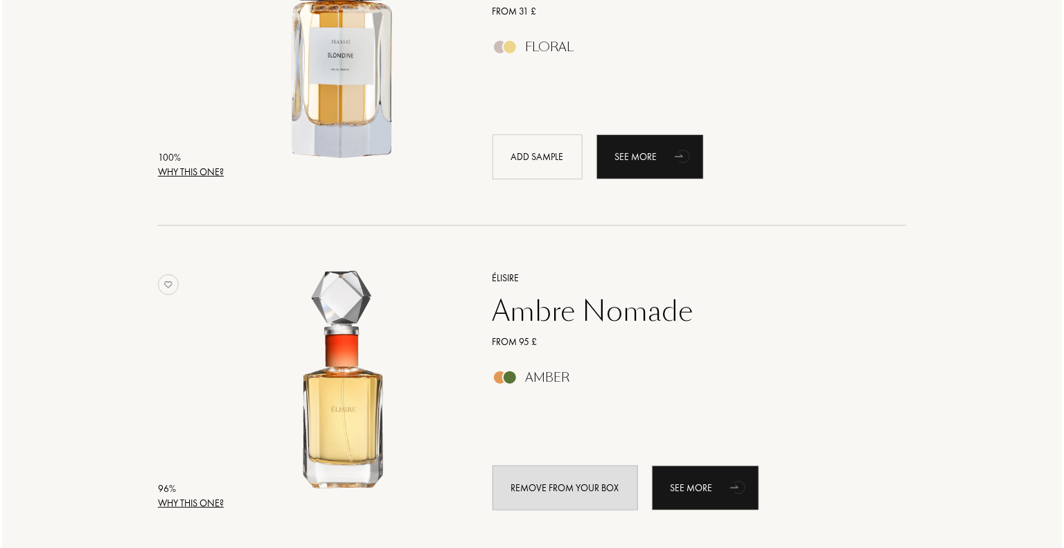
scroll to position [416, 0]
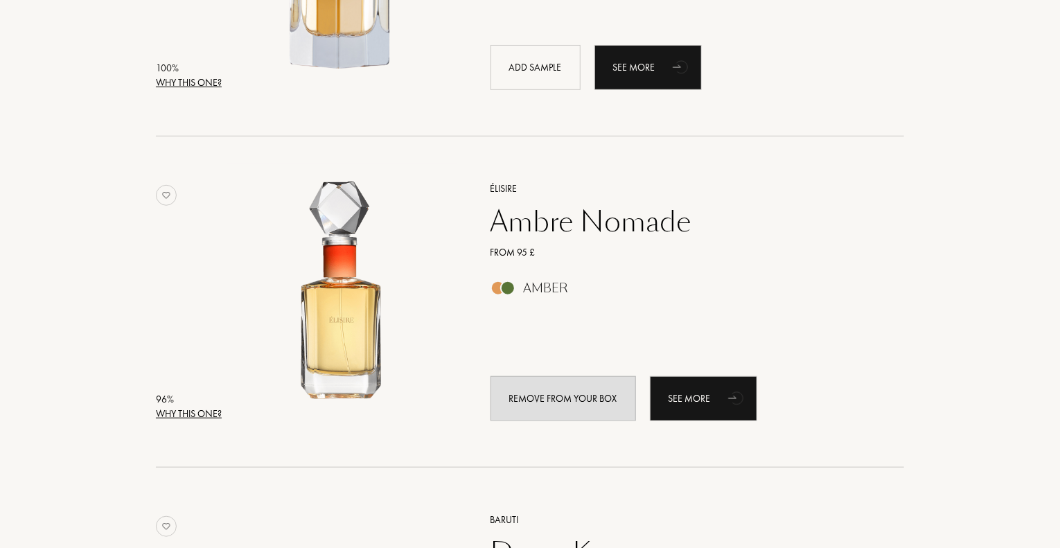
click at [200, 412] on div "Why this one?" at bounding box center [189, 414] width 66 height 15
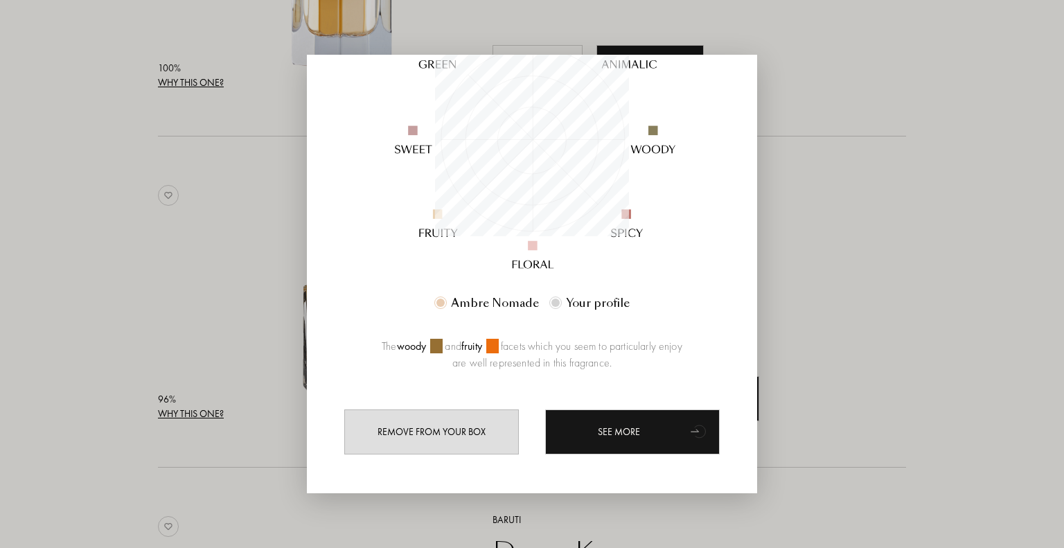
scroll to position [213, 0]
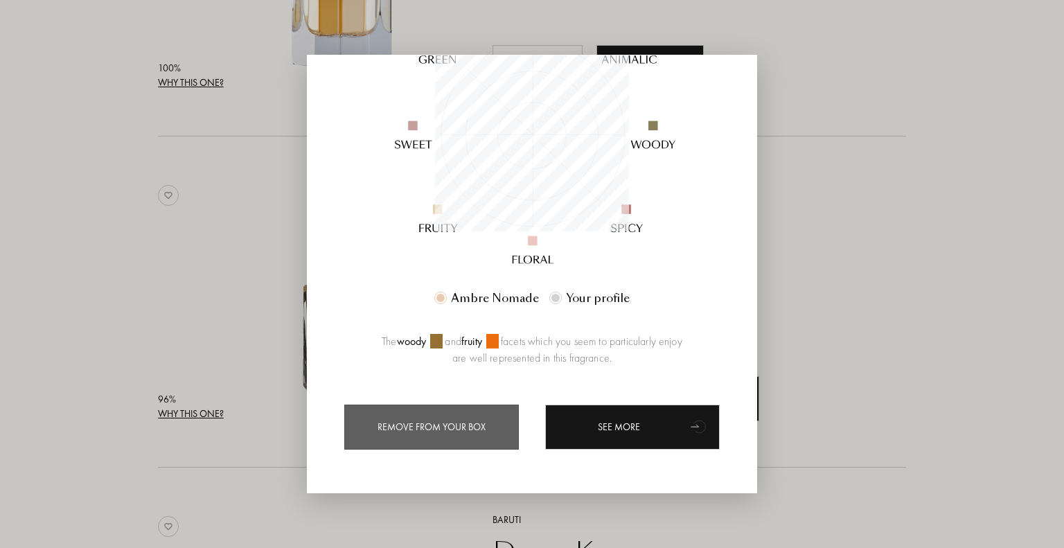
click at [436, 419] on div "Remove from your box" at bounding box center [431, 426] width 175 height 45
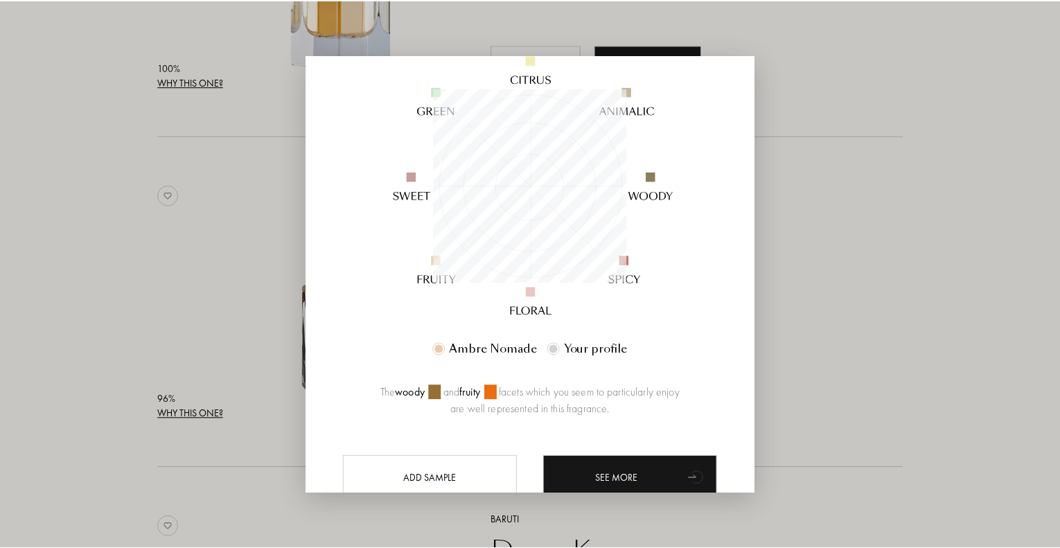
scroll to position [0, 0]
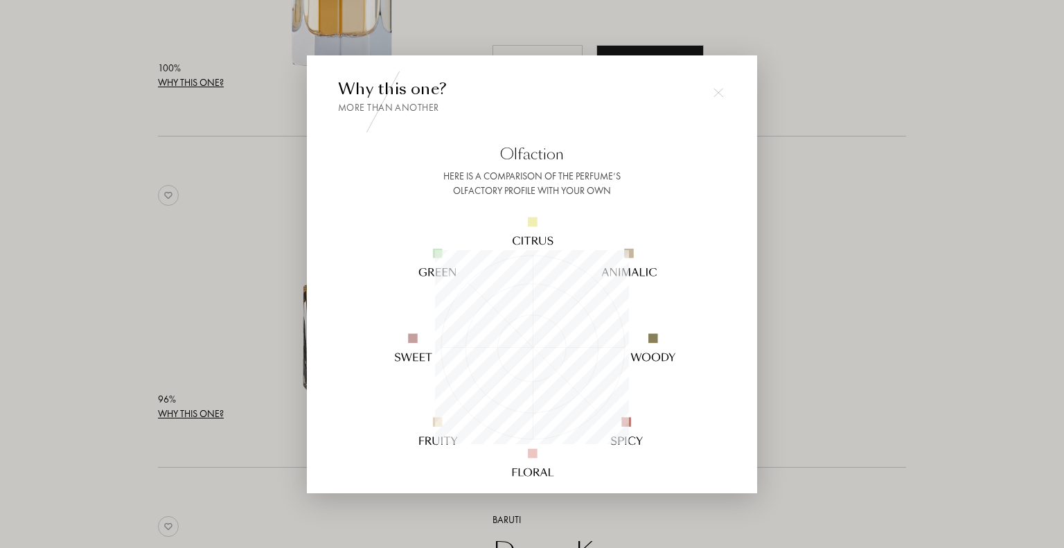
click at [721, 94] on img at bounding box center [719, 92] width 10 height 10
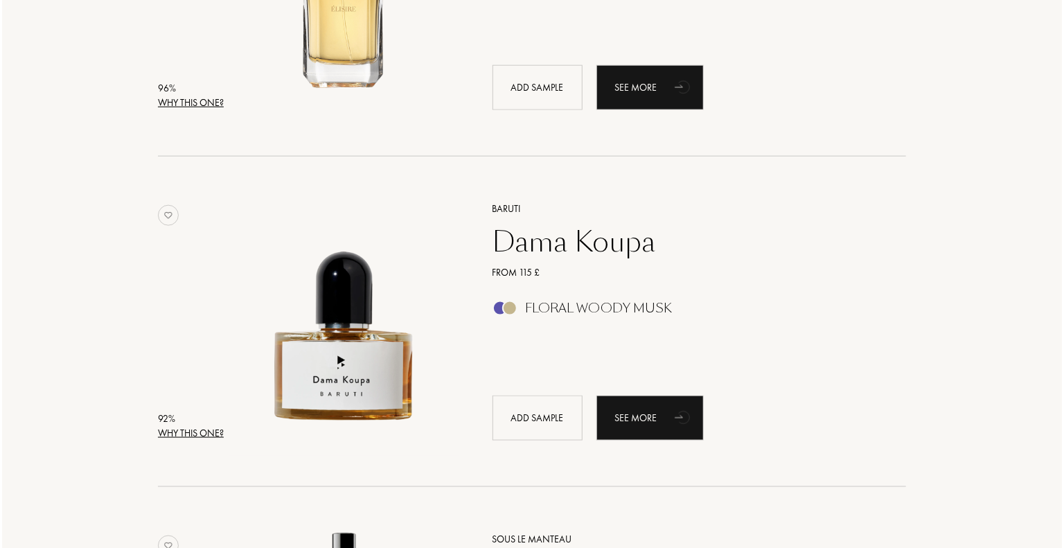
scroll to position [762, 0]
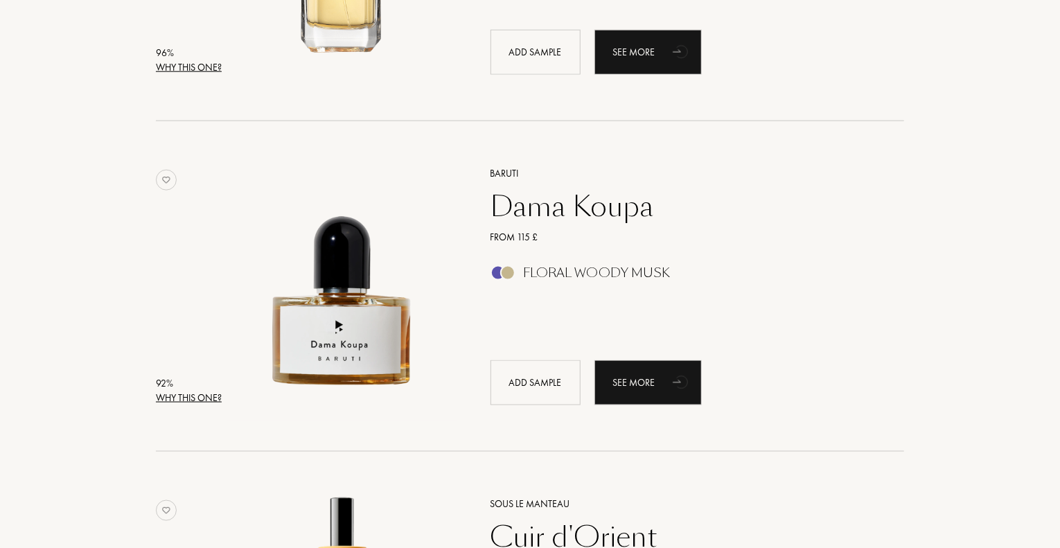
click at [190, 393] on div "Why this one?" at bounding box center [189, 398] width 66 height 15
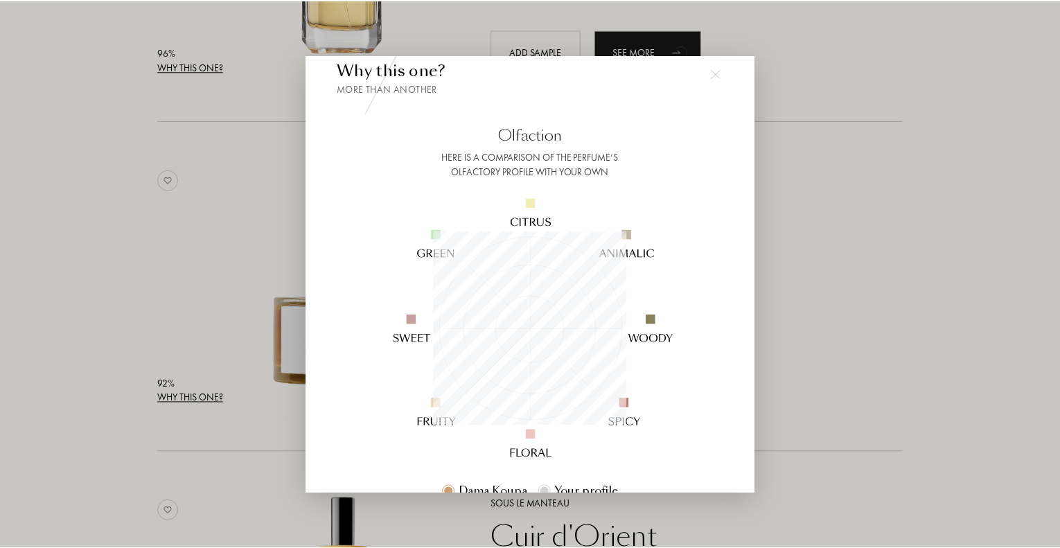
scroll to position [0, 0]
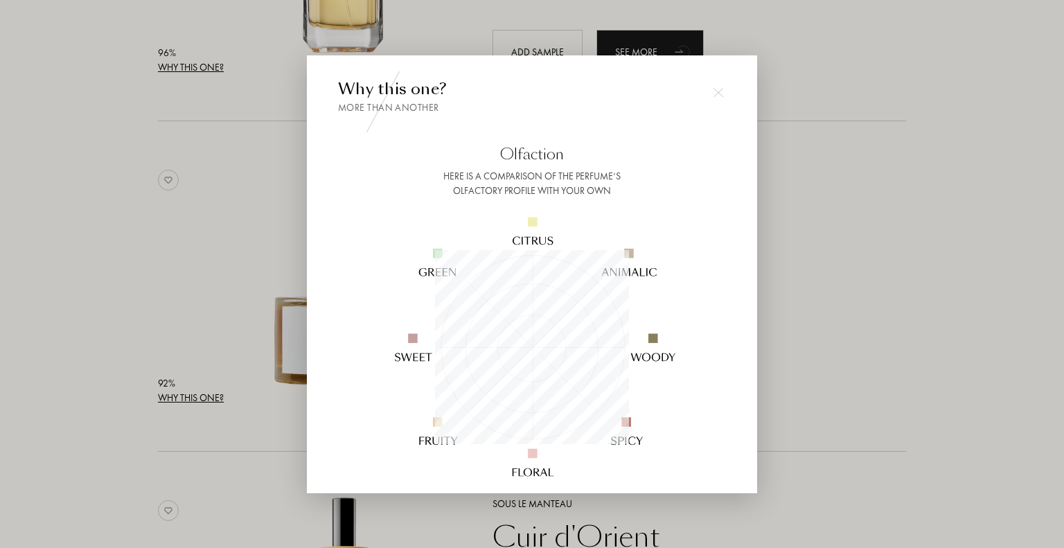
click at [718, 91] on img at bounding box center [719, 92] width 10 height 10
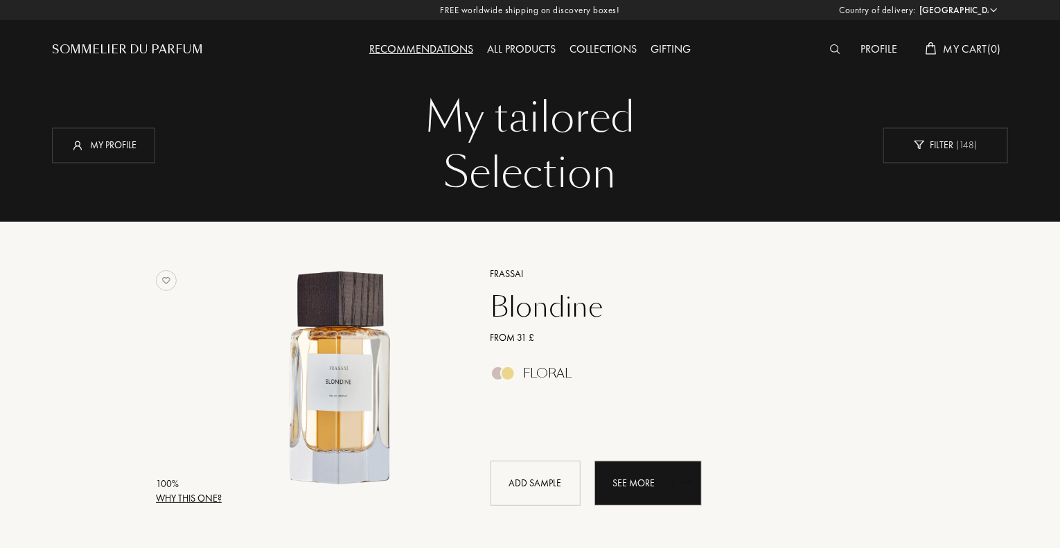
scroll to position [277, 0]
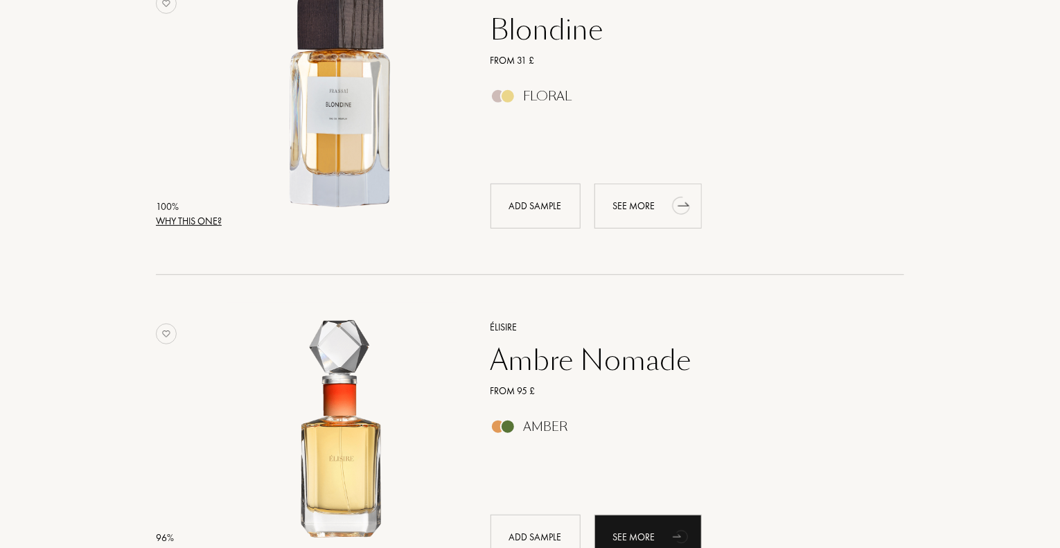
click at [631, 204] on div "See more" at bounding box center [647, 206] width 107 height 45
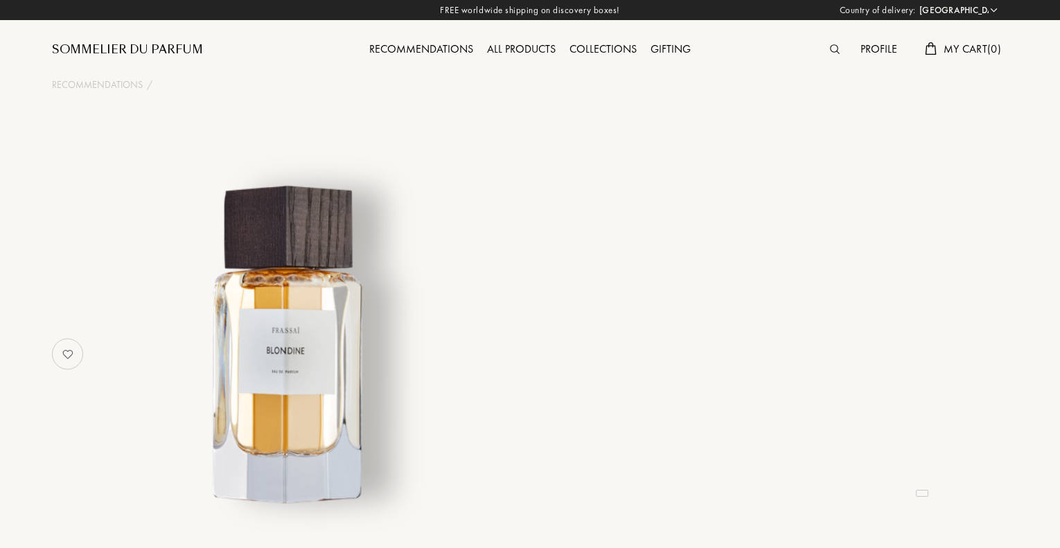
select select "UK"
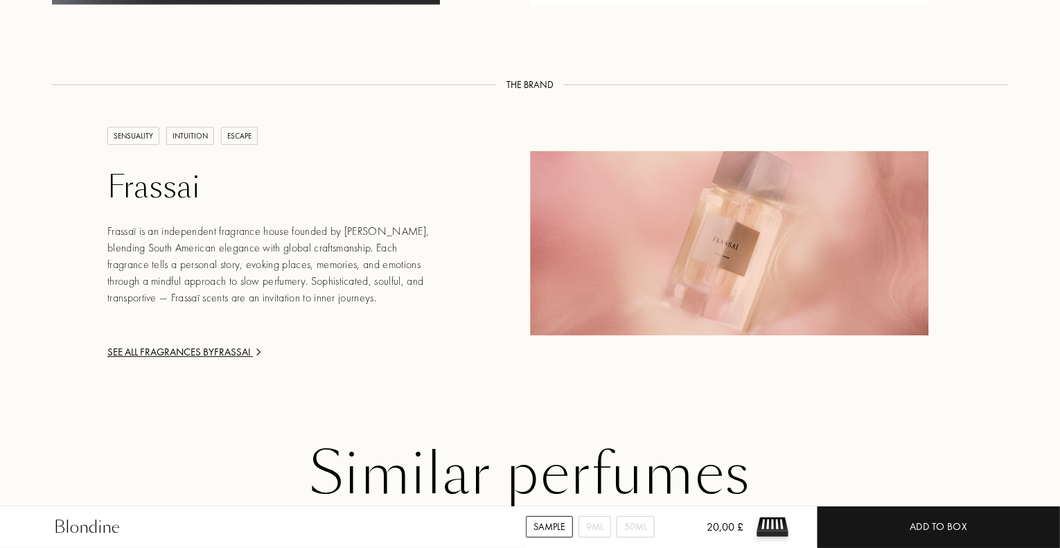
scroll to position [1822, 0]
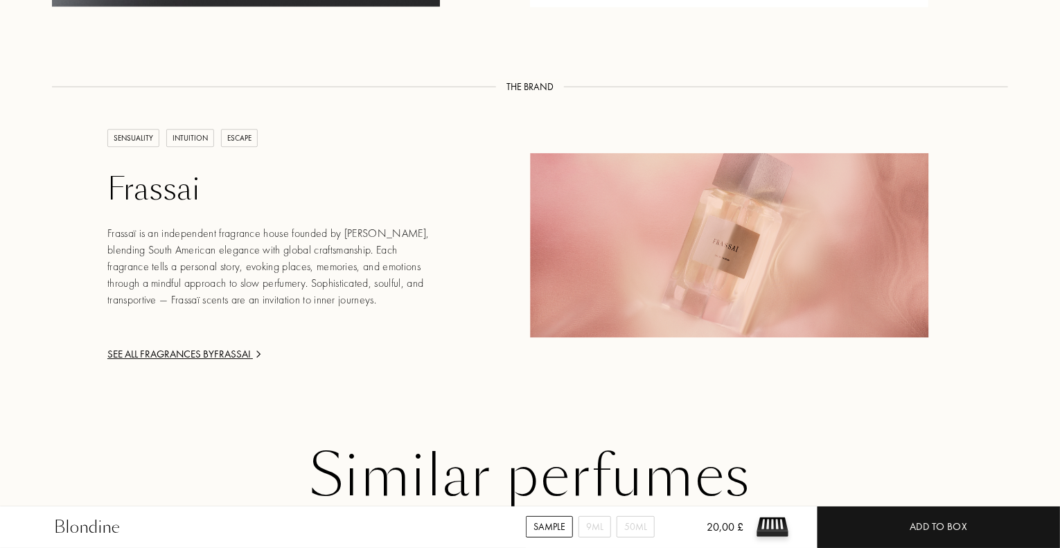
click at [459, 445] on div "Similar perfumes" at bounding box center [529, 477] width 935 height 64
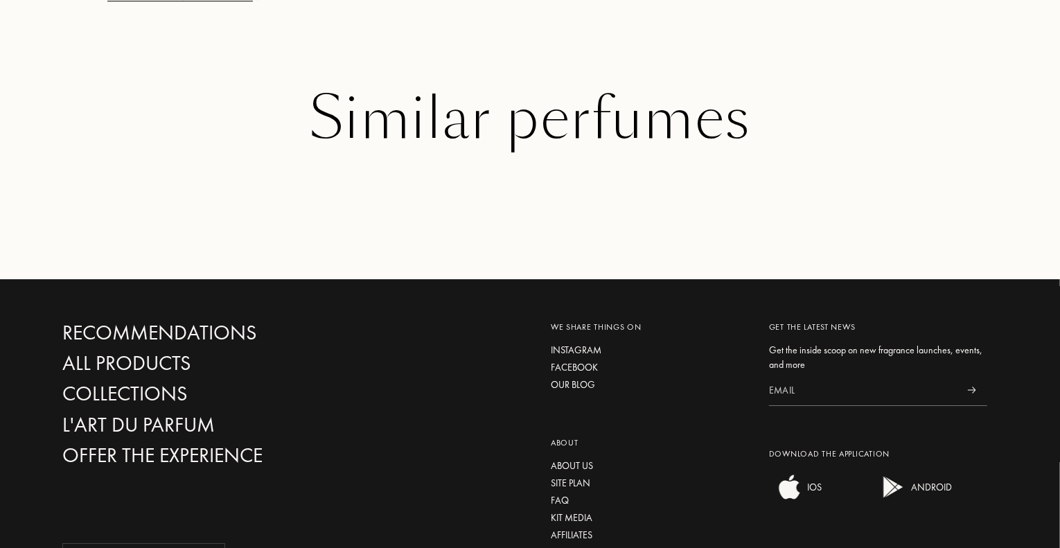
scroll to position [1960, 0]
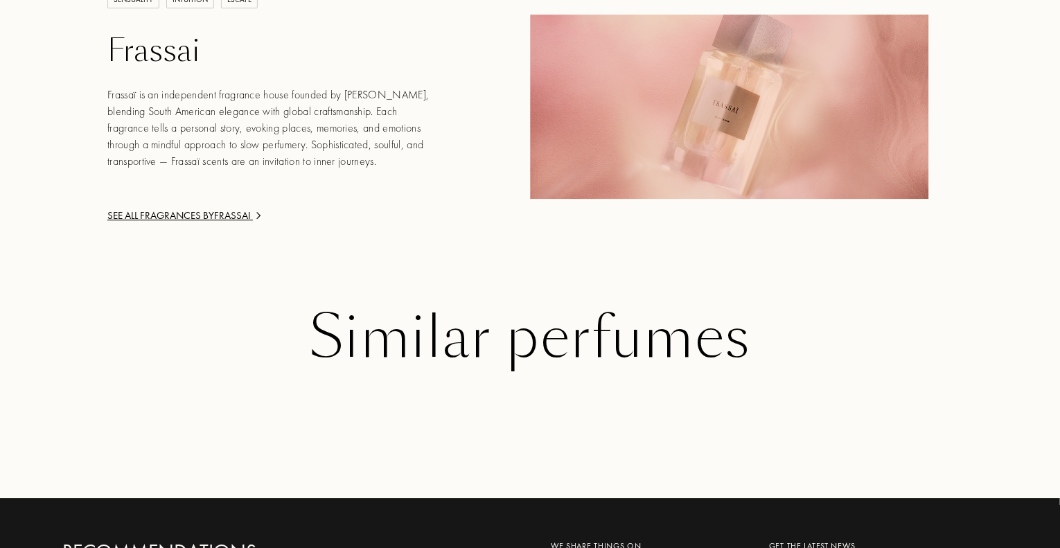
click at [217, 208] on div "See all fragrances by [PERSON_NAME]" at bounding box center [273, 216] width 333 height 16
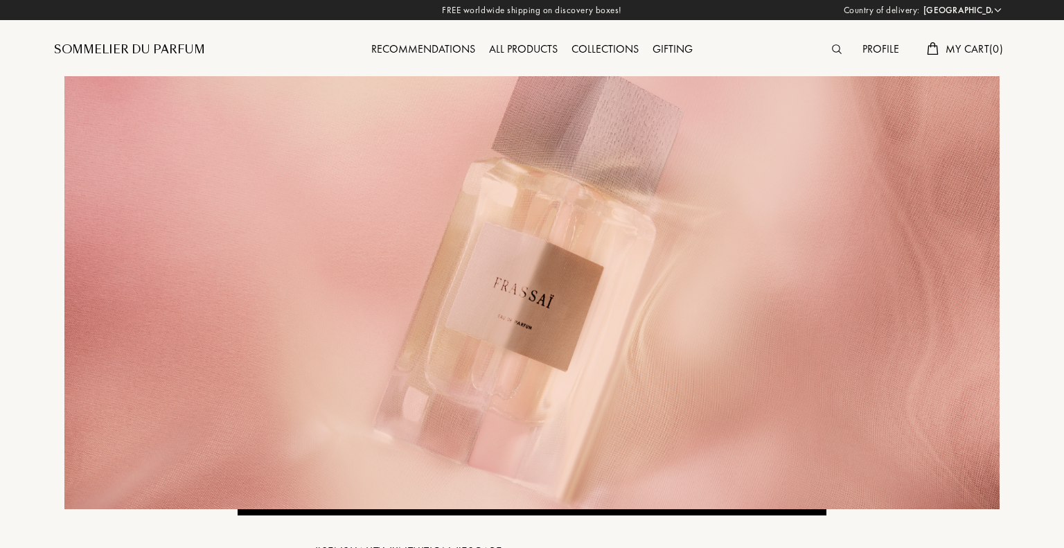
select select "UK"
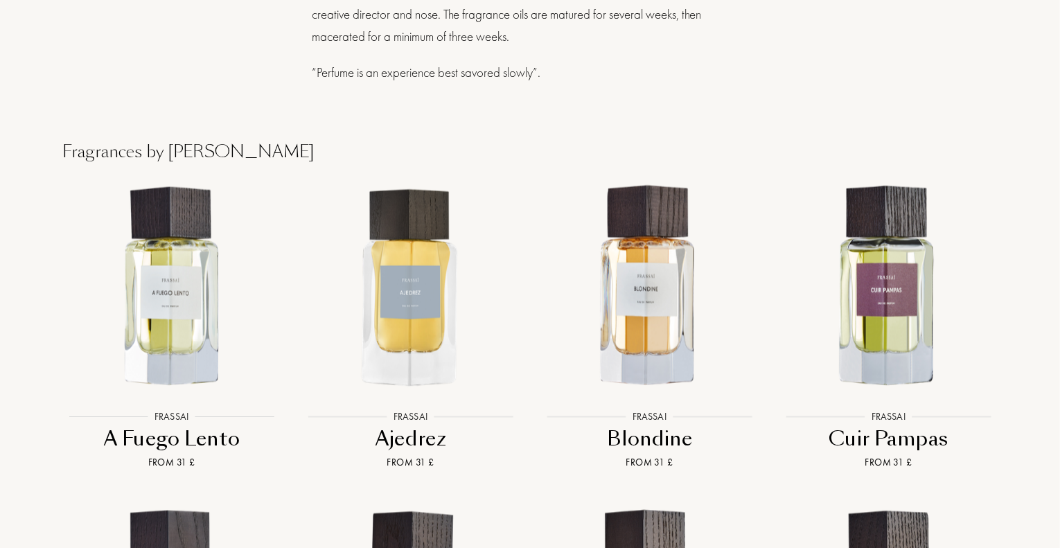
scroll to position [1109, 0]
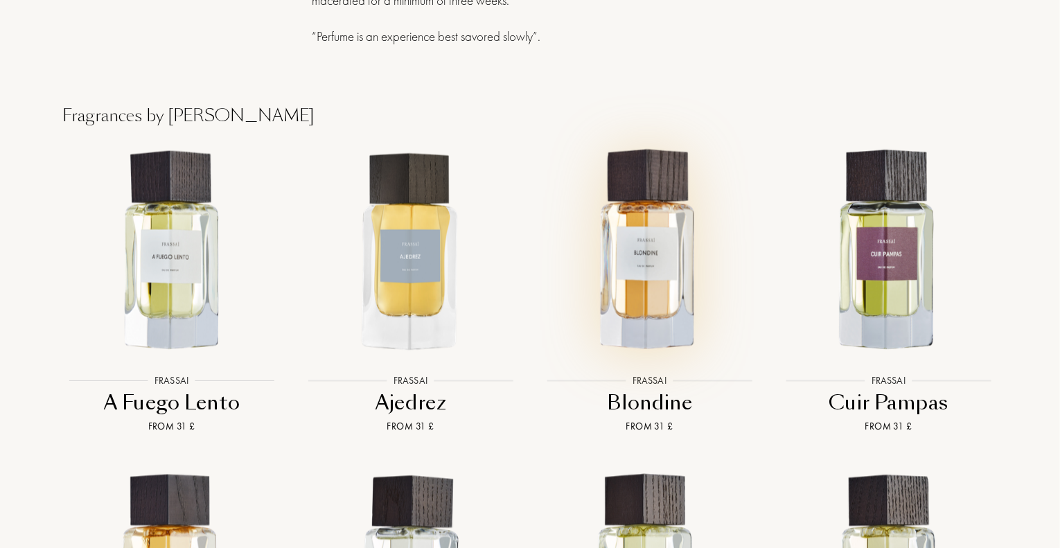
click at [655, 243] on img at bounding box center [649, 250] width 215 height 215
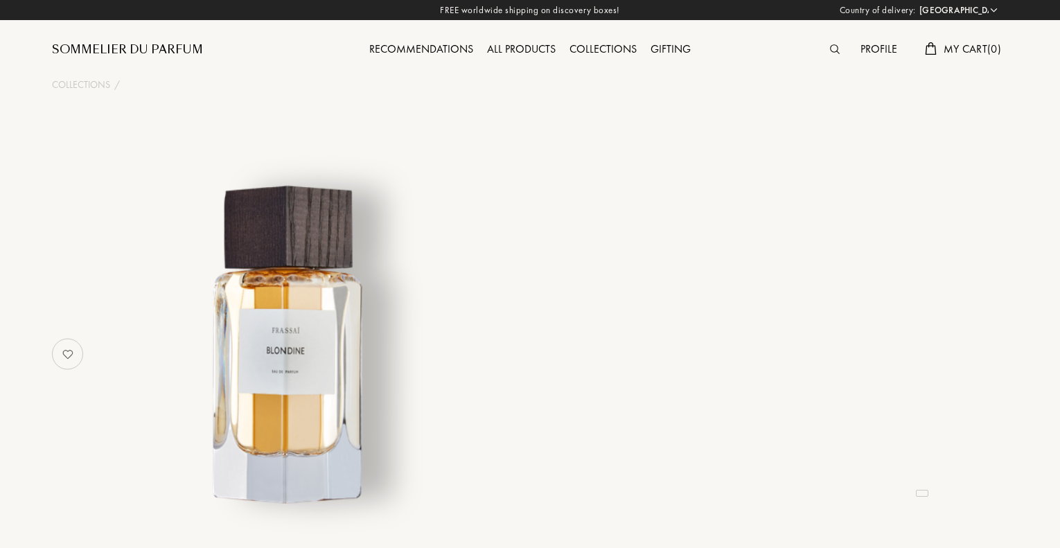
select select "UK"
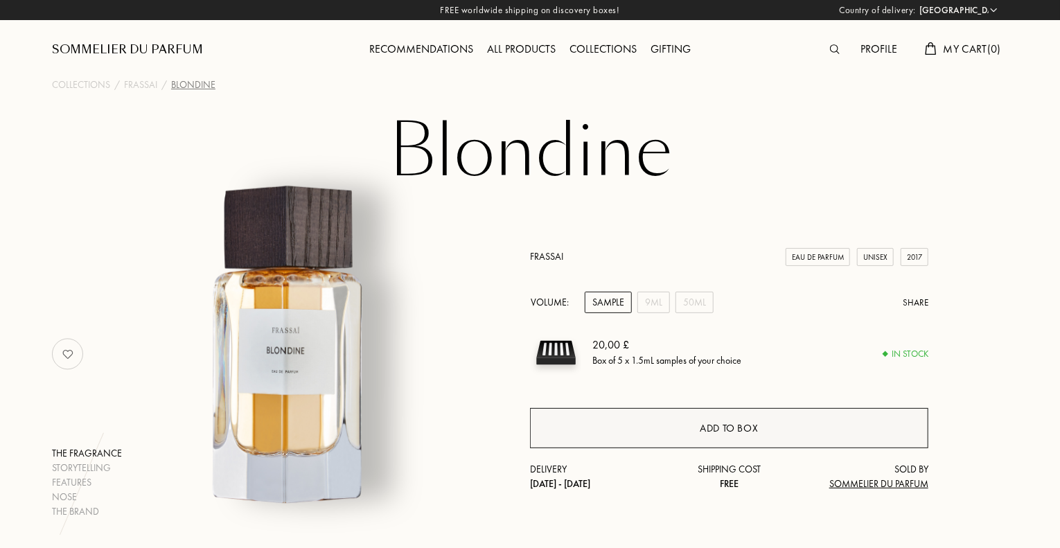
click at [721, 421] on div "Add to box" at bounding box center [729, 429] width 58 height 16
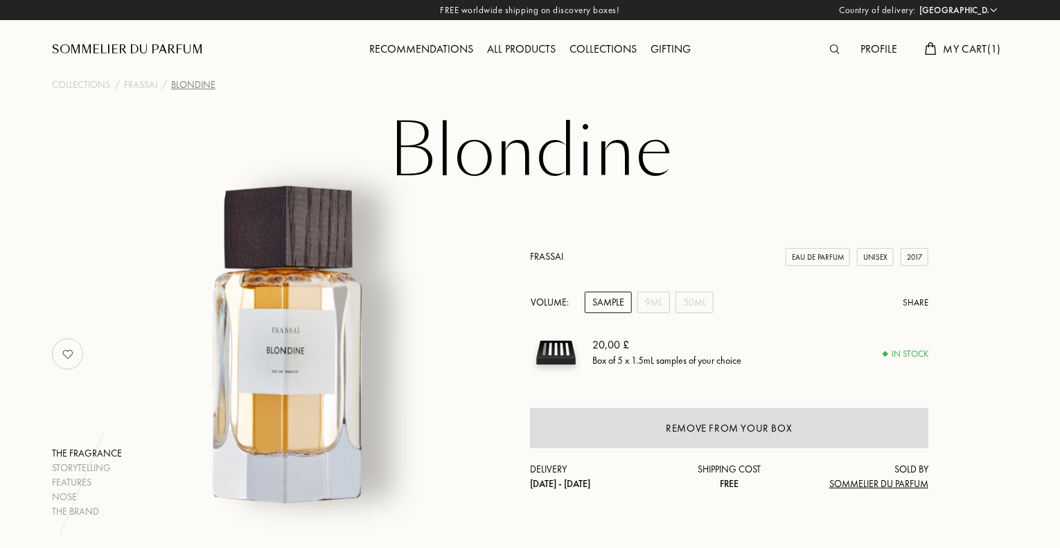
click at [433, 43] on div "Recommendations" at bounding box center [421, 50] width 118 height 18
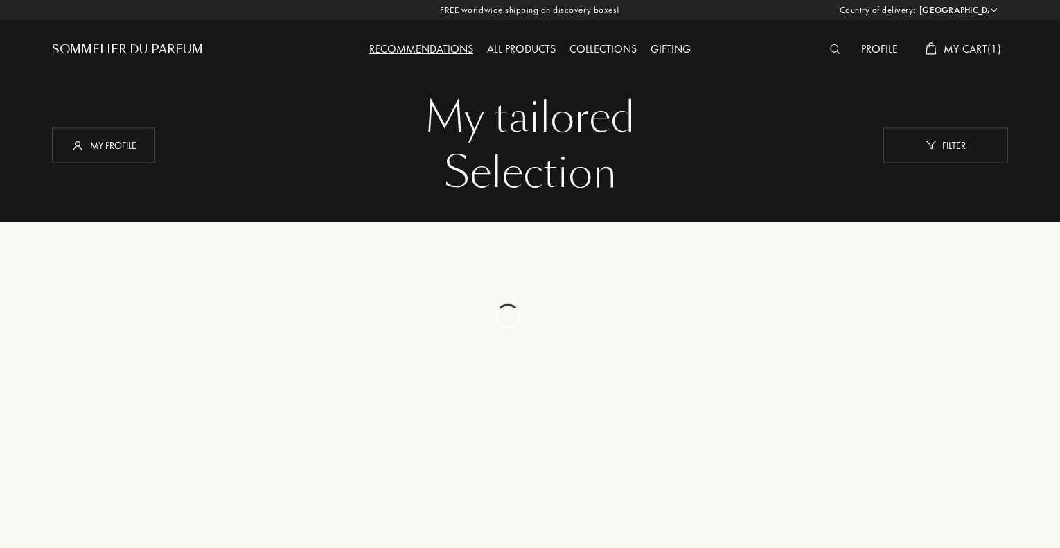
select select "UK"
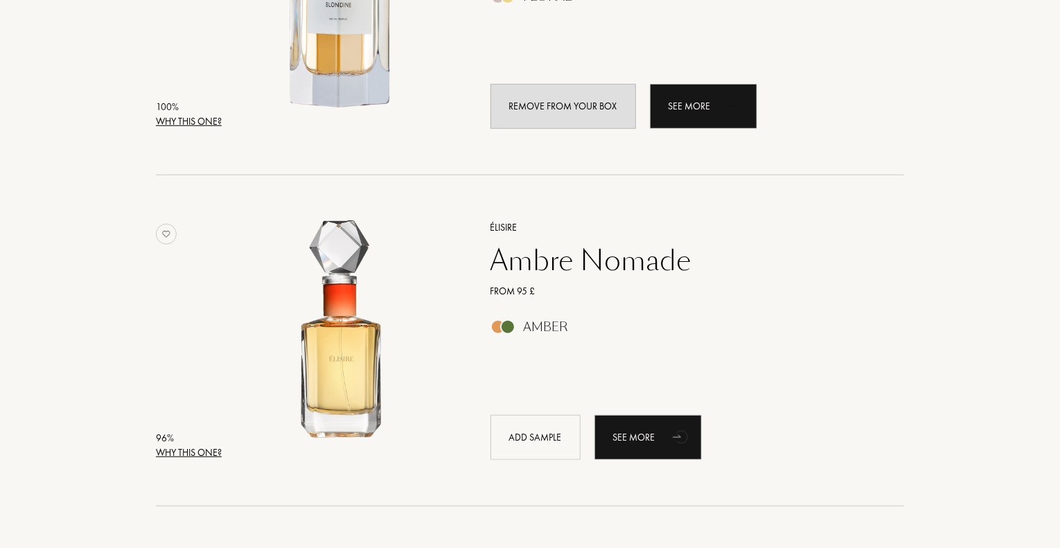
scroll to position [554, 0]
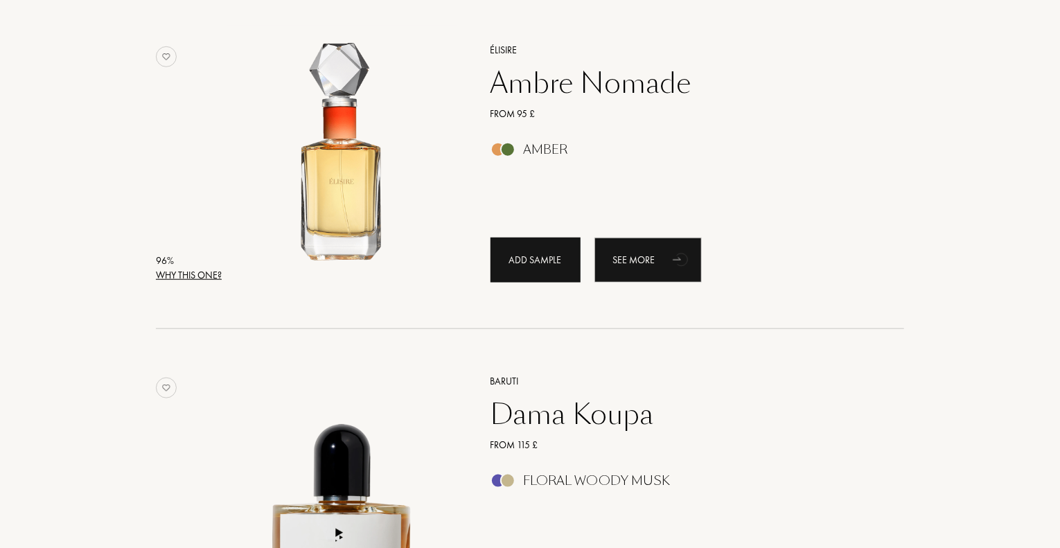
click at [509, 267] on div "Add sample" at bounding box center [536, 260] width 90 height 45
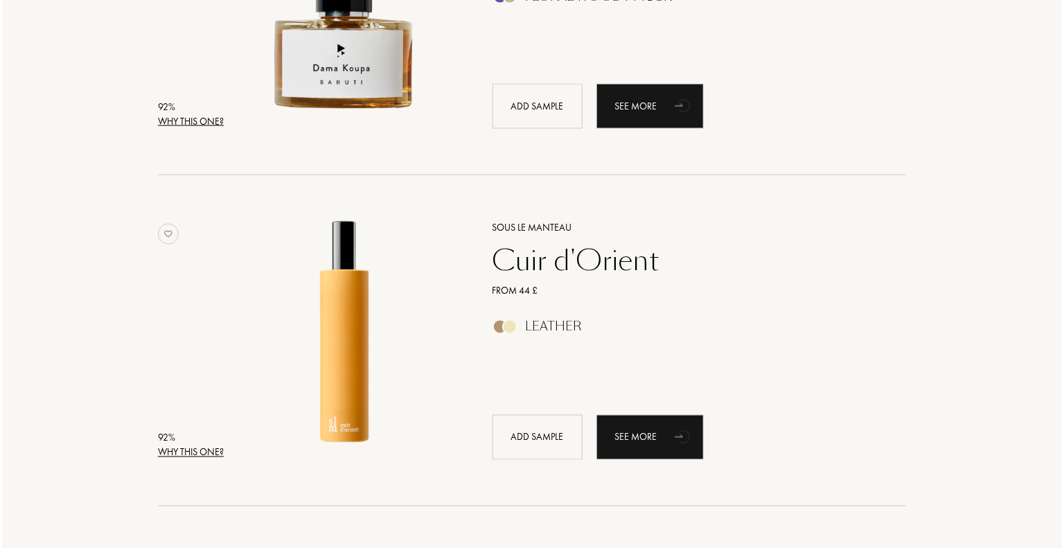
scroll to position [1039, 0]
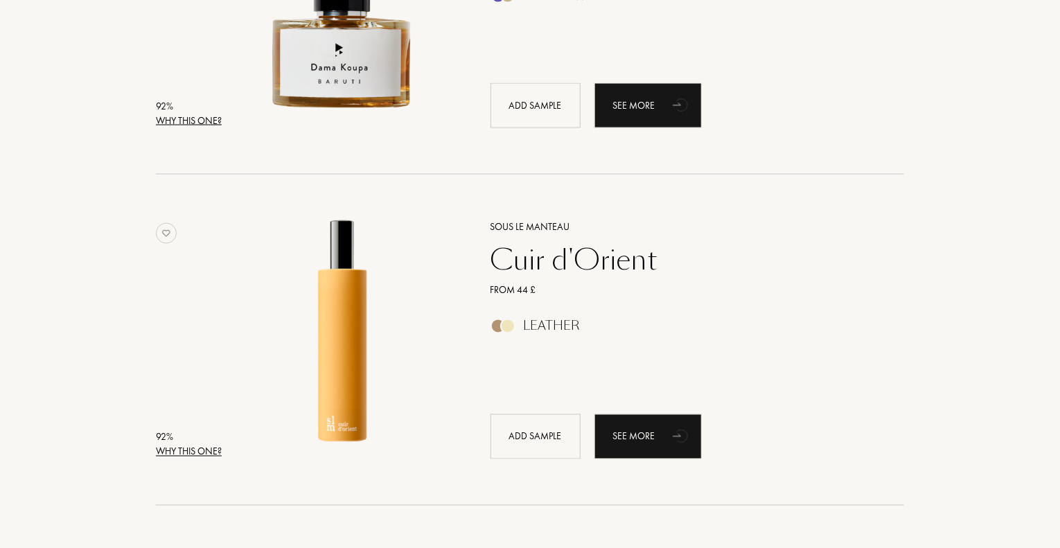
click at [172, 452] on div "Why this one?" at bounding box center [189, 452] width 66 height 15
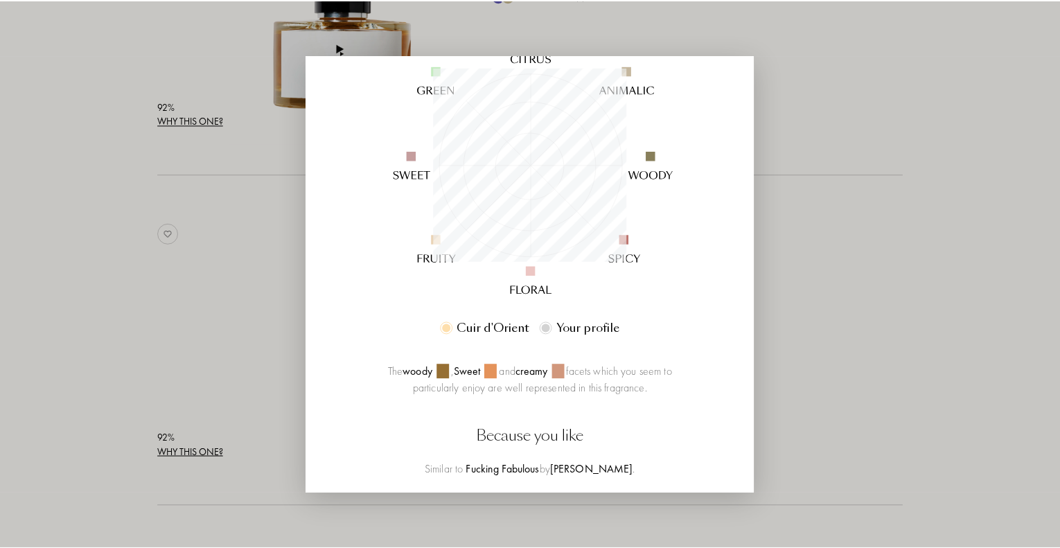
scroll to position [0, 0]
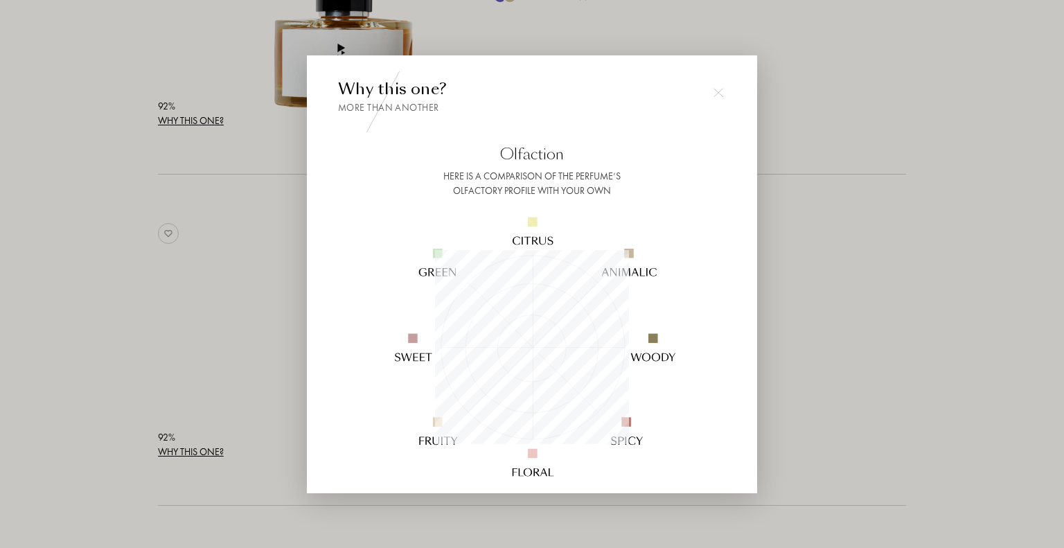
click at [717, 91] on img at bounding box center [719, 92] width 10 height 10
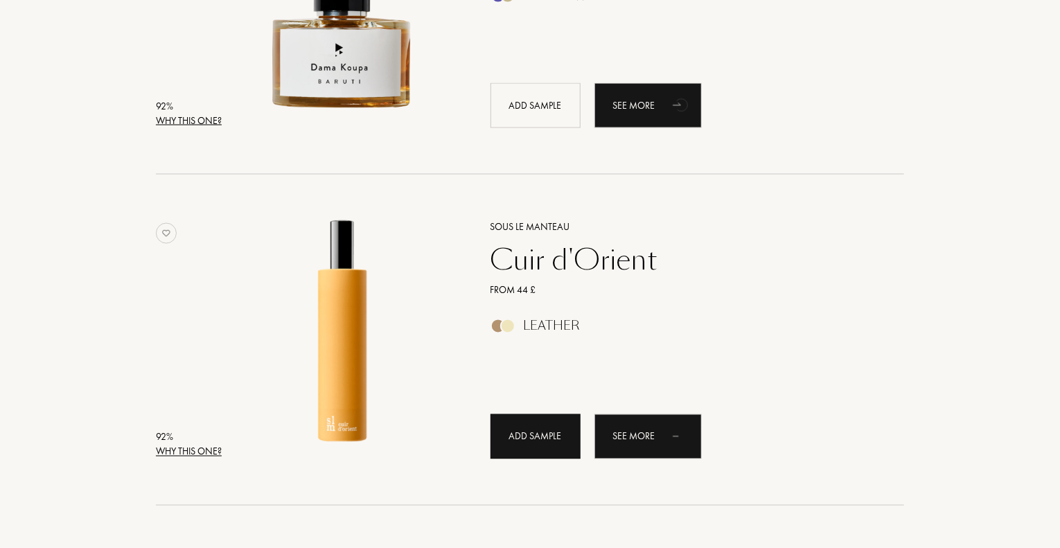
click at [534, 430] on div "Add sample" at bounding box center [536, 436] width 90 height 45
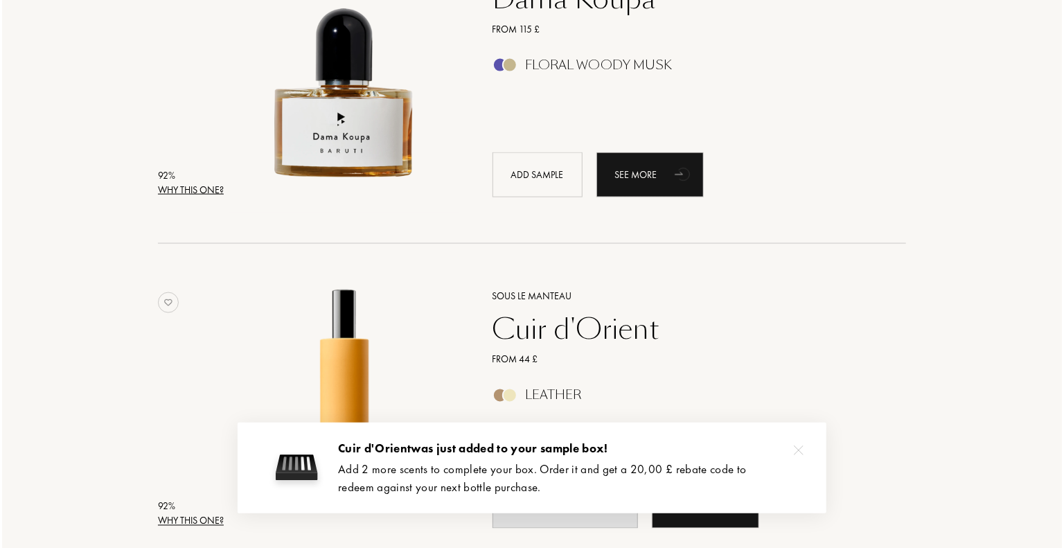
scroll to position [970, 0]
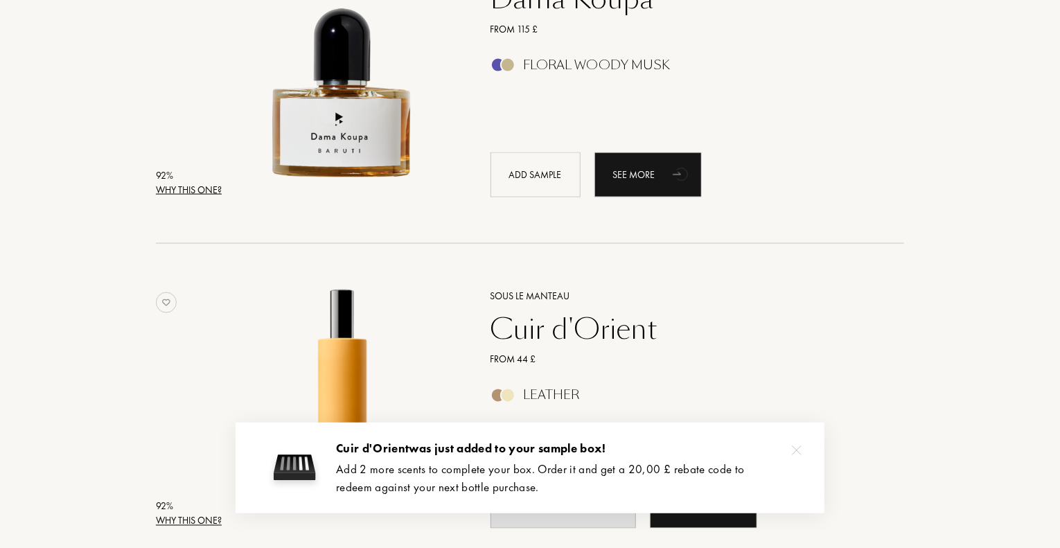
click at [198, 186] on div "Why this one?" at bounding box center [189, 190] width 66 height 15
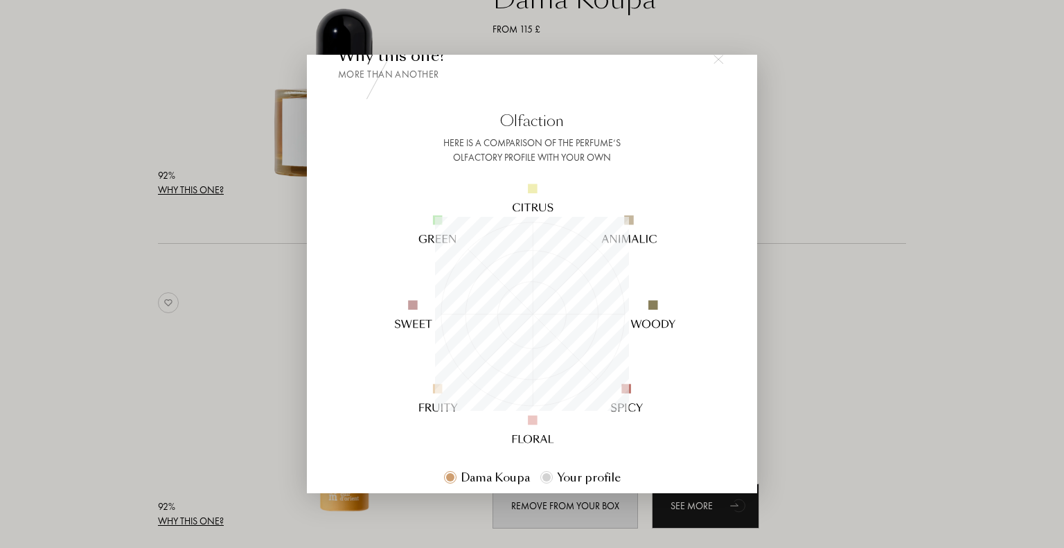
scroll to position [0, 0]
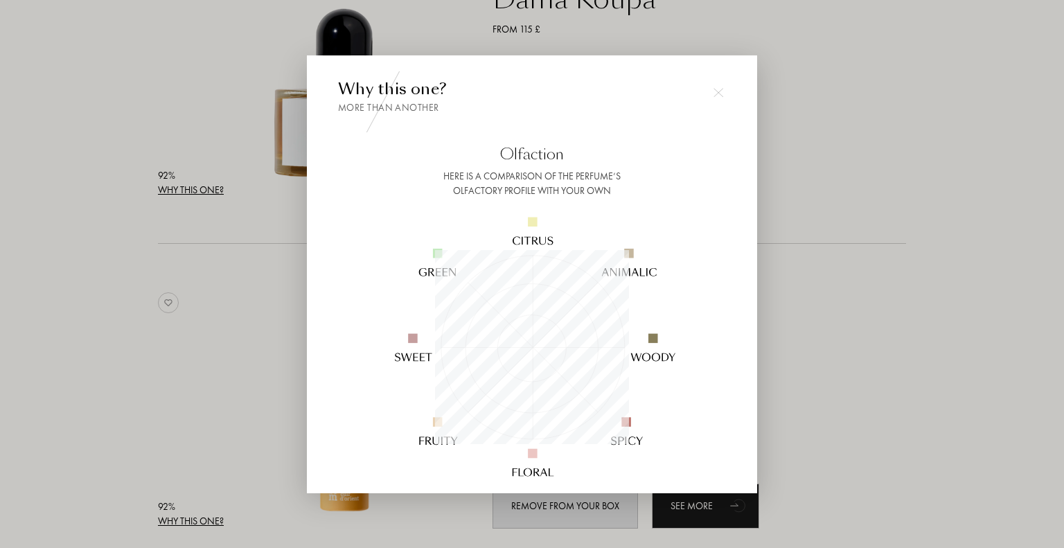
click at [718, 91] on img at bounding box center [719, 92] width 10 height 10
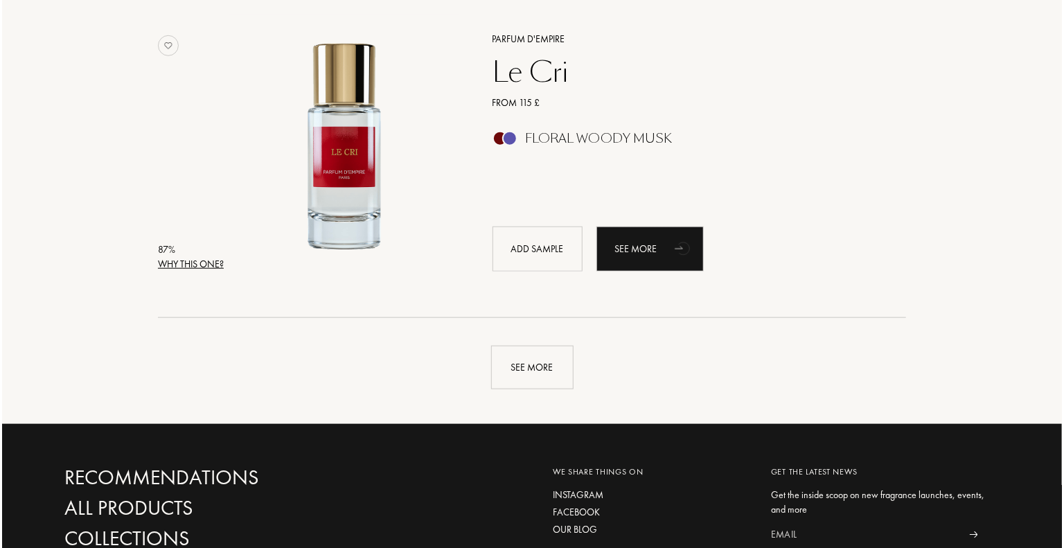
scroll to position [3187, 0]
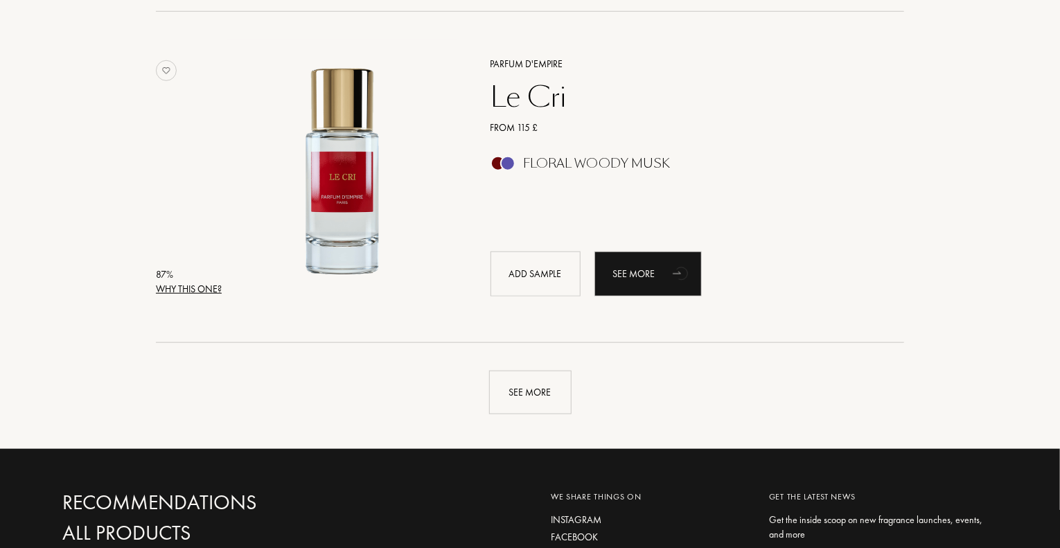
click at [191, 285] on div "Why this one?" at bounding box center [189, 289] width 66 height 15
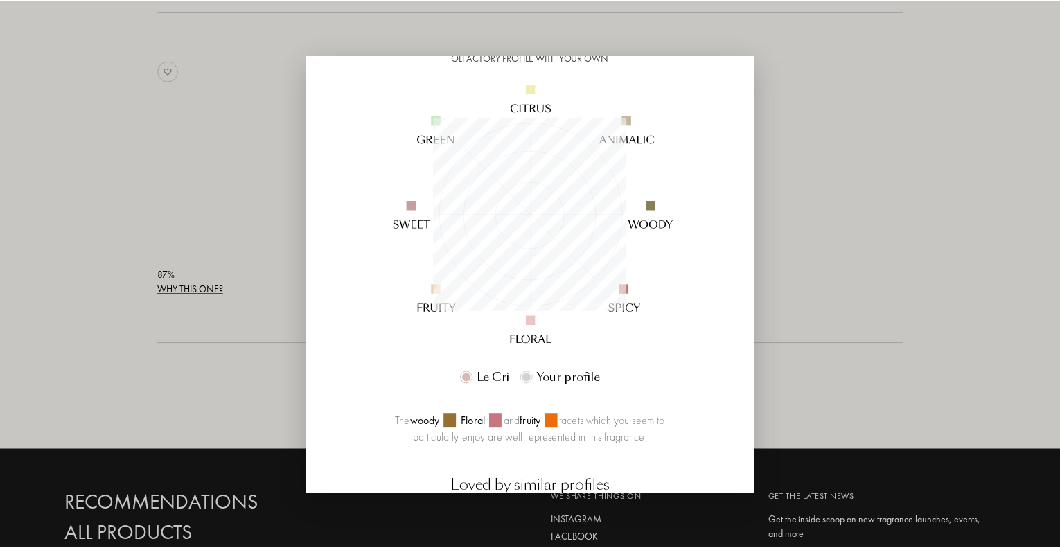
scroll to position [0, 0]
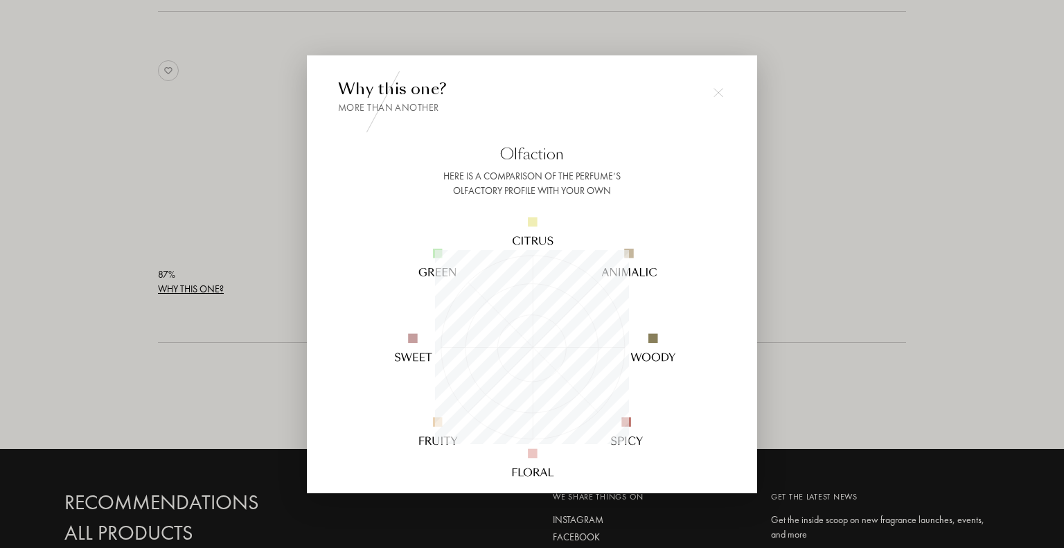
click at [718, 93] on img at bounding box center [719, 92] width 10 height 10
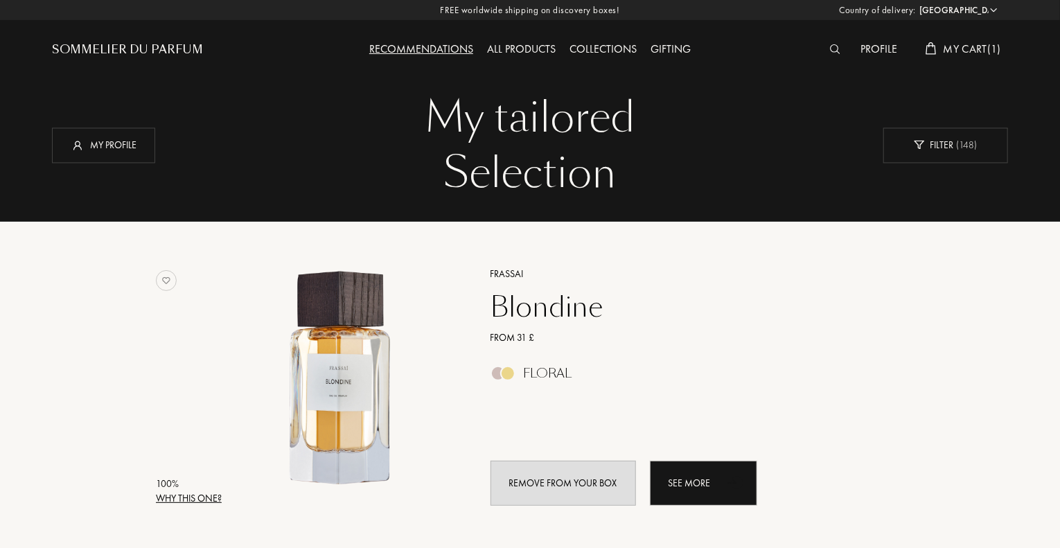
click at [606, 44] on div "Collections" at bounding box center [603, 50] width 81 height 18
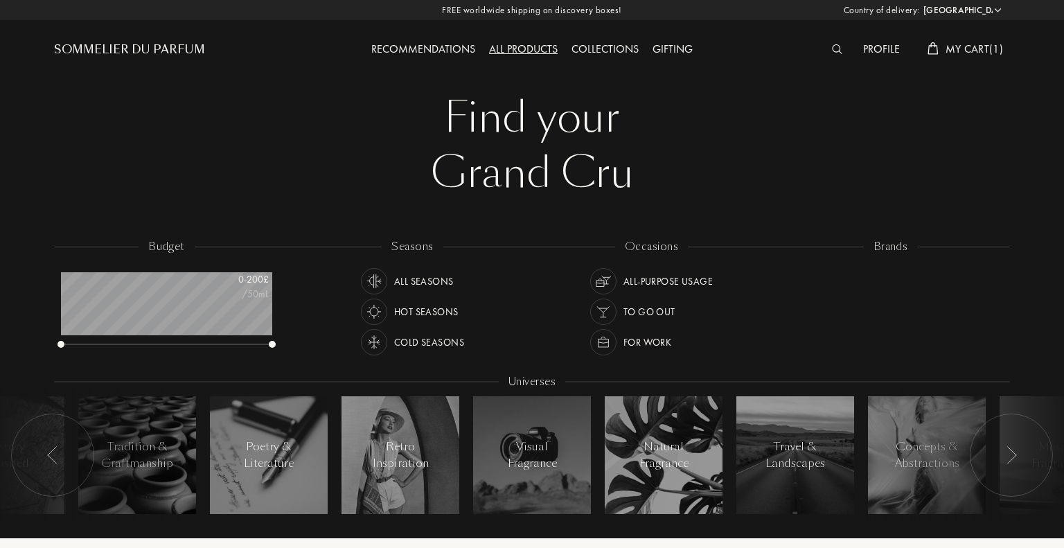
select select "UK"
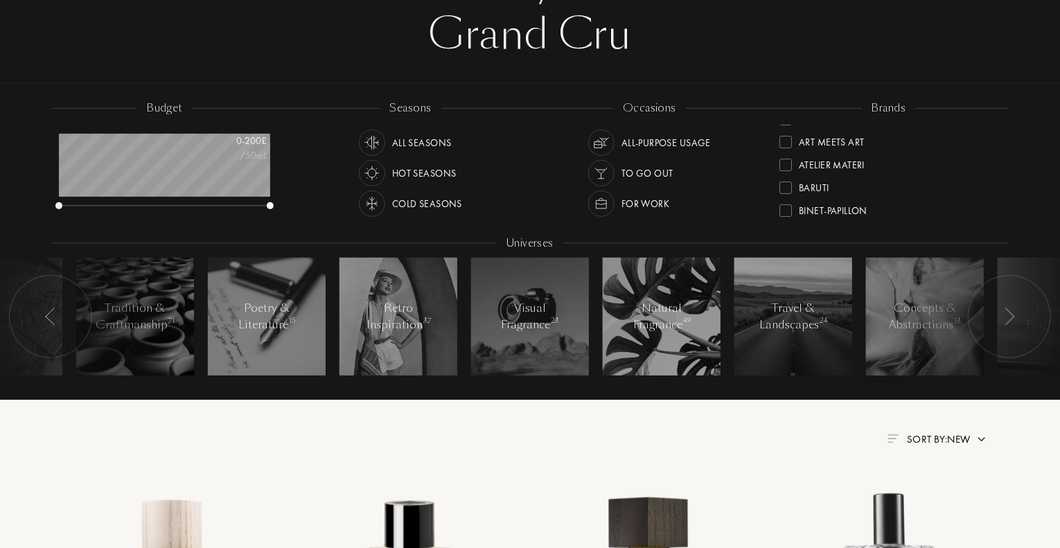
scroll to position [17, 0]
click at [789, 184] on div at bounding box center [785, 188] width 12 height 12
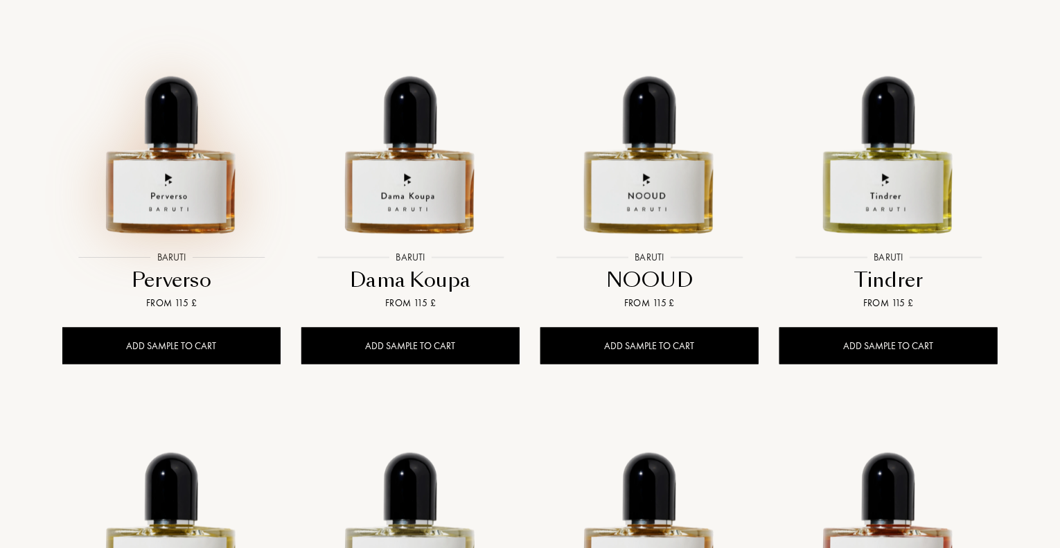
scroll to position [970, 0]
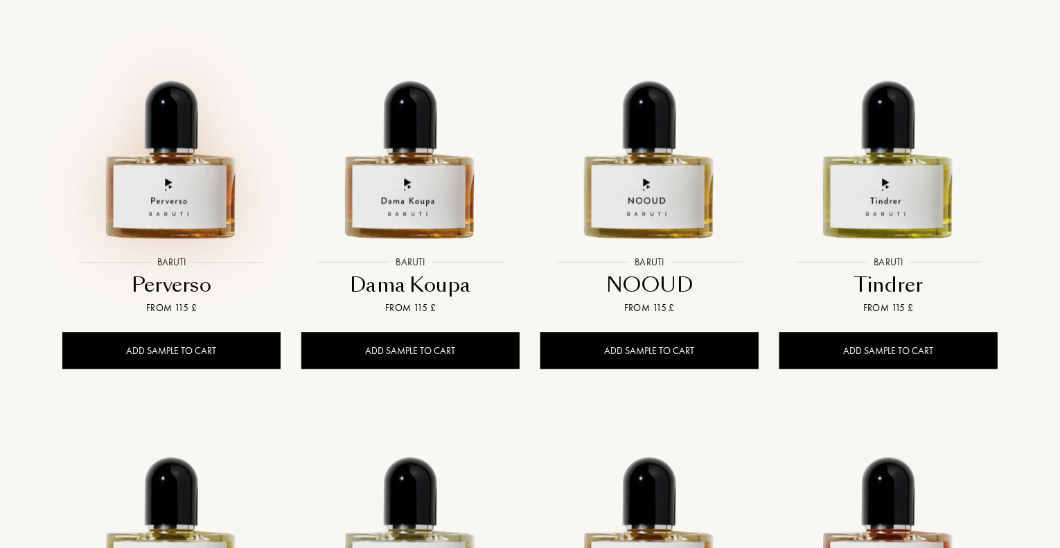
click at [199, 212] on img at bounding box center [171, 140] width 215 height 215
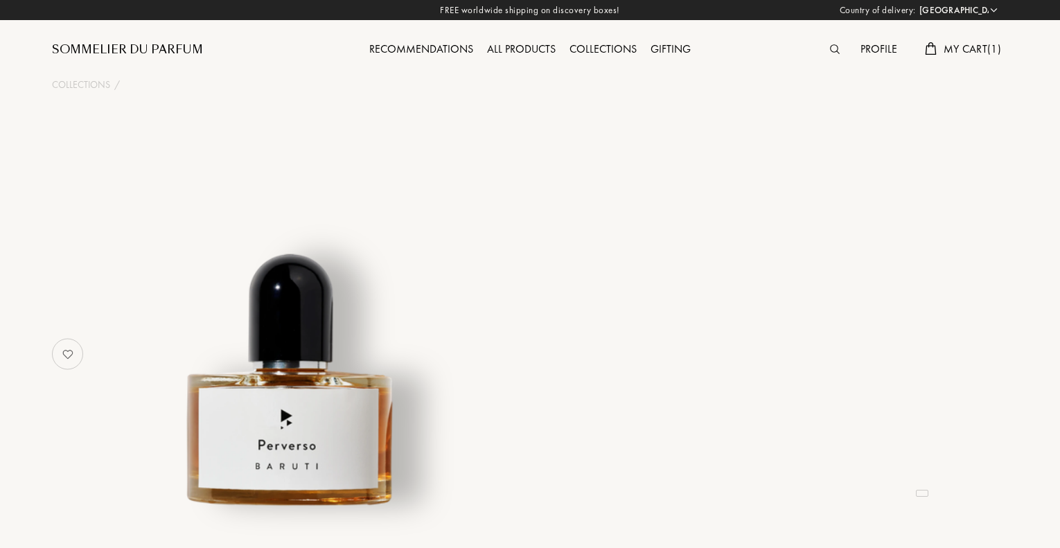
select select "UK"
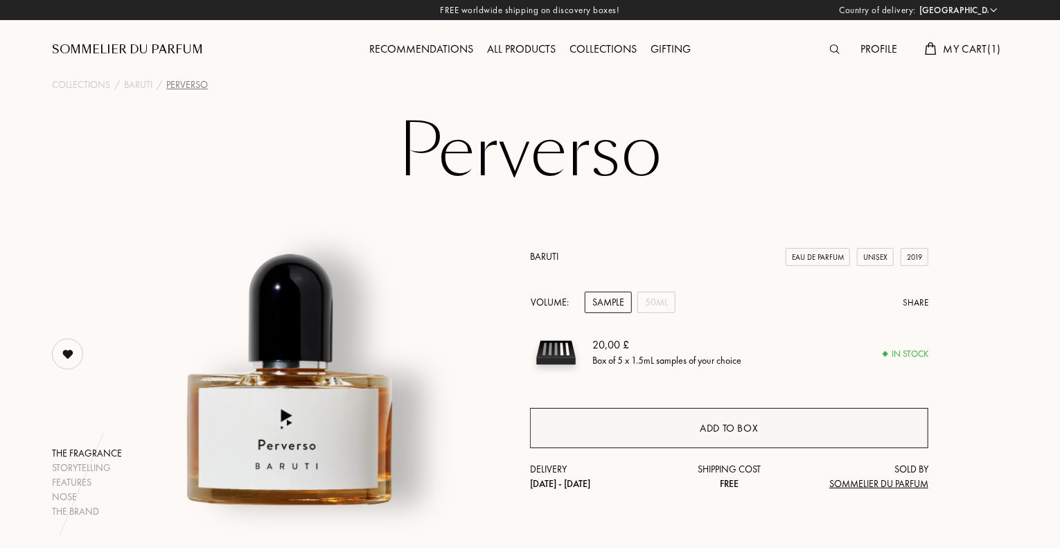
click at [755, 422] on div "Add to box" at bounding box center [729, 429] width 58 height 16
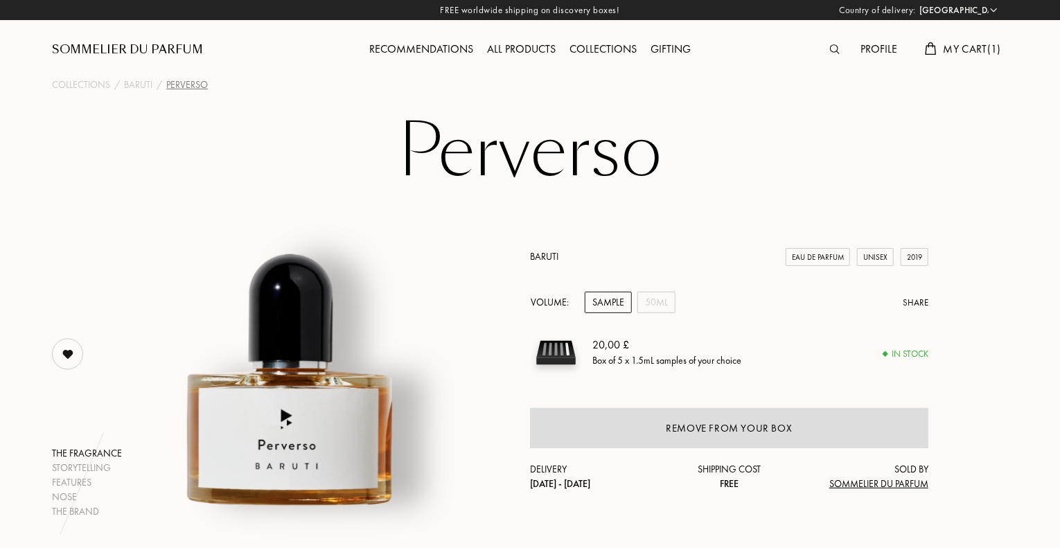
click at [430, 49] on div "Recommendations" at bounding box center [421, 50] width 118 height 18
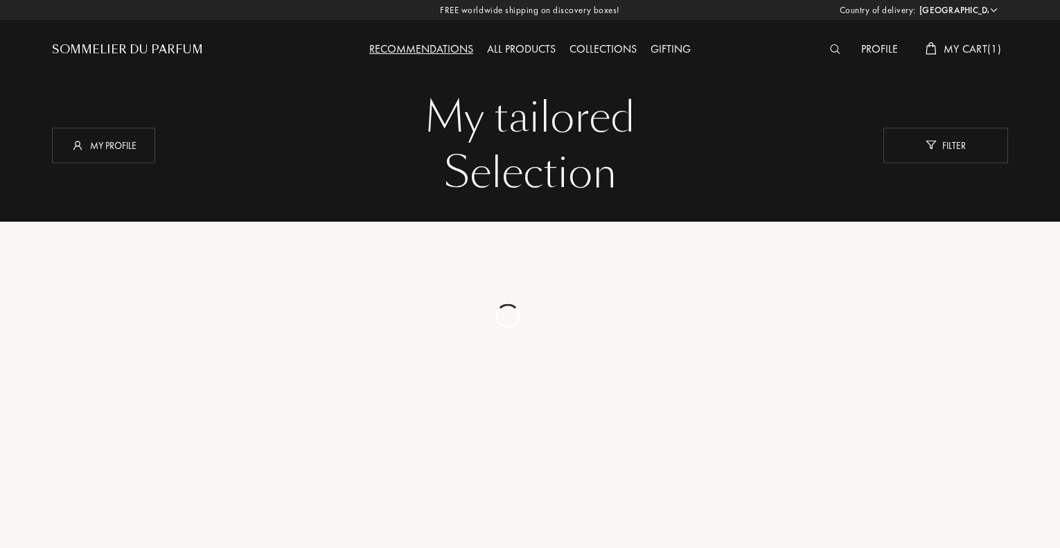
select select "UK"
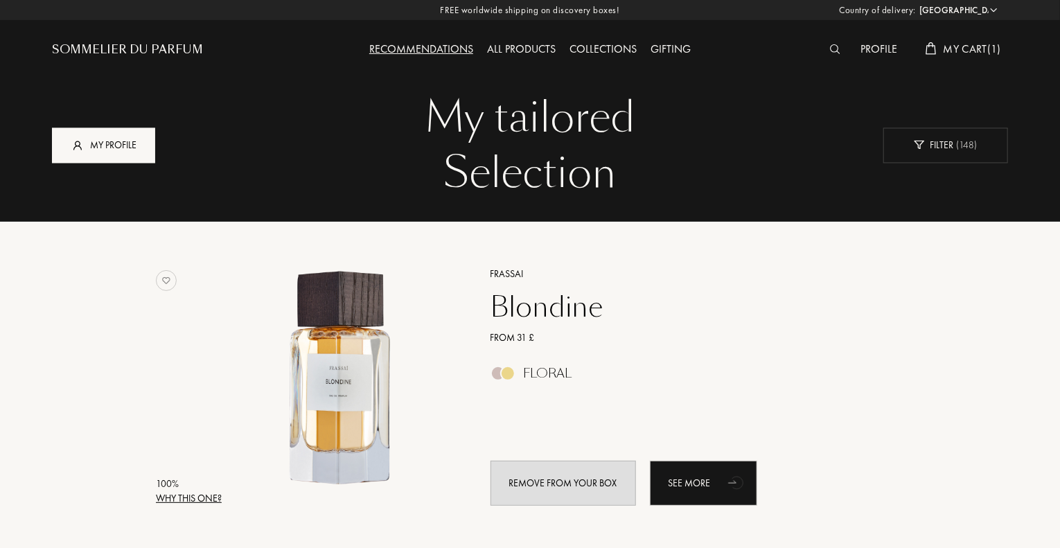
click at [111, 150] on div "My profile" at bounding box center [103, 144] width 103 height 35
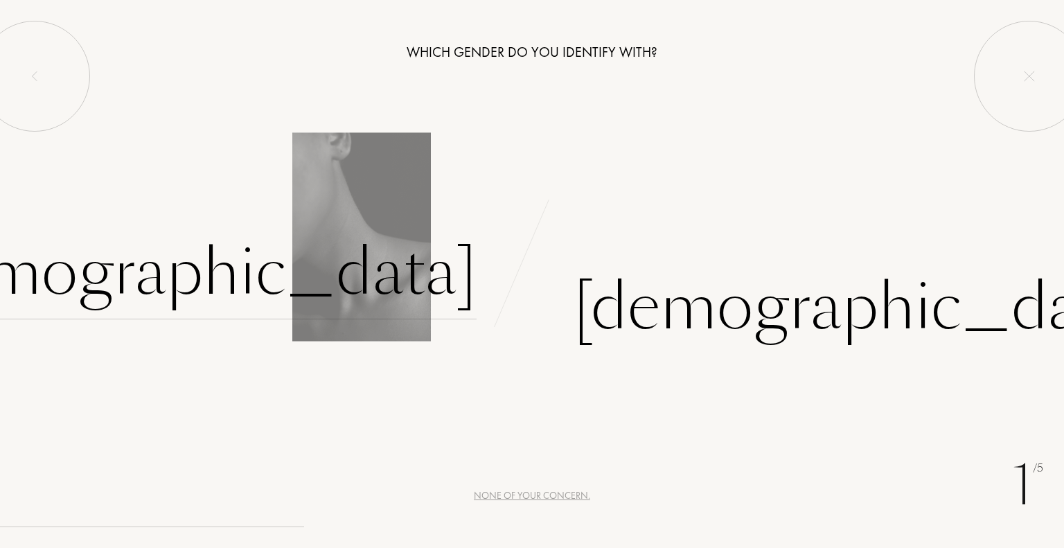
click at [392, 281] on div "[DEMOGRAPHIC_DATA]" at bounding box center [187, 273] width 579 height 94
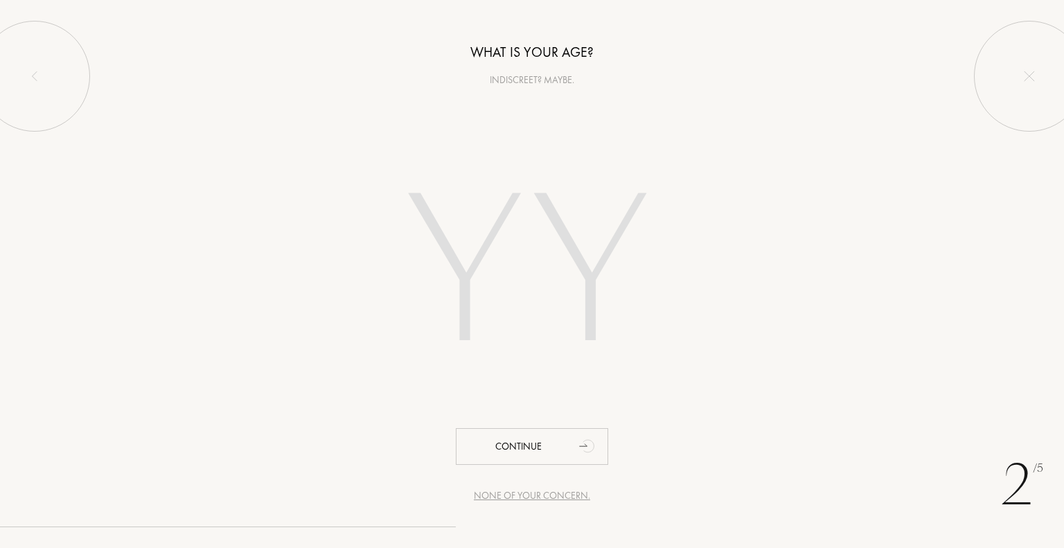
click at [537, 272] on input "number" at bounding box center [532, 276] width 395 height 281
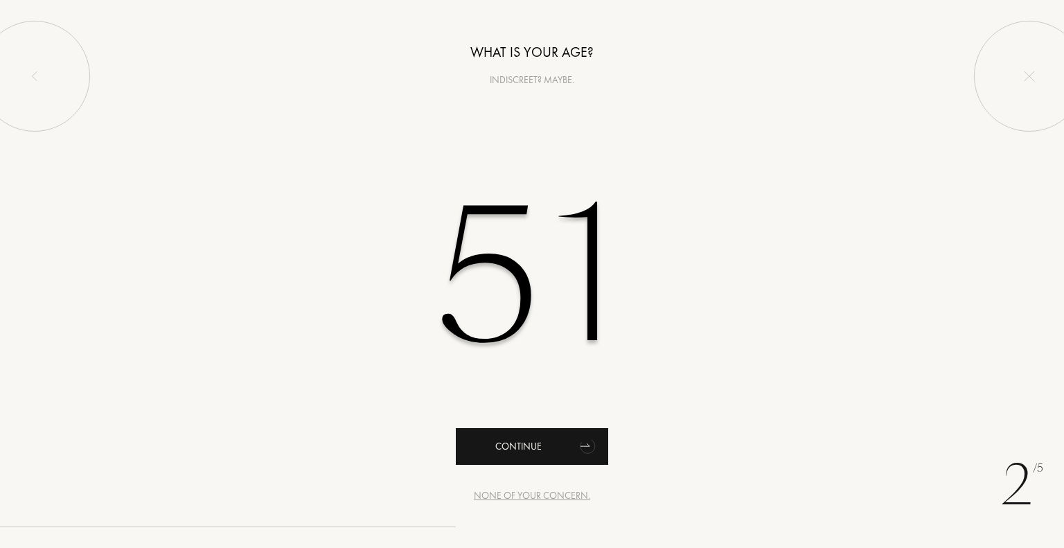
type input "51"
click at [526, 441] on div "Continue" at bounding box center [532, 446] width 152 height 37
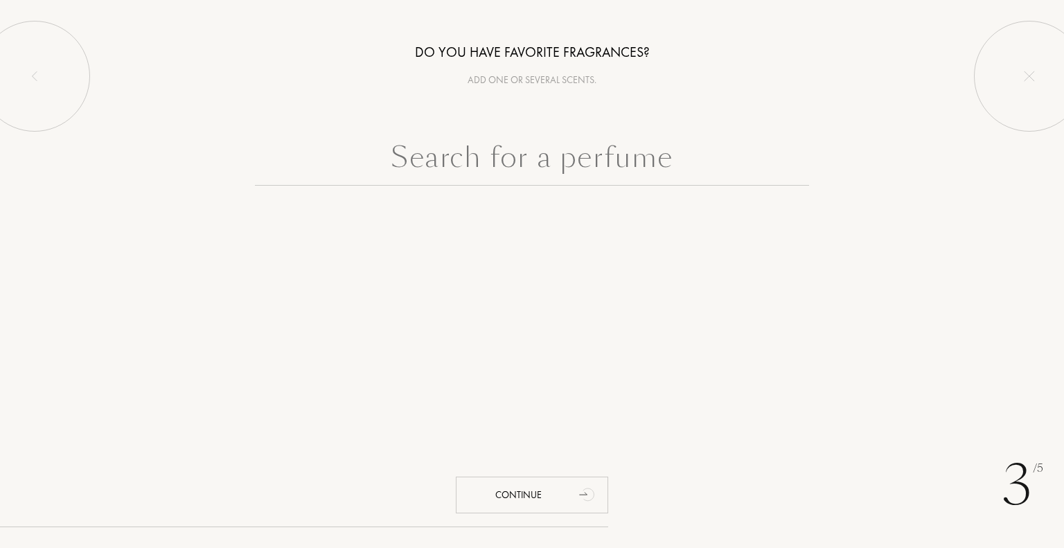
click at [500, 149] on input "text" at bounding box center [532, 161] width 554 height 50
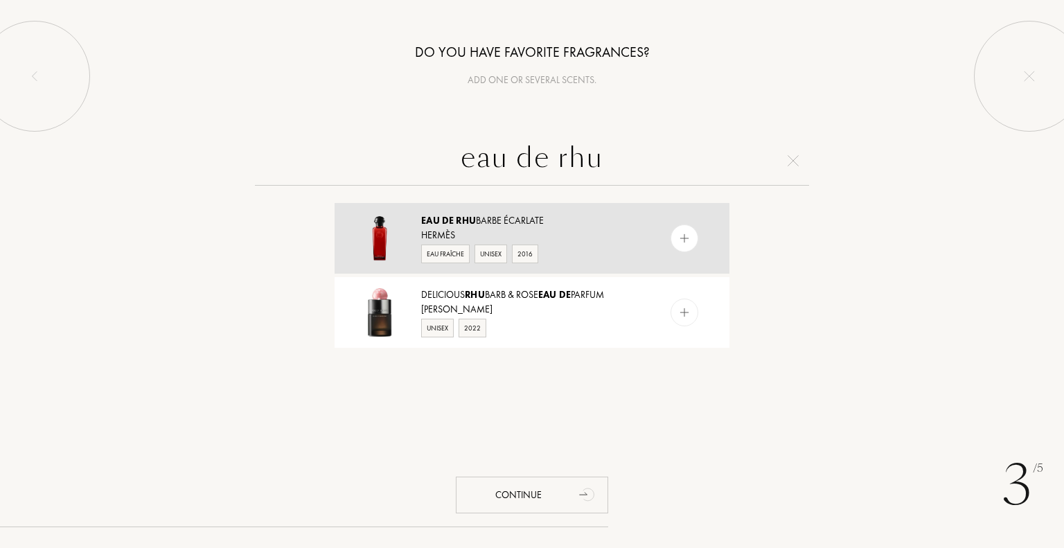
type input "eau de rhu"
click at [507, 213] on div "Eau de Rhu barbe Écarlate Hermès Eau Fraîche Unisex 2016" at bounding box center [532, 238] width 395 height 71
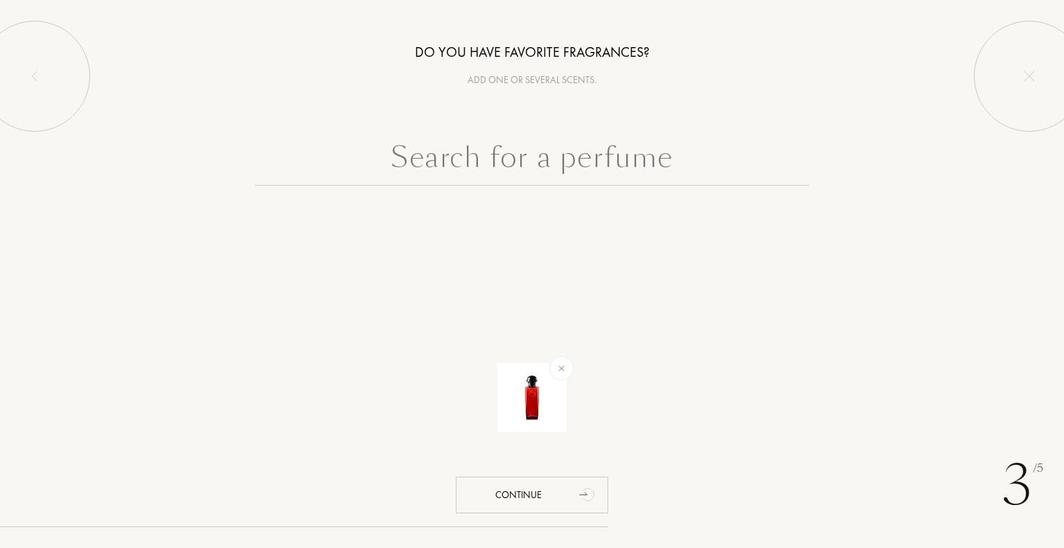
click at [501, 159] on input "text" at bounding box center [532, 161] width 554 height 50
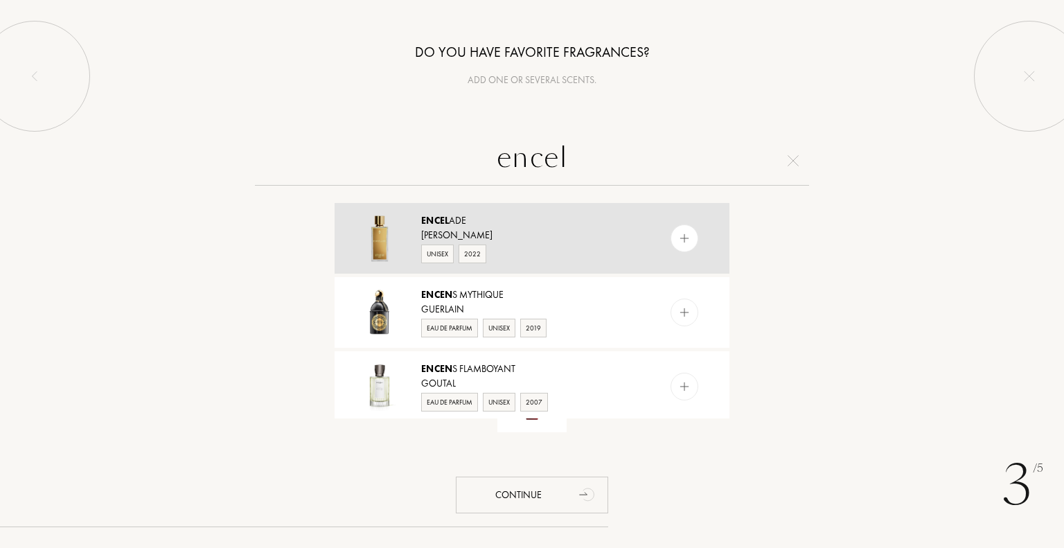
type input "encel"
click at [445, 211] on div "Encel [PERSON_NAME] Unisex 2022" at bounding box center [532, 238] width 395 height 71
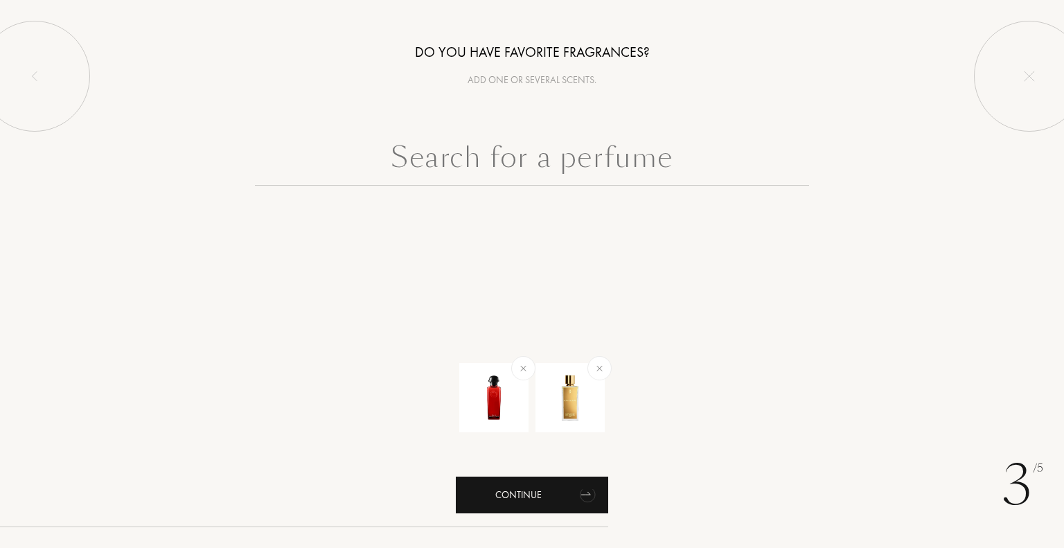
click at [541, 495] on div "Continue" at bounding box center [532, 495] width 152 height 37
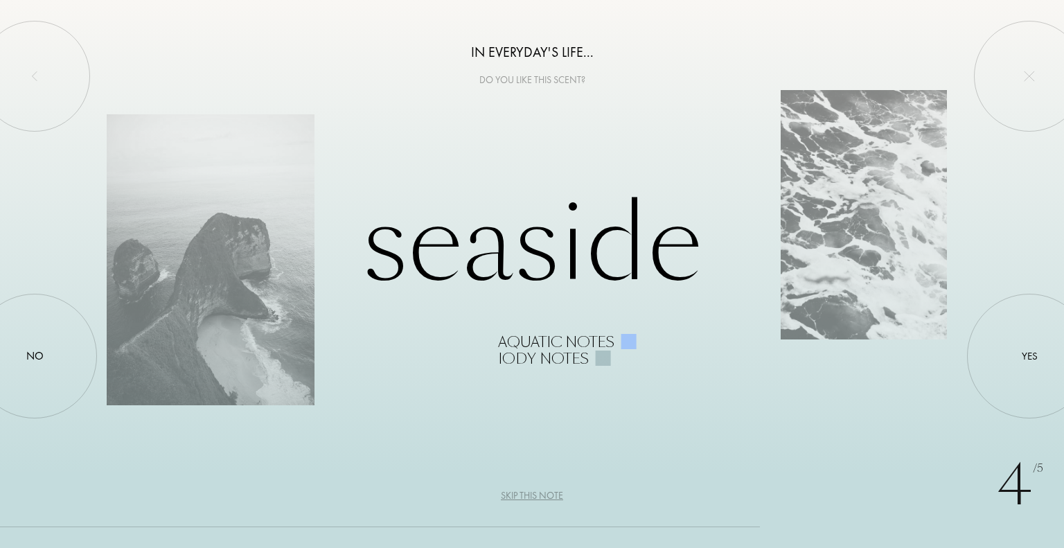
click at [536, 493] on div "Skip this note" at bounding box center [532, 495] width 62 height 15
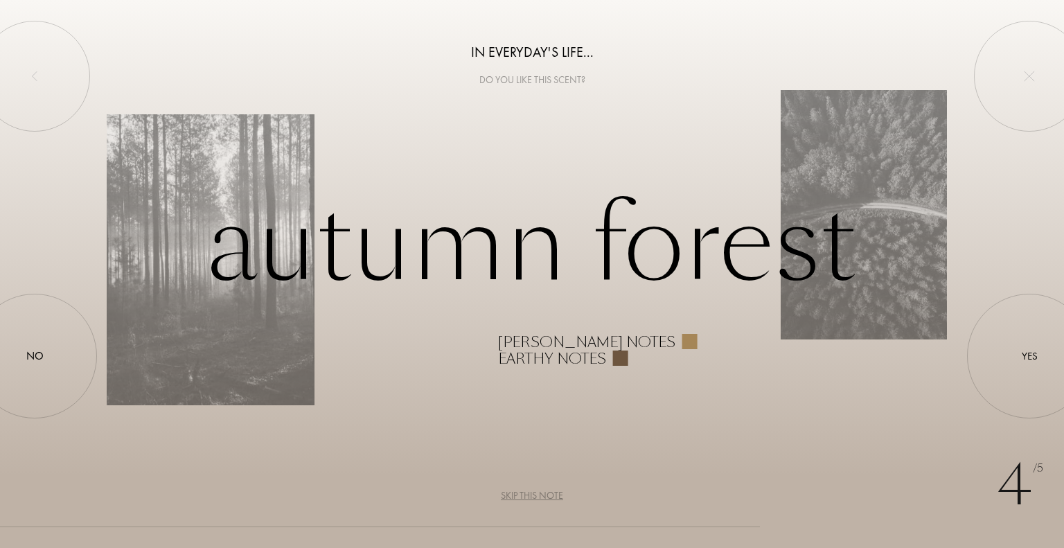
click at [536, 493] on div "Skip this note" at bounding box center [532, 495] width 62 height 15
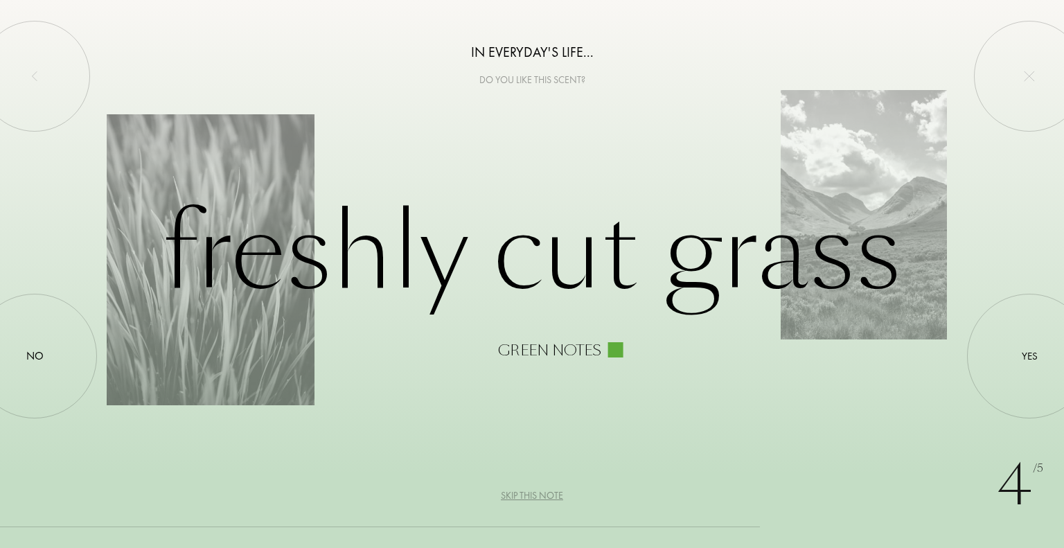
click at [536, 493] on div "Skip this note" at bounding box center [532, 495] width 62 height 15
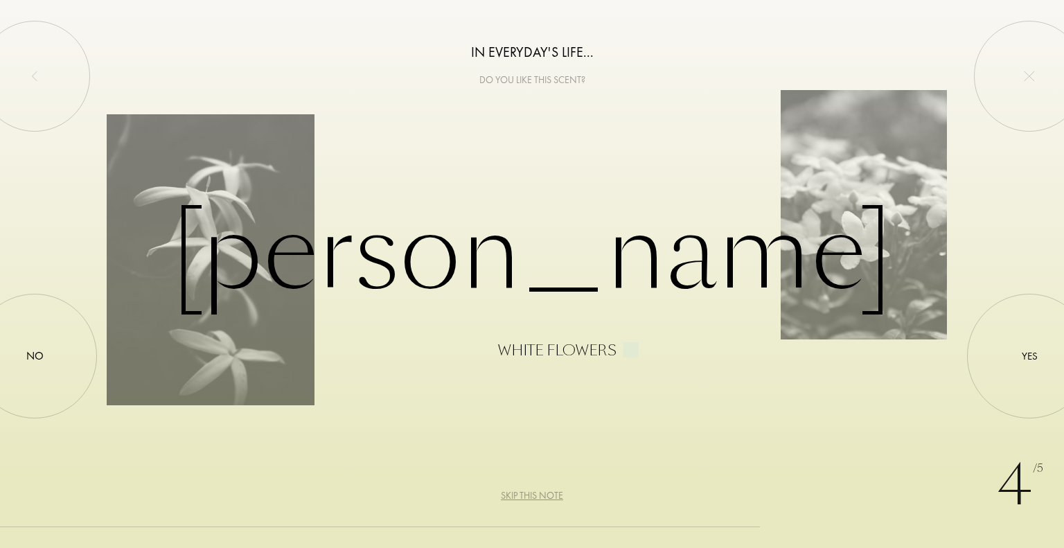
click at [536, 493] on div "Skip this note" at bounding box center [532, 495] width 62 height 15
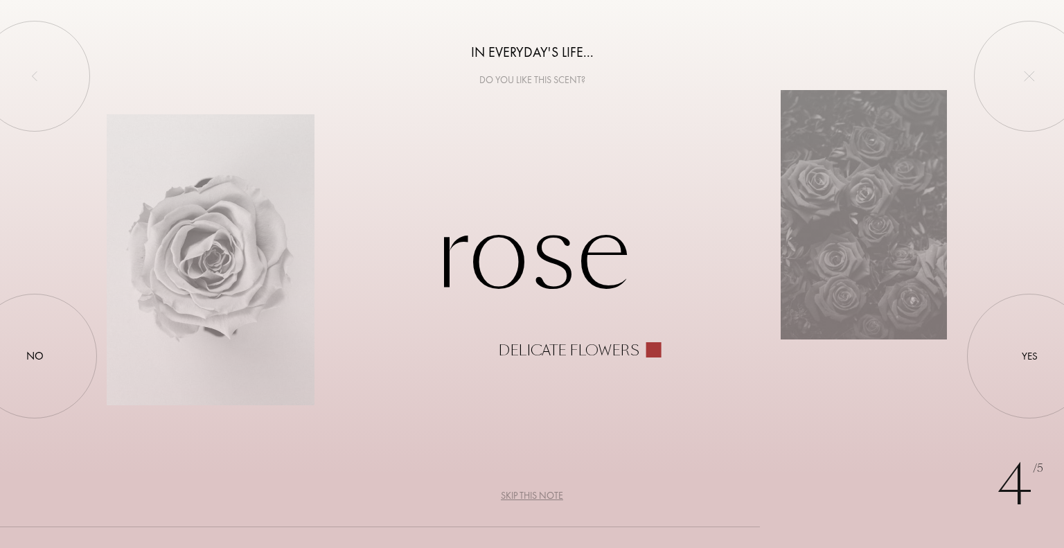
click at [536, 493] on div "Skip this note" at bounding box center [532, 495] width 62 height 15
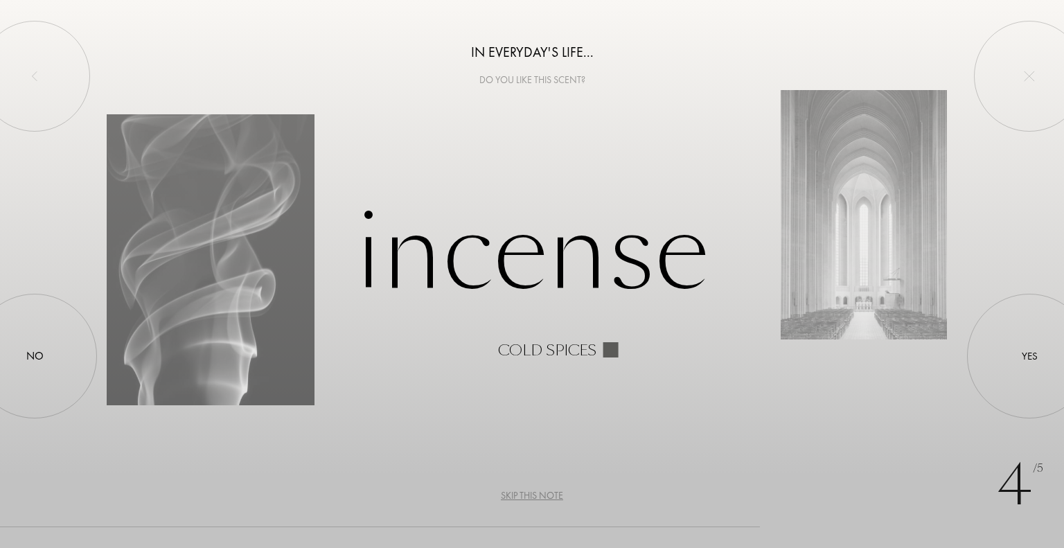
click at [538, 491] on div "Skip this note" at bounding box center [532, 495] width 62 height 15
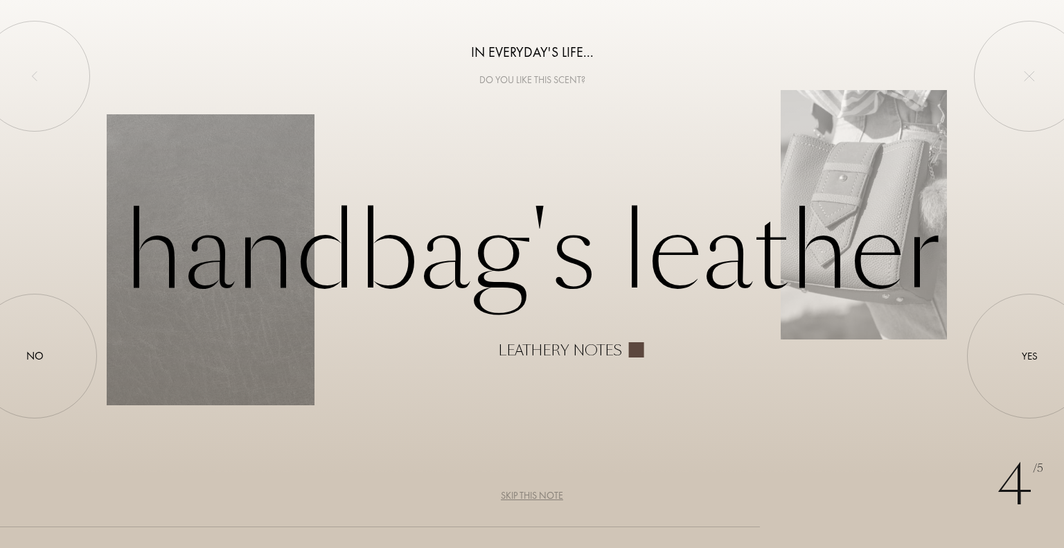
click at [538, 483] on div "4 /5 In everyday's life... Do you like this scent? Handbag's leather Leathery n…" at bounding box center [532, 274] width 1064 height 548
click at [538, 488] on div "Skip this note" at bounding box center [532, 495] width 62 height 15
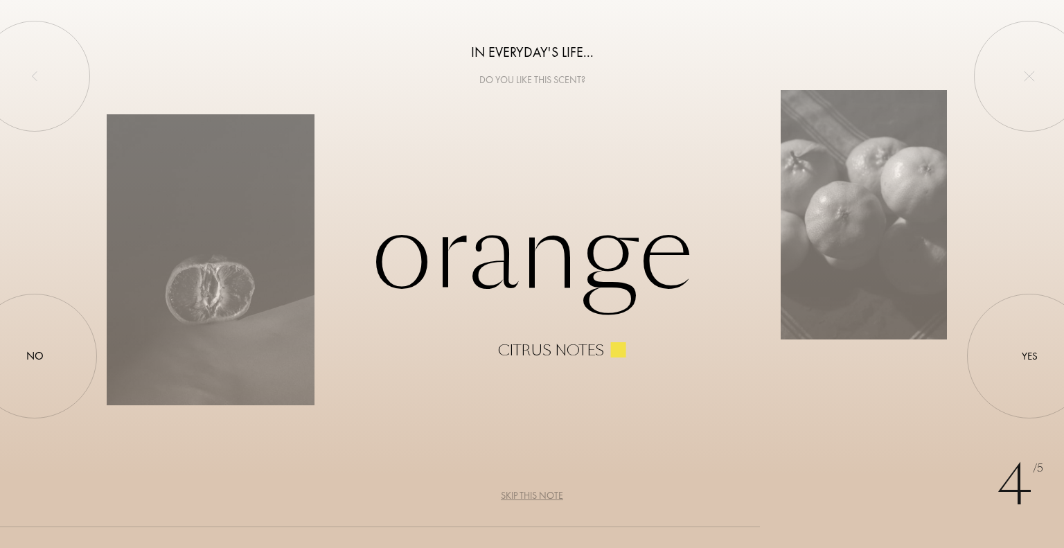
click at [546, 491] on div "Skip this note" at bounding box center [532, 495] width 62 height 15
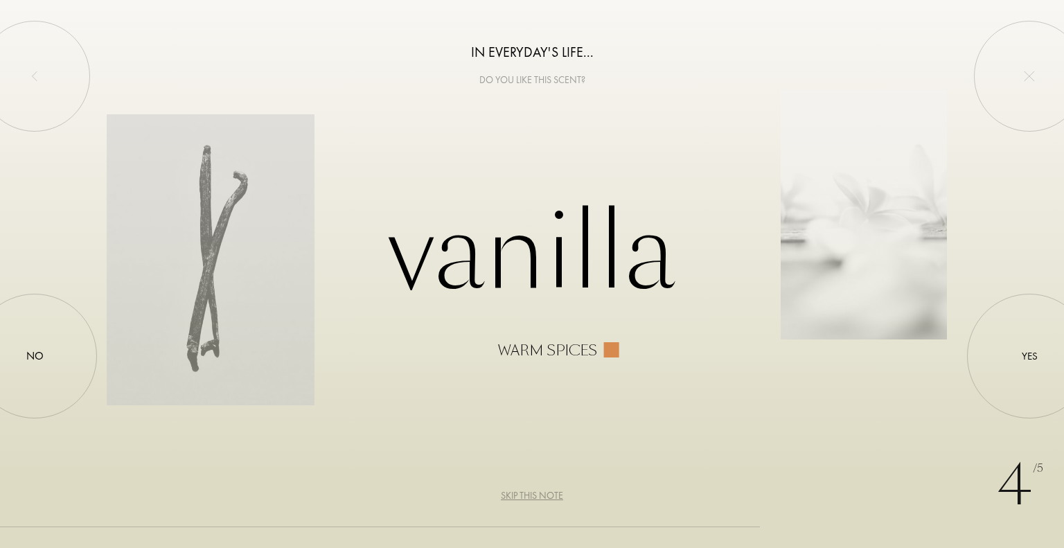
click at [546, 491] on div "Skip this note" at bounding box center [532, 495] width 62 height 15
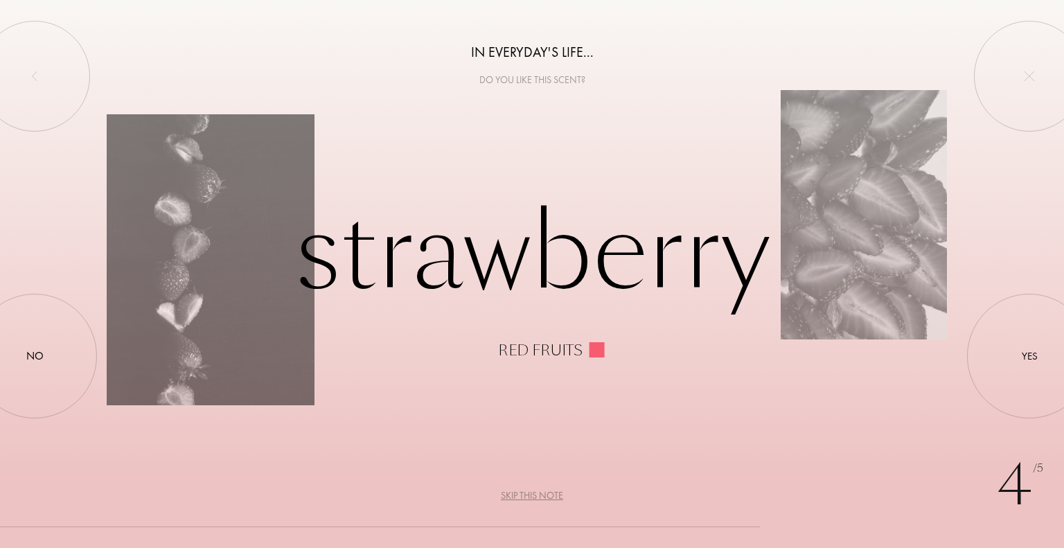
click at [546, 491] on div "Skip this note" at bounding box center [532, 495] width 62 height 15
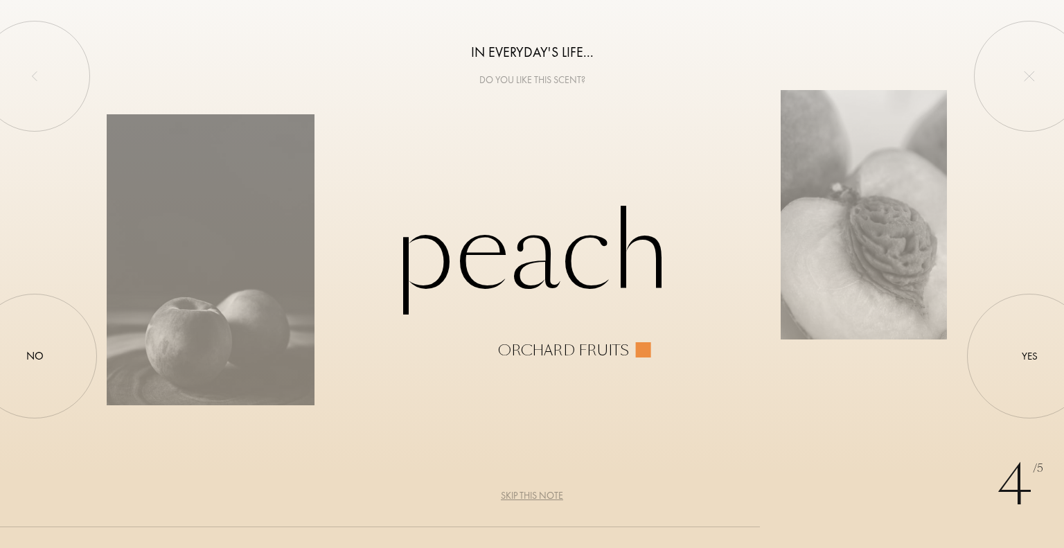
click at [546, 491] on div "Skip this note" at bounding box center [532, 495] width 62 height 15
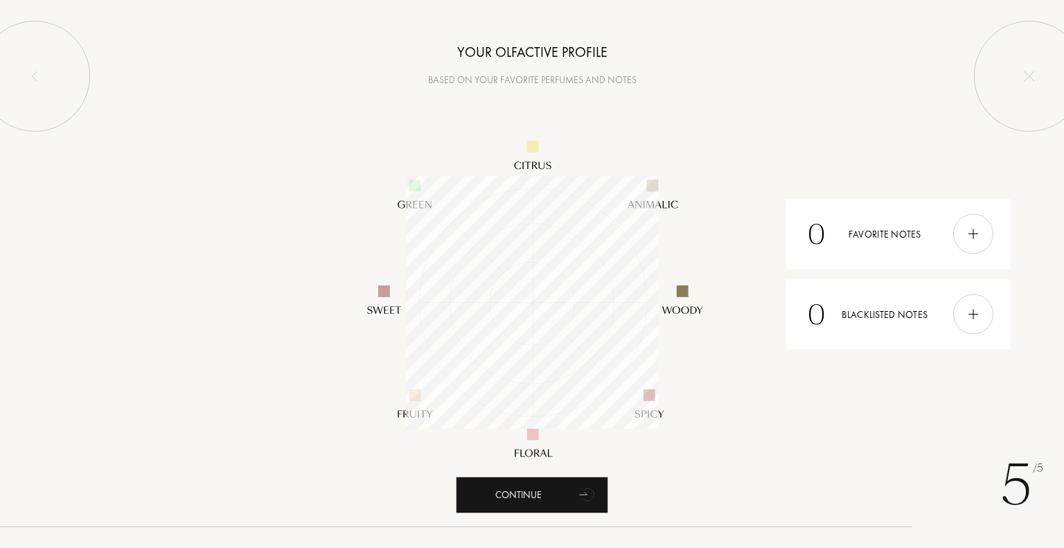
scroll to position [253, 253]
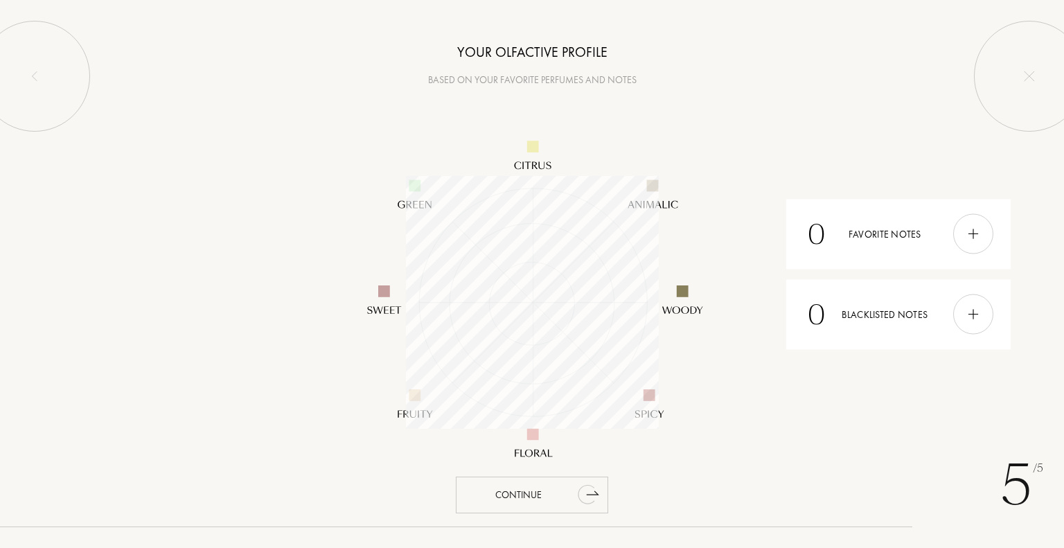
click at [527, 489] on div "Continue" at bounding box center [532, 495] width 152 height 37
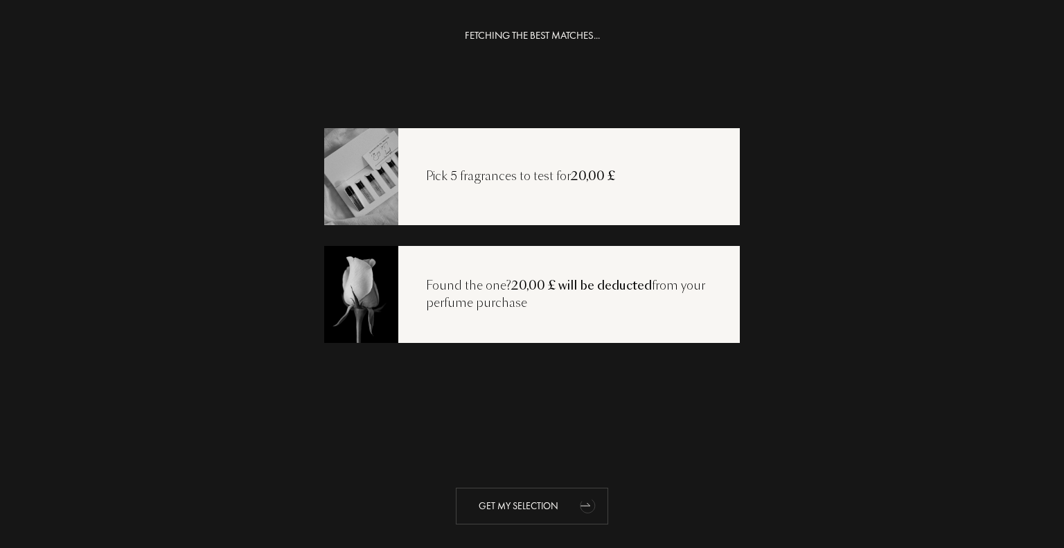
click at [520, 519] on div "Get my selection" at bounding box center [532, 506] width 152 height 37
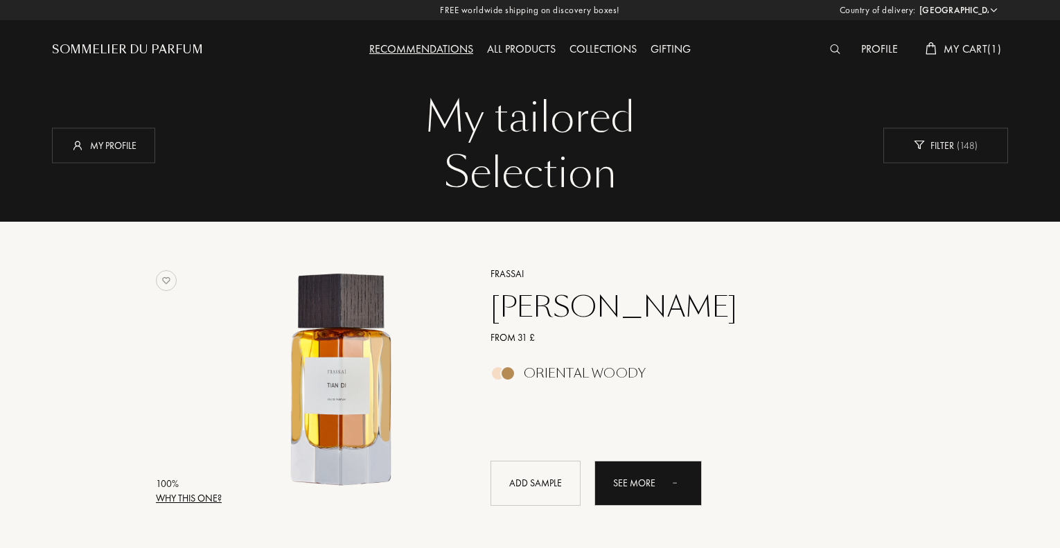
select select "UK"
click at [208, 495] on div "Why this one?" at bounding box center [189, 498] width 66 height 15
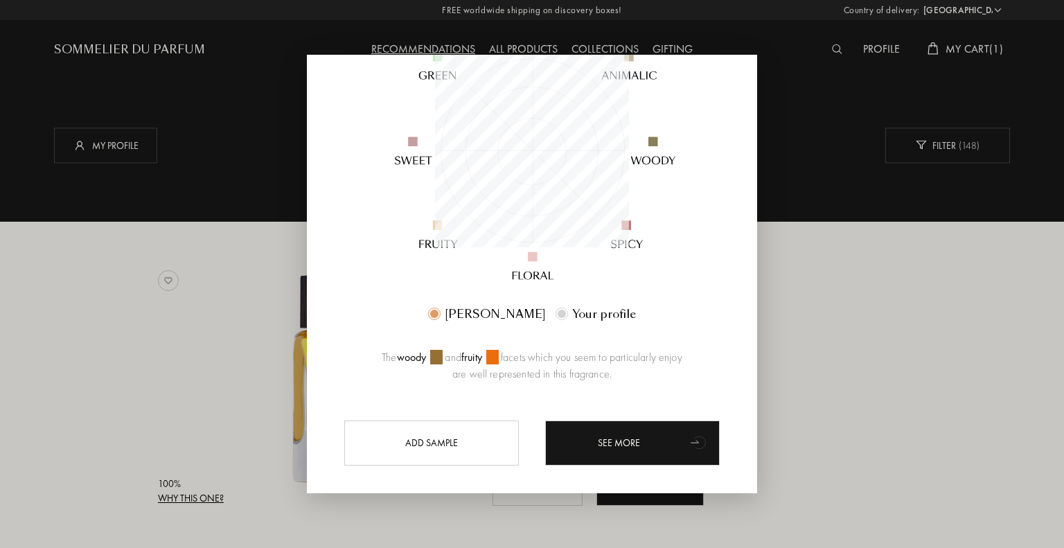
scroll to position [213, 0]
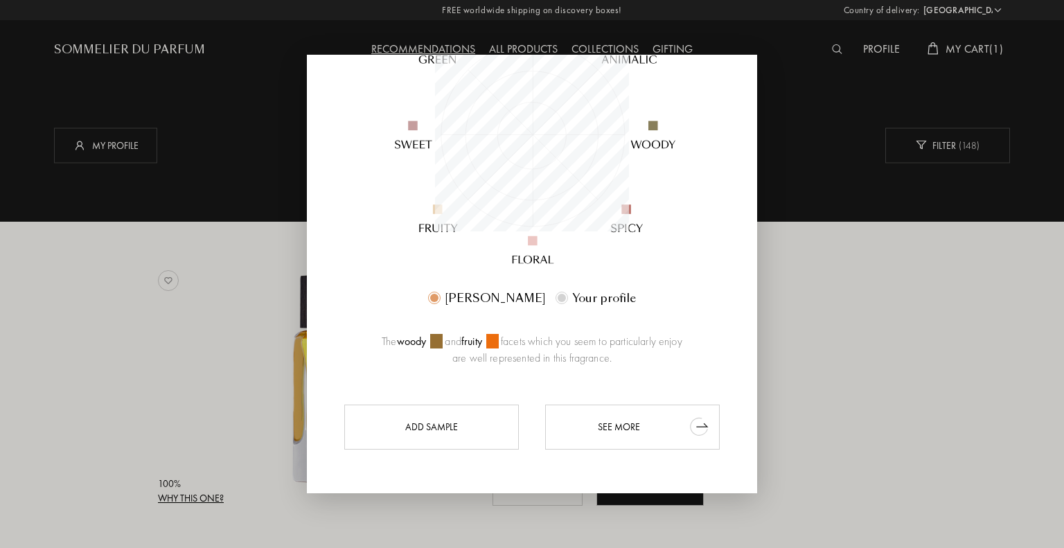
click at [629, 429] on div "See more" at bounding box center [632, 426] width 175 height 45
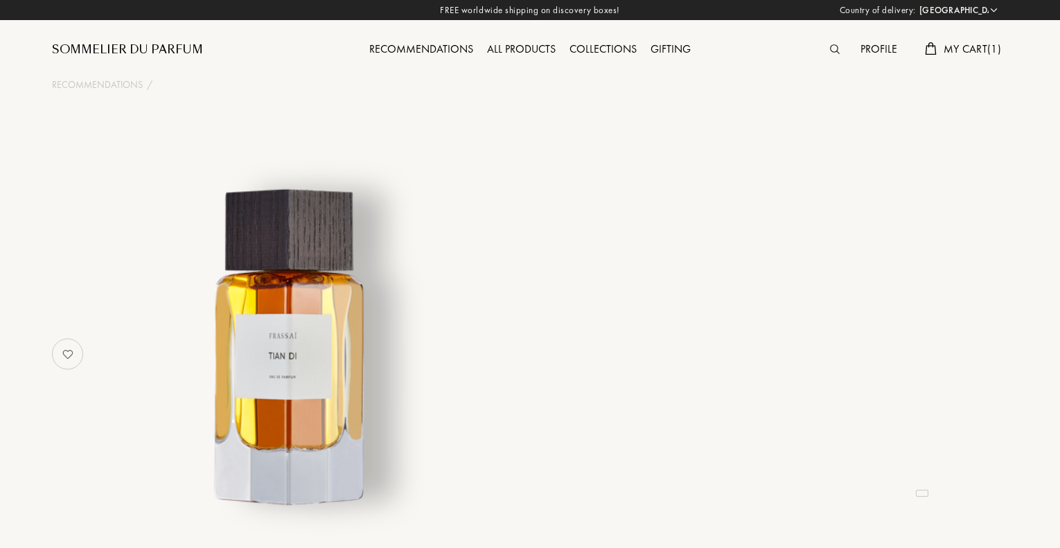
select select "UK"
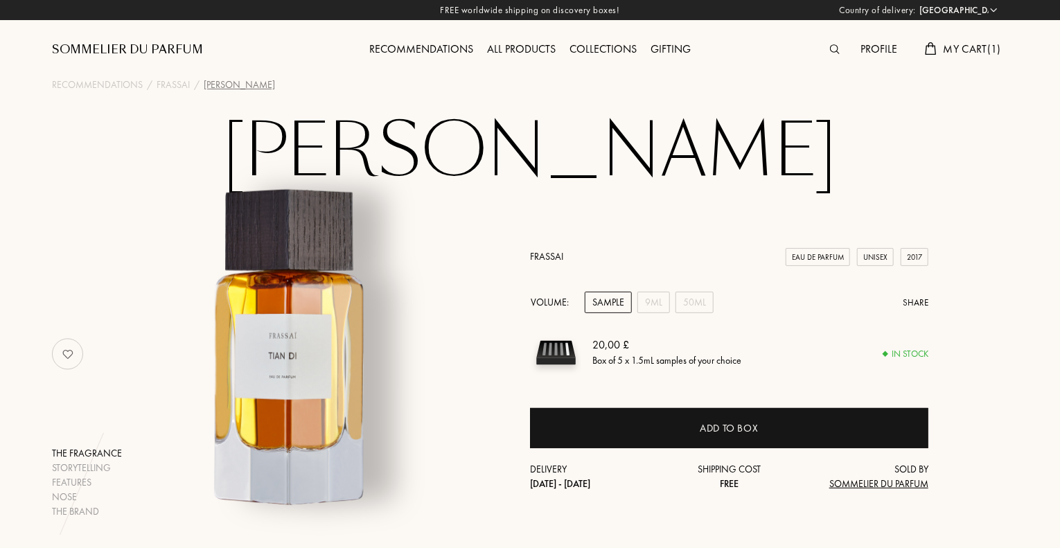
click at [430, 49] on div "Recommendations" at bounding box center [421, 50] width 118 height 18
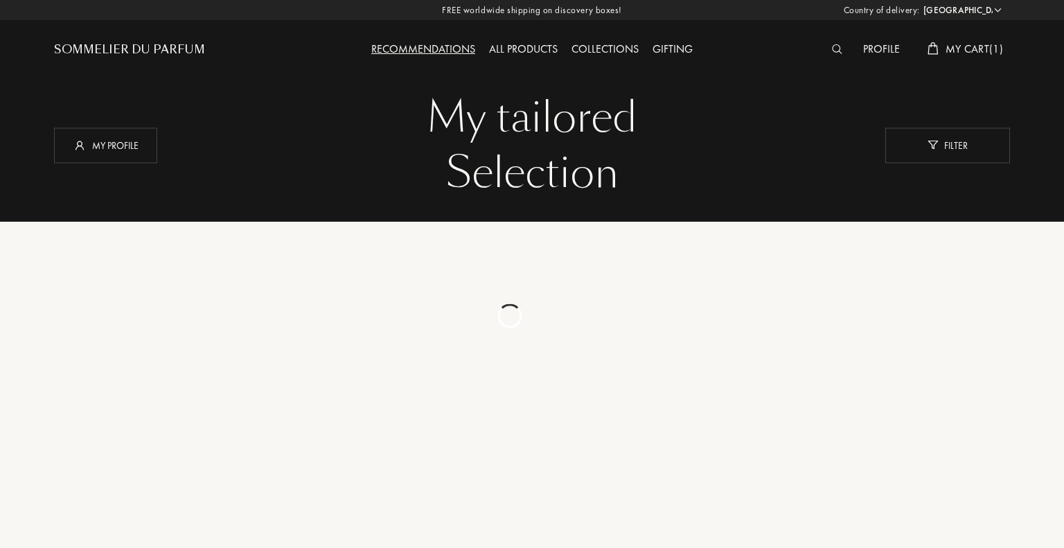
select select "UK"
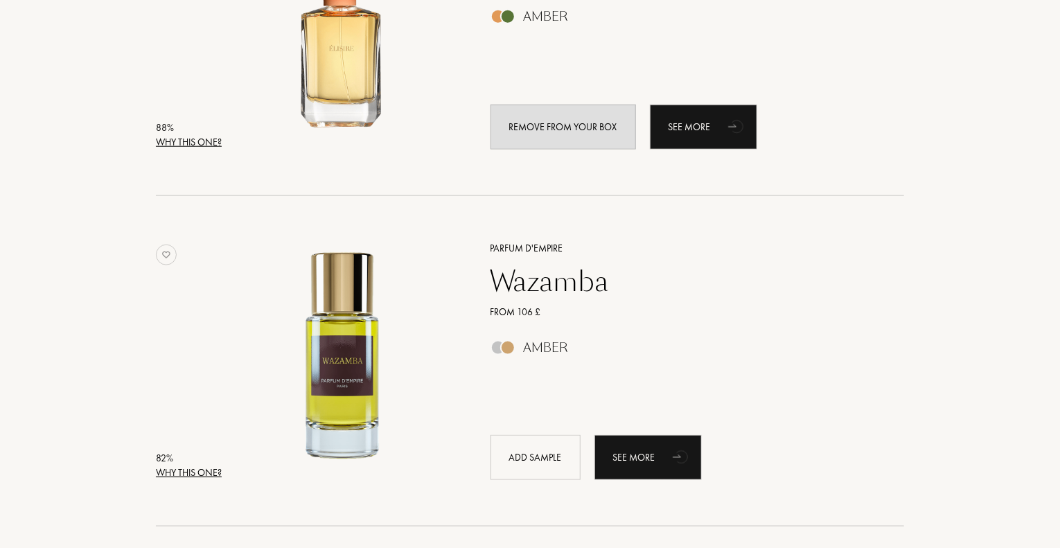
scroll to position [693, 0]
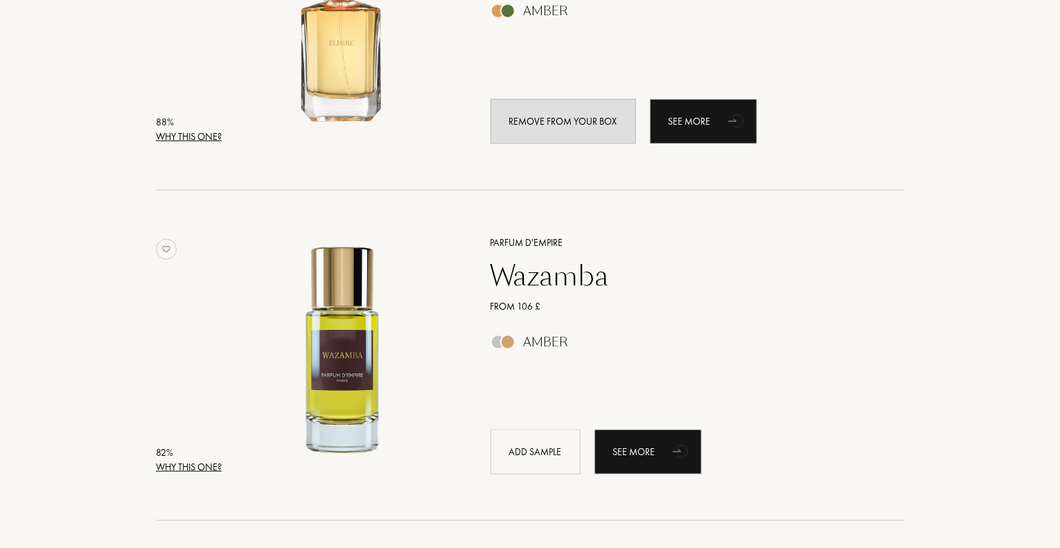
click at [547, 277] on div "Wazamba" at bounding box center [682, 275] width 404 height 33
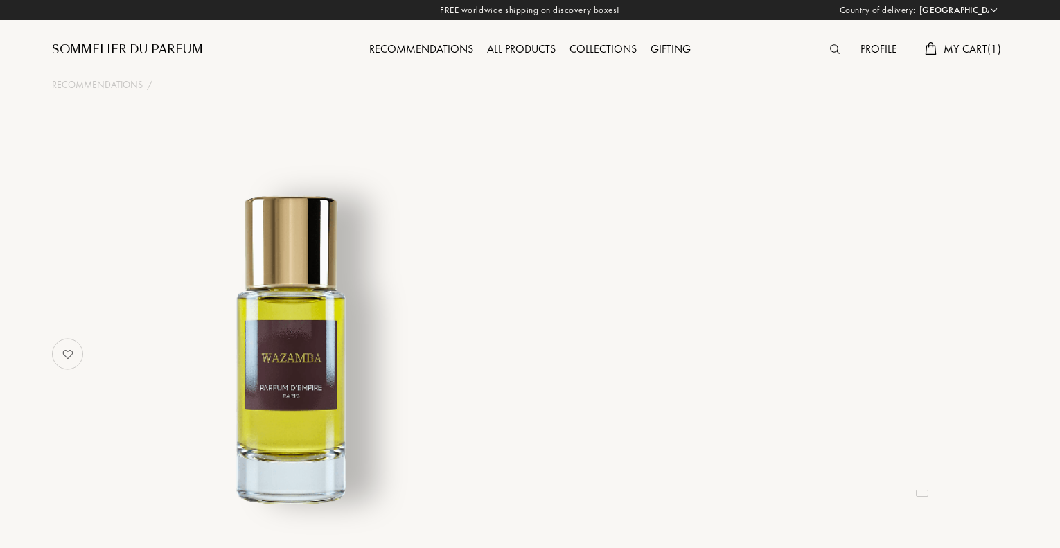
select select "UK"
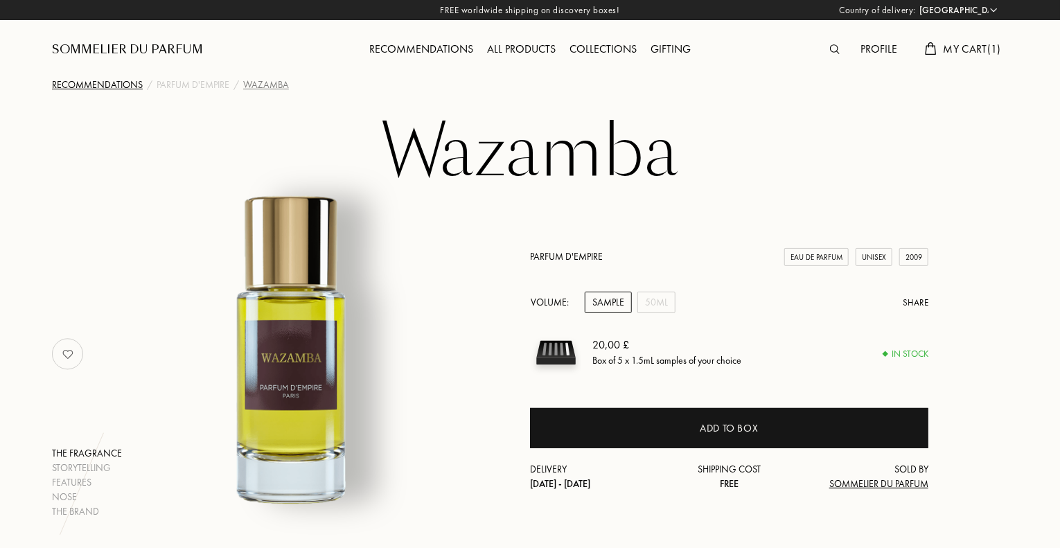
click at [113, 86] on div "Recommendations" at bounding box center [97, 85] width 91 height 15
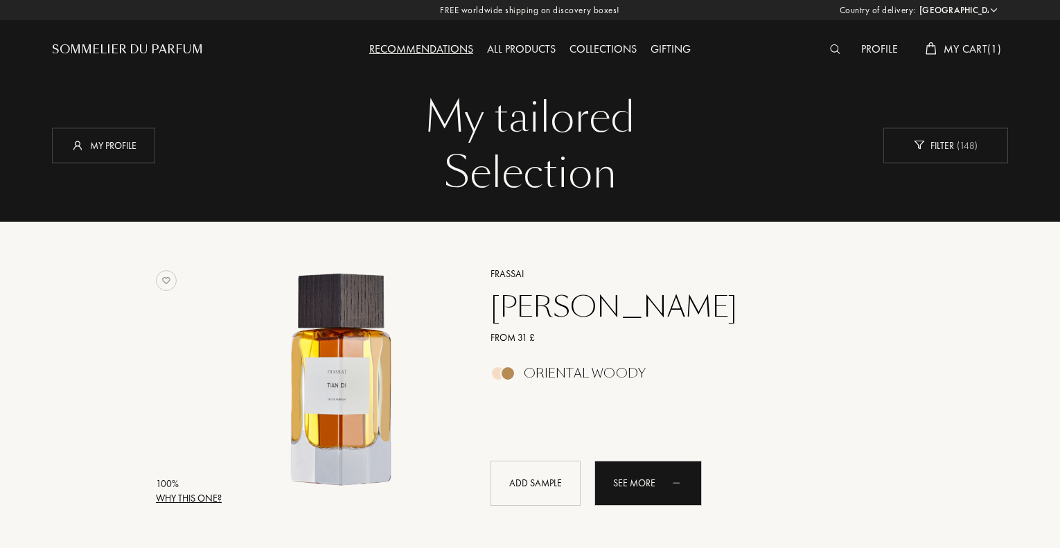
select select "UK"
click at [524, 49] on div "All products" at bounding box center [521, 50] width 82 height 18
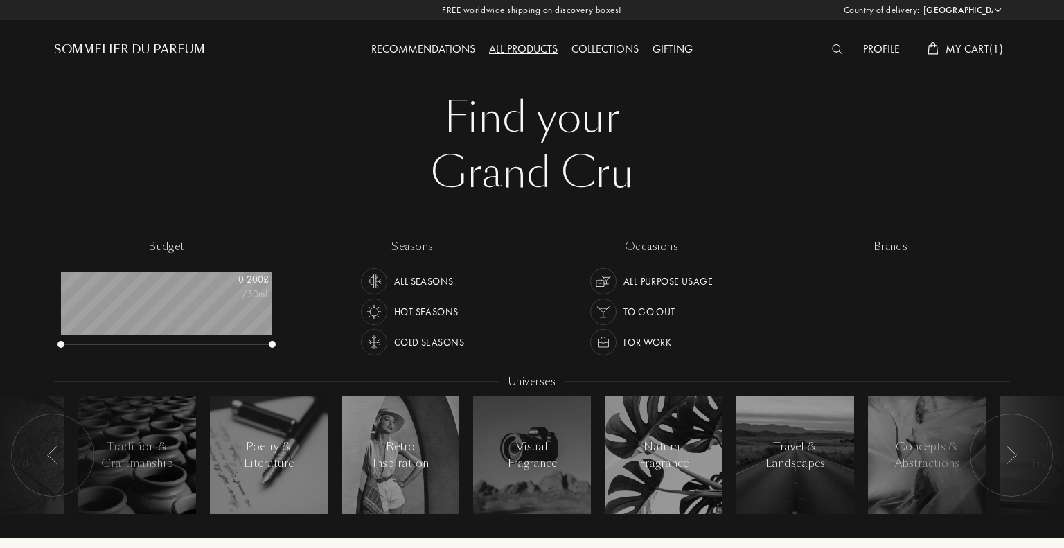
select select "UK"
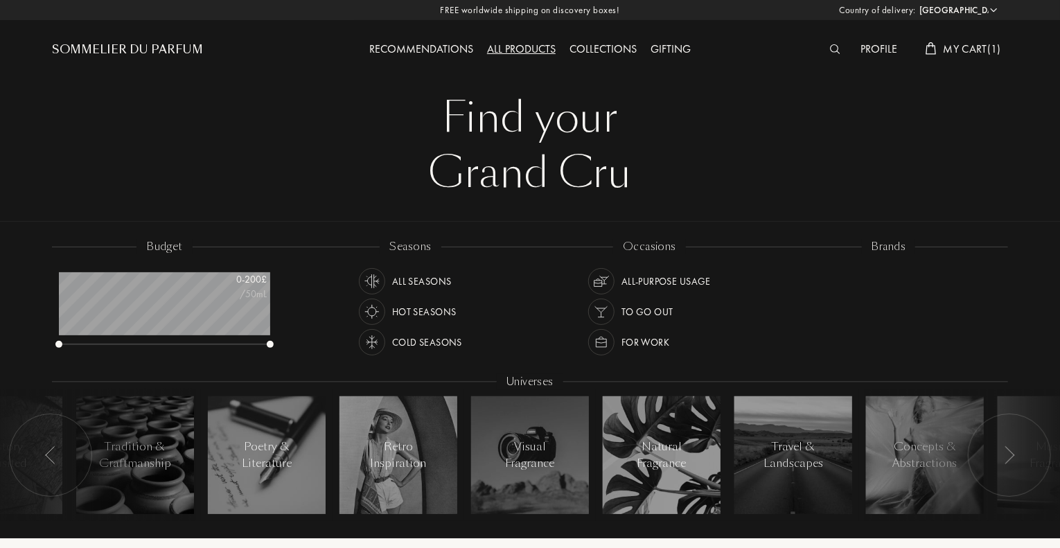
scroll to position [69, 211]
